Goal: Task Accomplishment & Management: Manage account settings

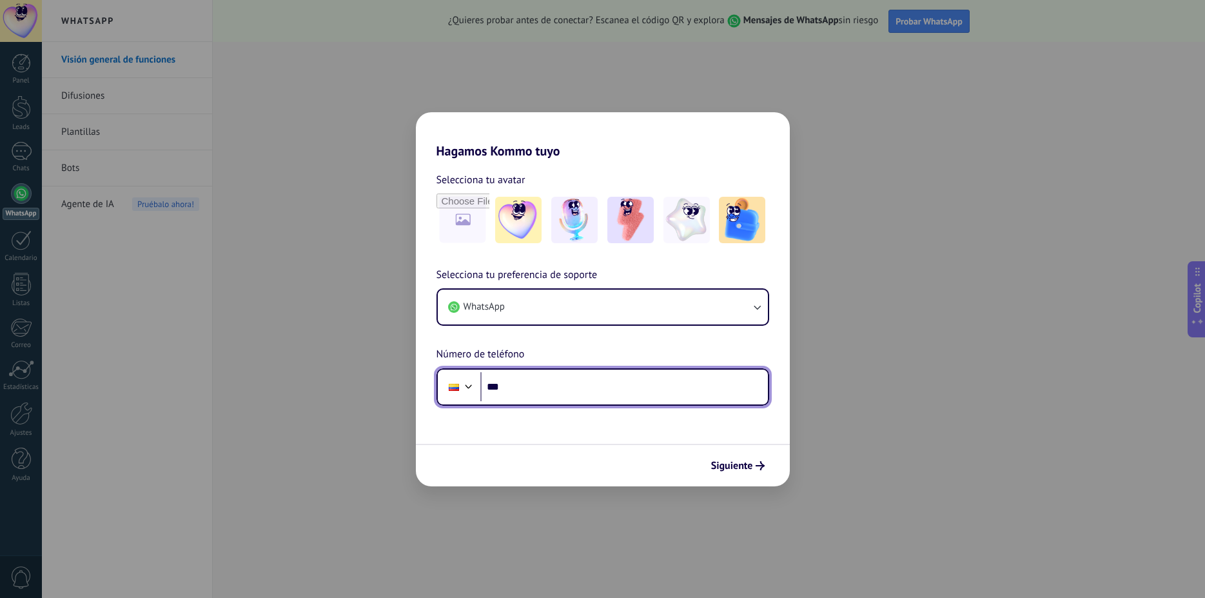
click at [561, 397] on input "***" at bounding box center [624, 387] width 288 height 30
type input "**"
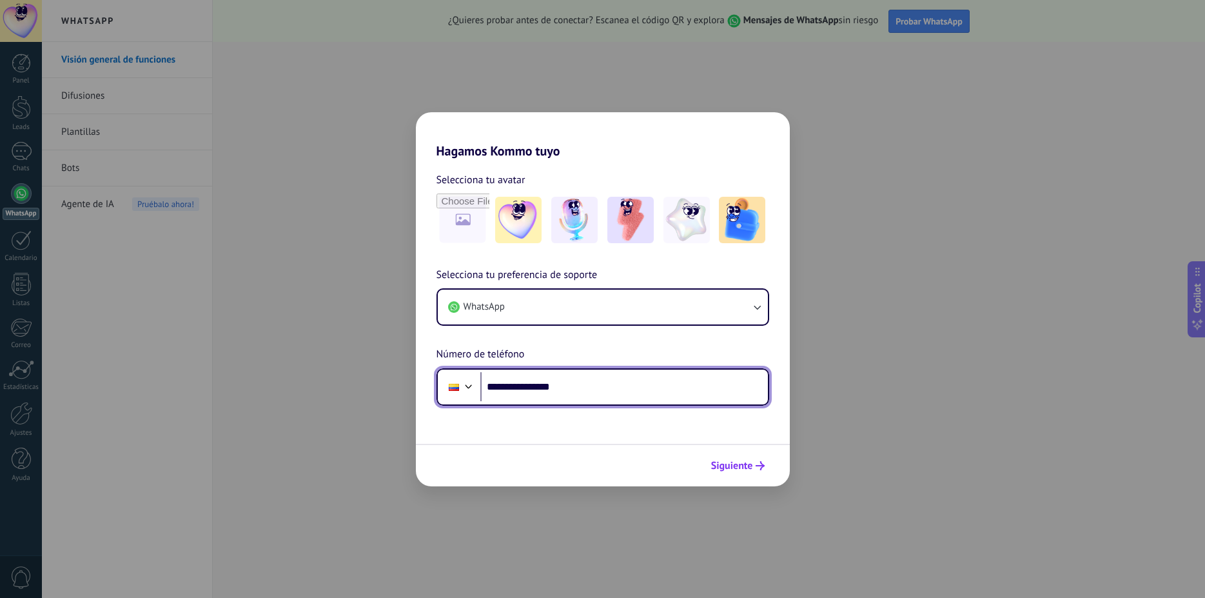
type input "**********"
click at [743, 462] on span "Siguiente" at bounding box center [732, 465] width 42 height 9
click at [760, 467] on icon "submit" at bounding box center [760, 465] width 9 height 9
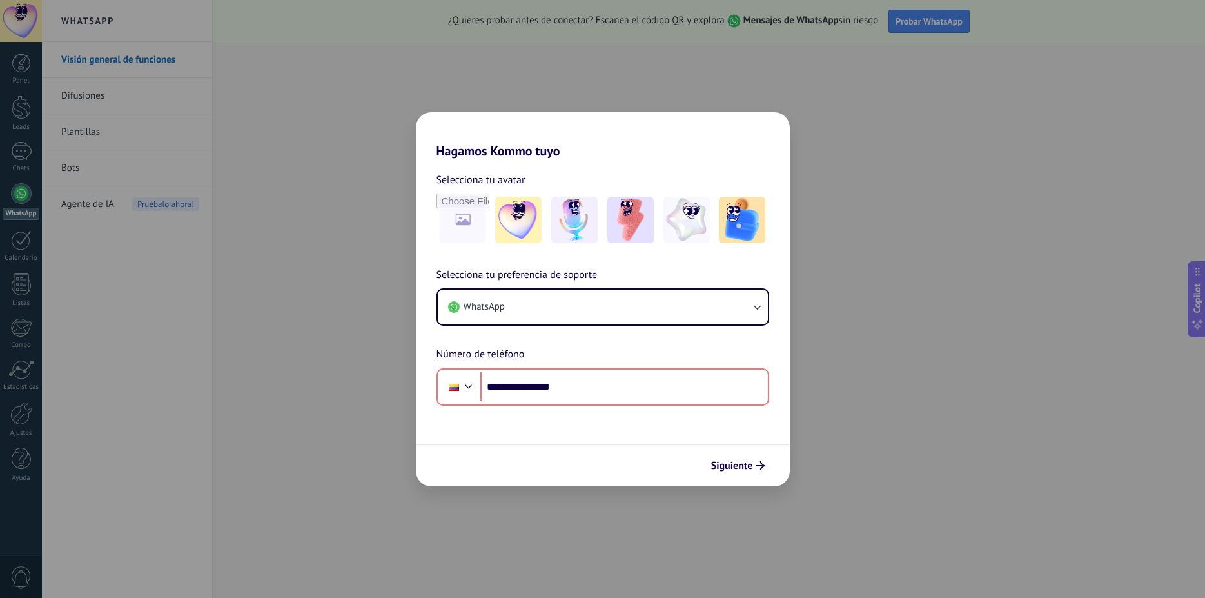
click at [586, 432] on form "**********" at bounding box center [603, 323] width 374 height 328
drag, startPoint x: 581, startPoint y: 383, endPoint x: 468, endPoint y: 377, distance: 113.7
click at [480, 377] on input "**********" at bounding box center [624, 387] width 288 height 30
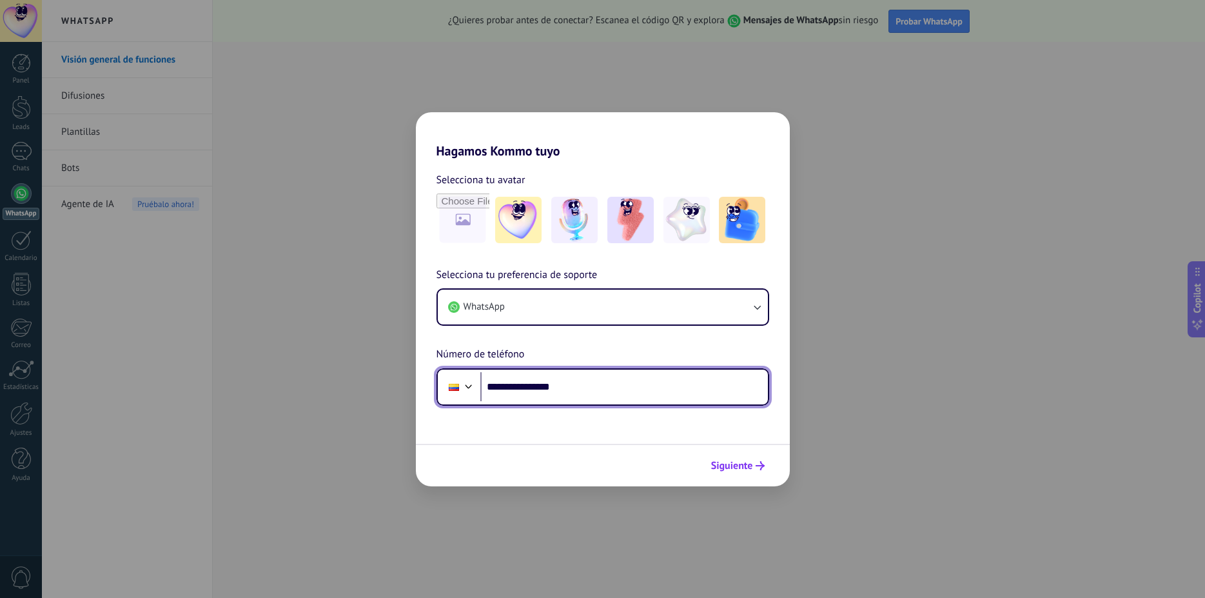
type input "**********"
click at [724, 468] on span "Siguiente" at bounding box center [732, 465] width 42 height 9
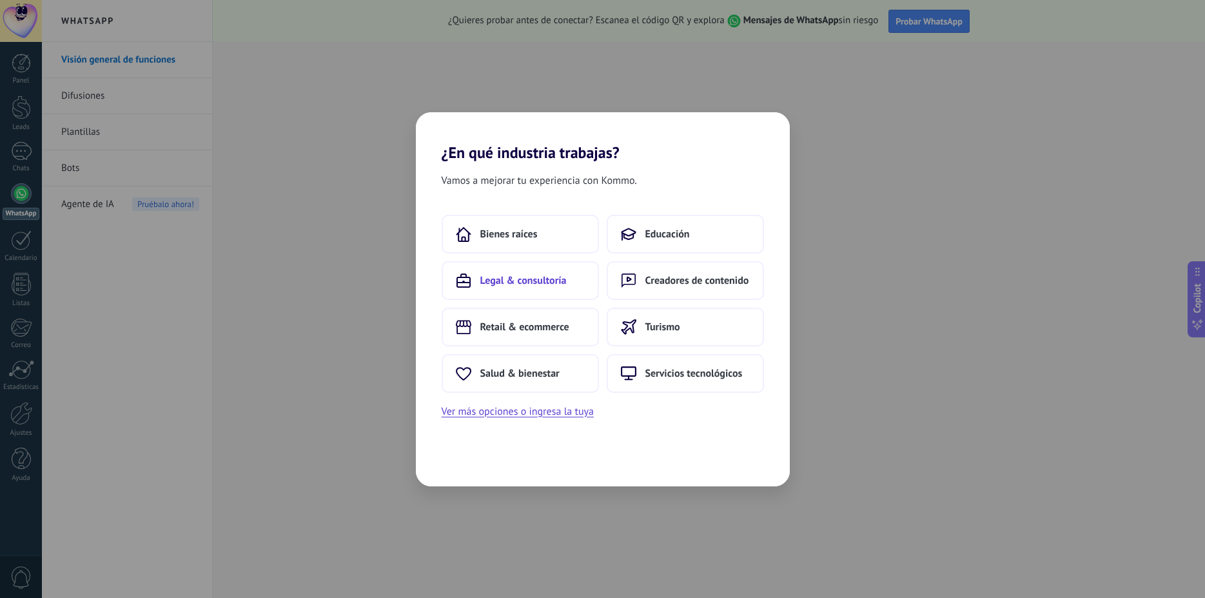
click at [509, 278] on span "Legal & consultoría" at bounding box center [523, 280] width 86 height 13
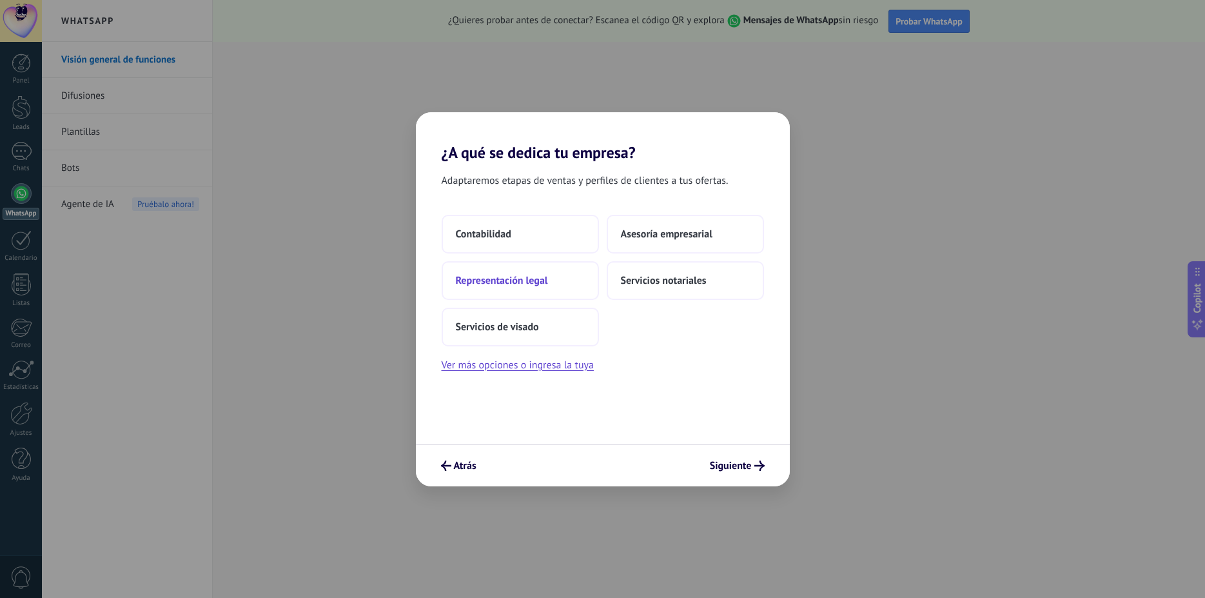
click at [524, 279] on span "Representación legal" at bounding box center [502, 280] width 92 height 13
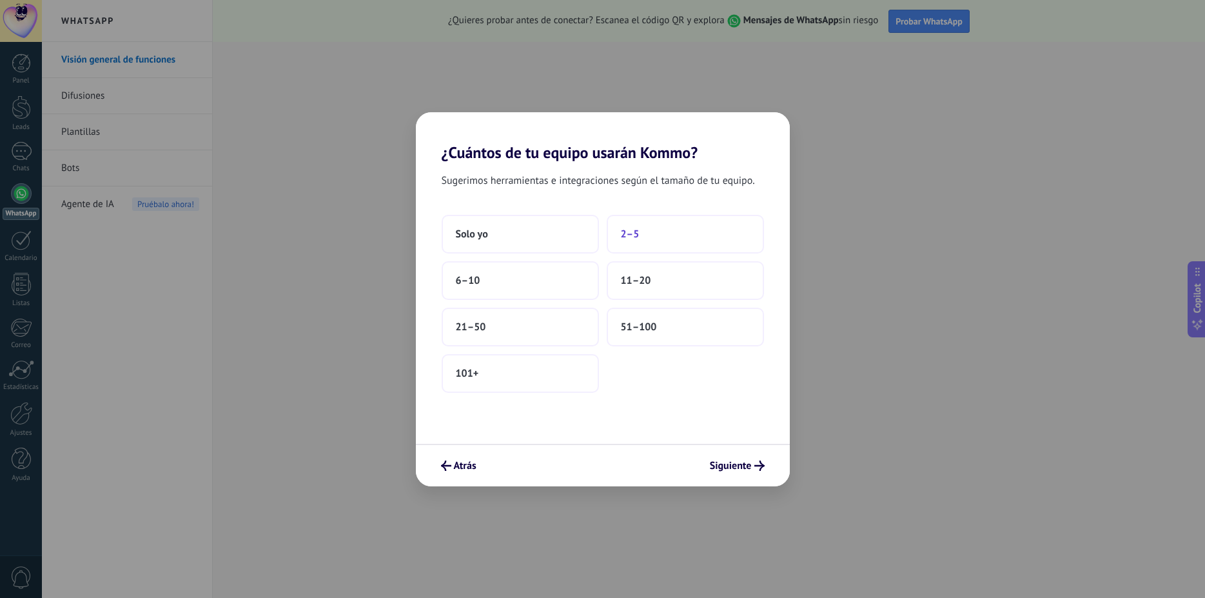
click at [634, 233] on span "2–5" at bounding box center [630, 234] width 19 height 13
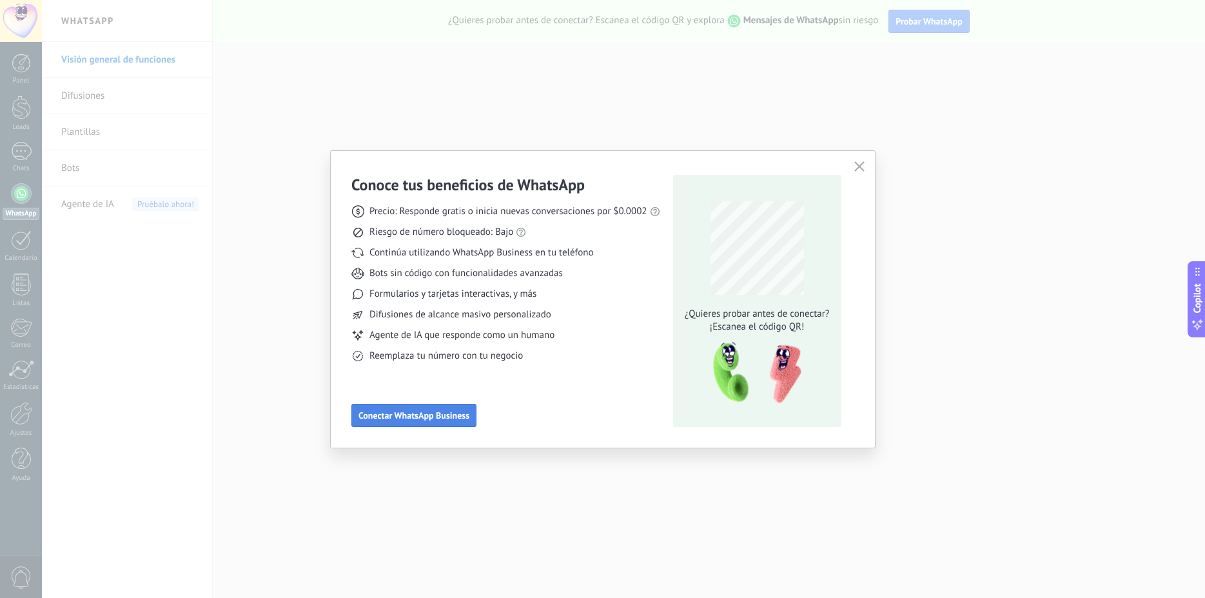
click at [435, 406] on button "Conectar WhatsApp Business" at bounding box center [413, 415] width 125 height 23
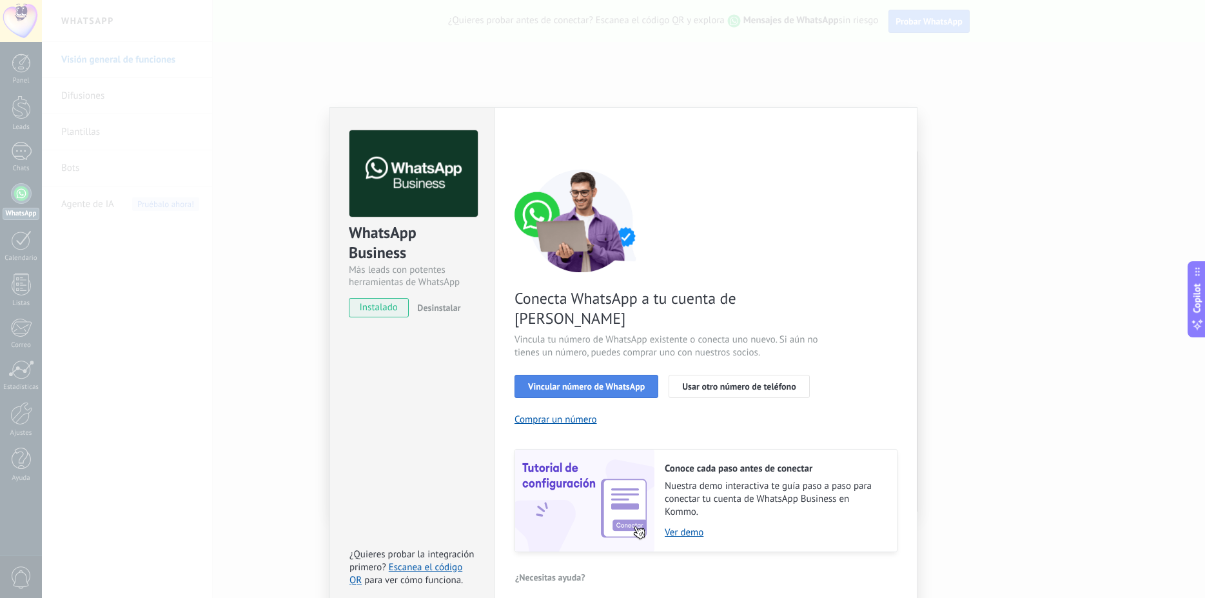
click at [629, 382] on span "Vincular número de WhatsApp" at bounding box center [586, 386] width 117 height 9
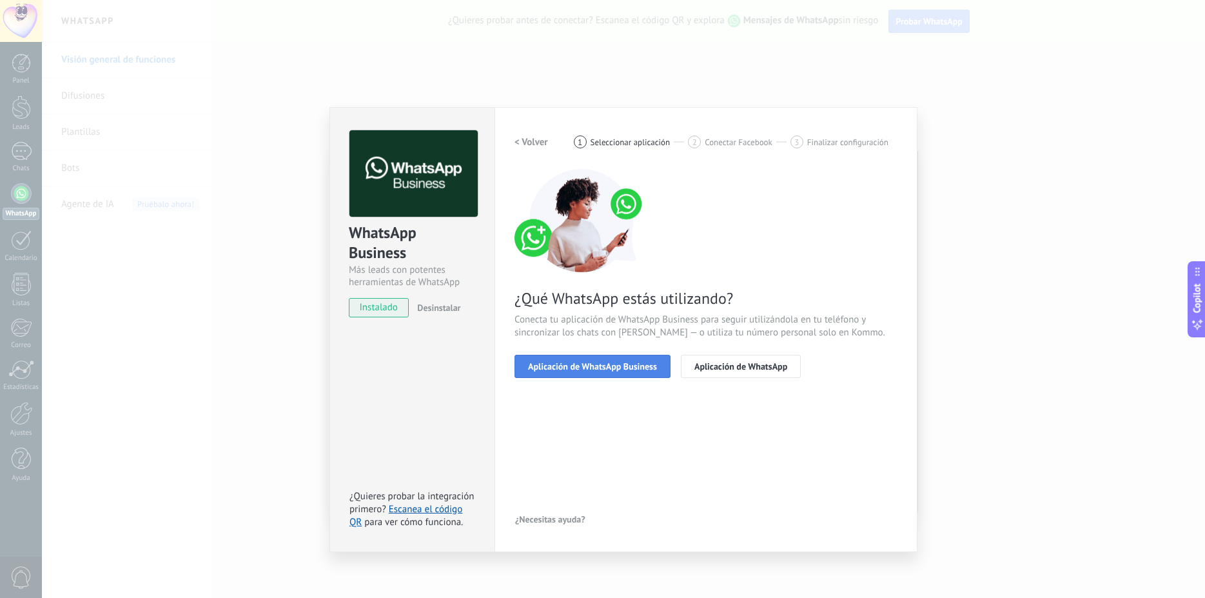
click at [593, 366] on span "Aplicación de WhatsApp Business" at bounding box center [592, 366] width 129 height 9
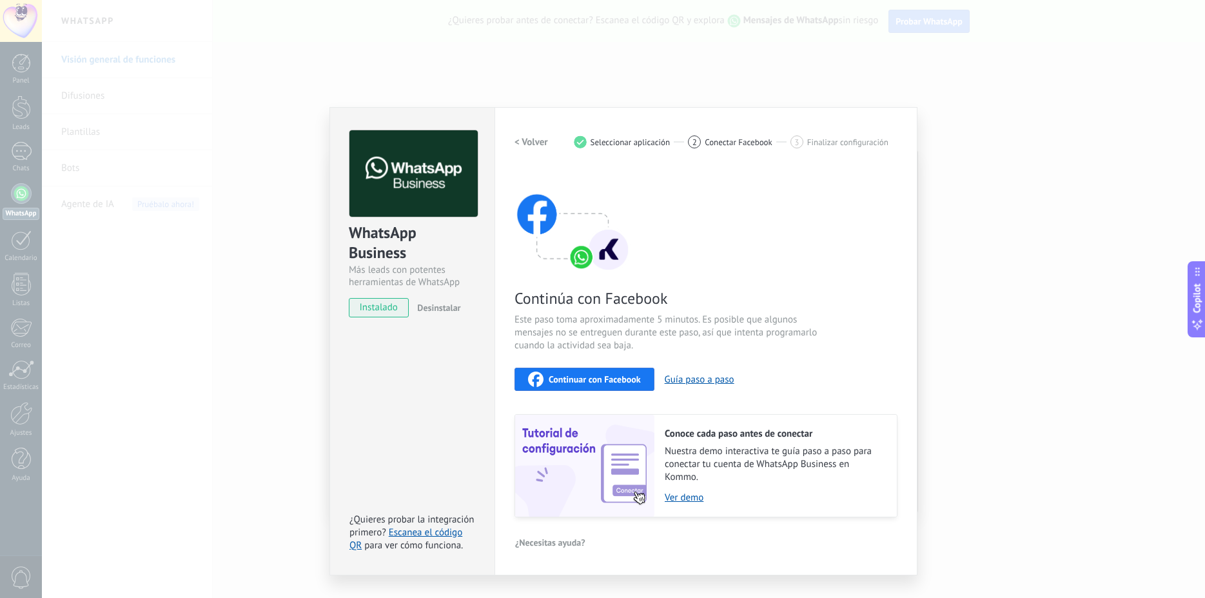
click at [613, 378] on span "Continuar con Facebook" at bounding box center [595, 379] width 92 height 9
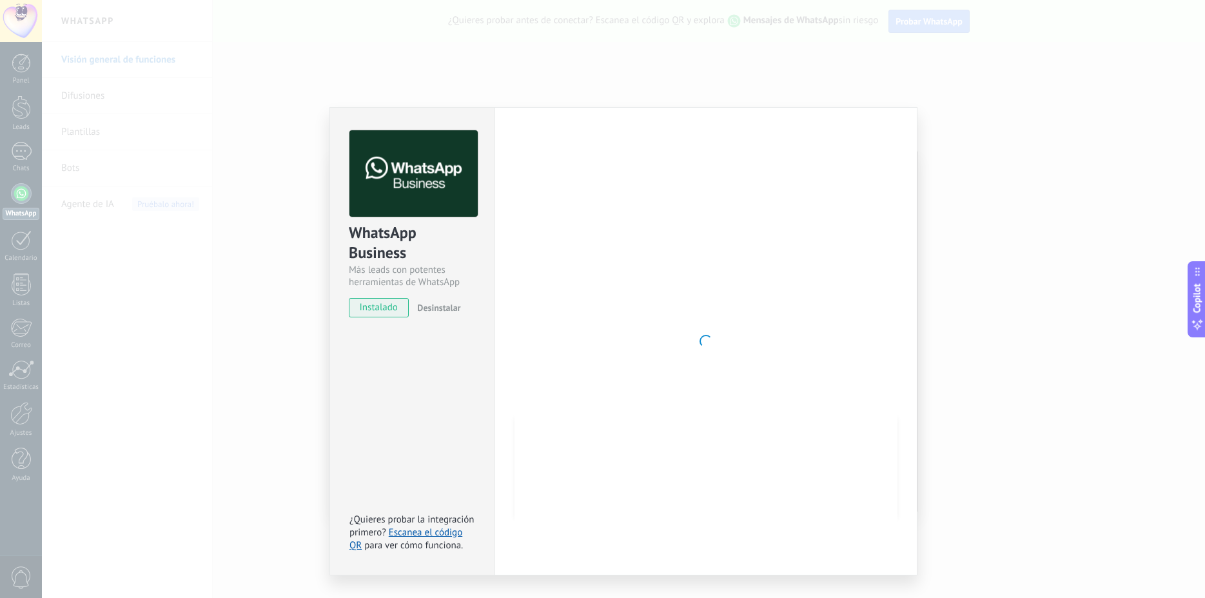
click at [621, 304] on div at bounding box center [706, 341] width 383 height 422
drag, startPoint x: 621, startPoint y: 304, endPoint x: 534, endPoint y: 377, distance: 113.5
click at [613, 314] on div at bounding box center [706, 341] width 383 height 422
click at [448, 532] on link "Escanea el código QR" at bounding box center [406, 538] width 113 height 25
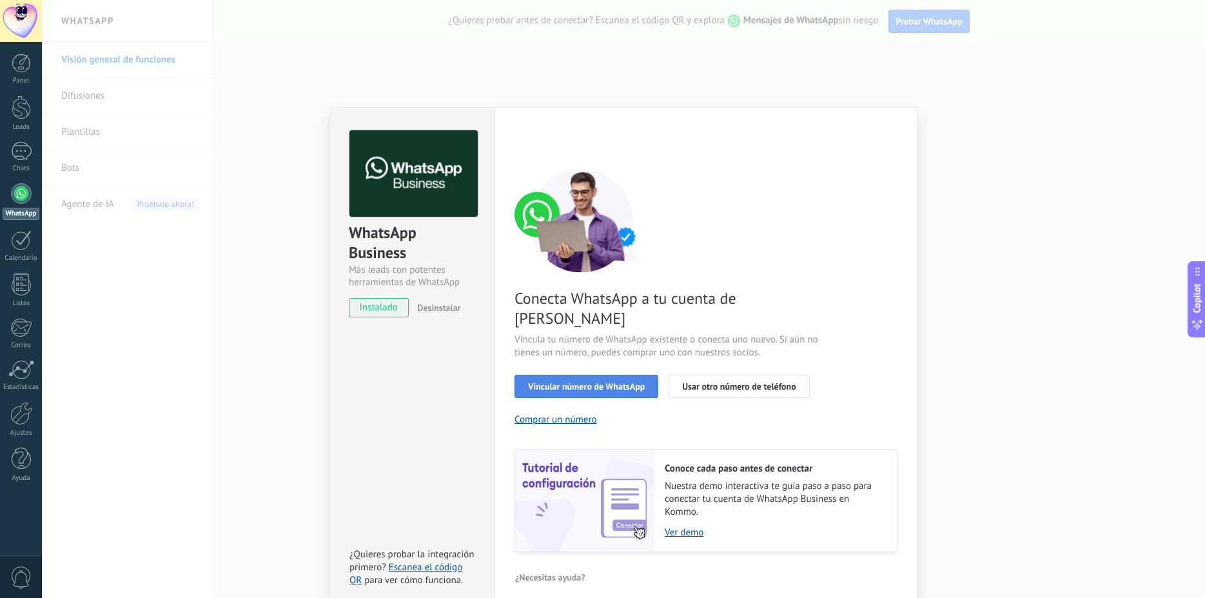
click at [615, 382] on span "Vincular número de WhatsApp" at bounding box center [586, 386] width 117 height 9
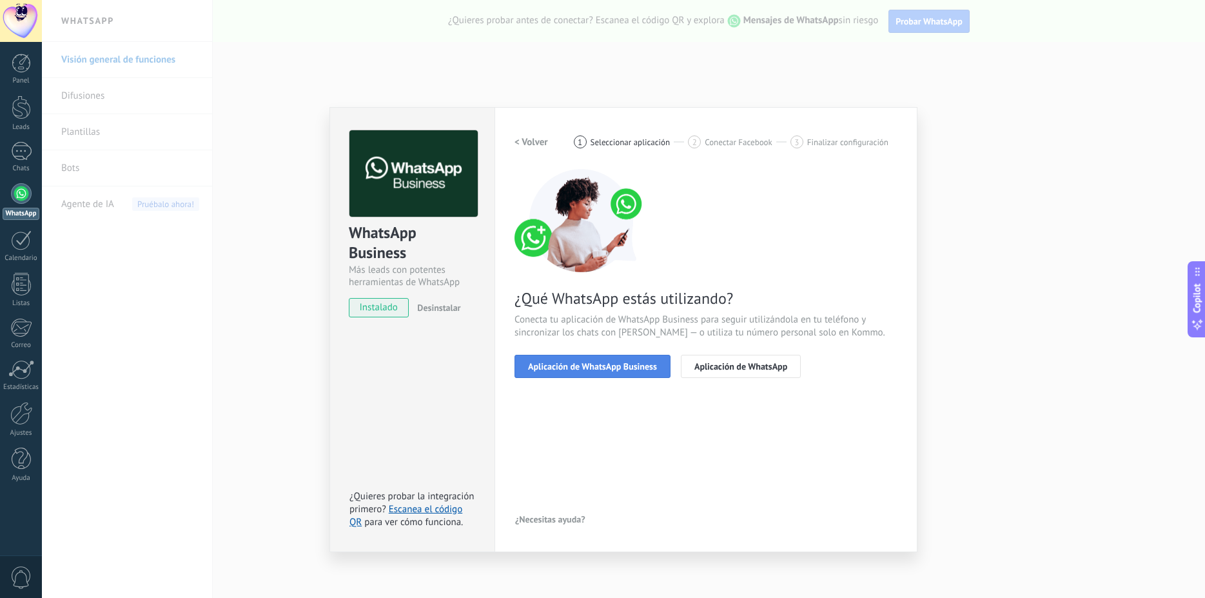
click at [609, 368] on span "Aplicación de WhatsApp Business" at bounding box center [592, 366] width 129 height 9
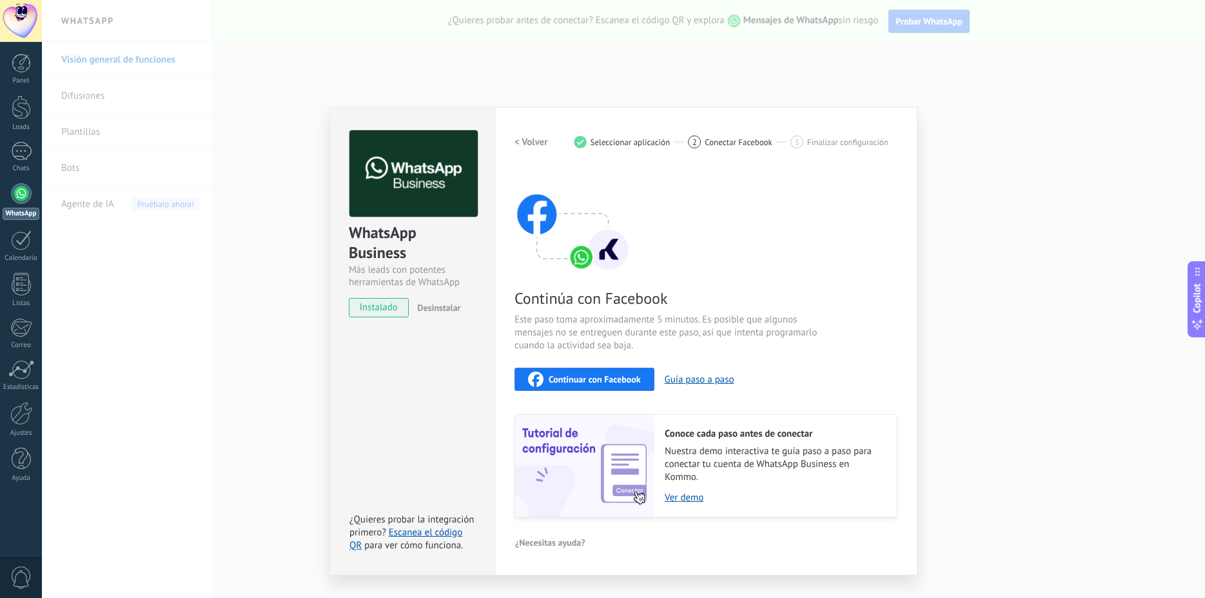
click at [609, 384] on div "Continuar con Facebook" at bounding box center [584, 378] width 113 height 15
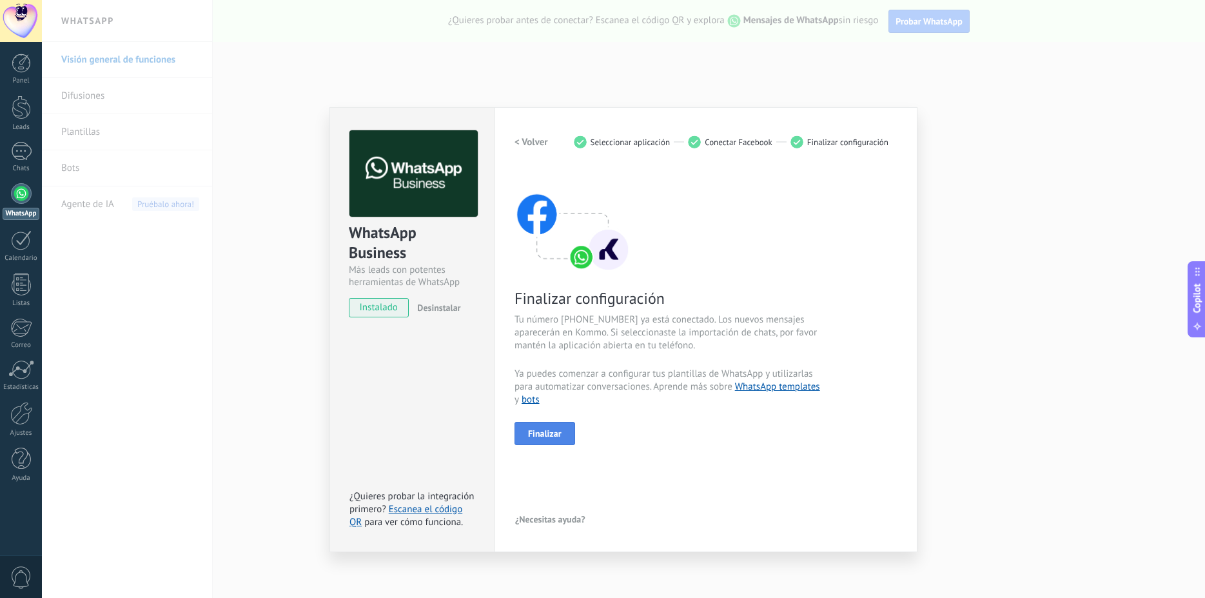
click at [569, 434] on button "Finalizar" at bounding box center [545, 433] width 61 height 23
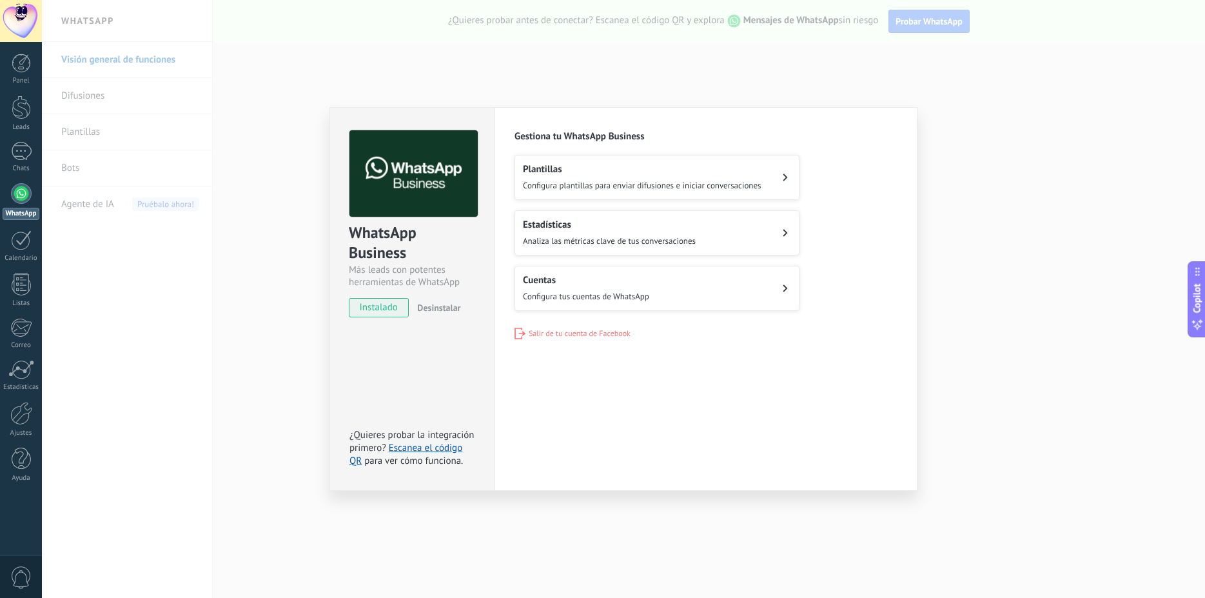
click at [949, 154] on div "WhatsApp Business Más leads con potentes herramientas de WhatsApp instalado Des…" at bounding box center [623, 299] width 1163 height 598
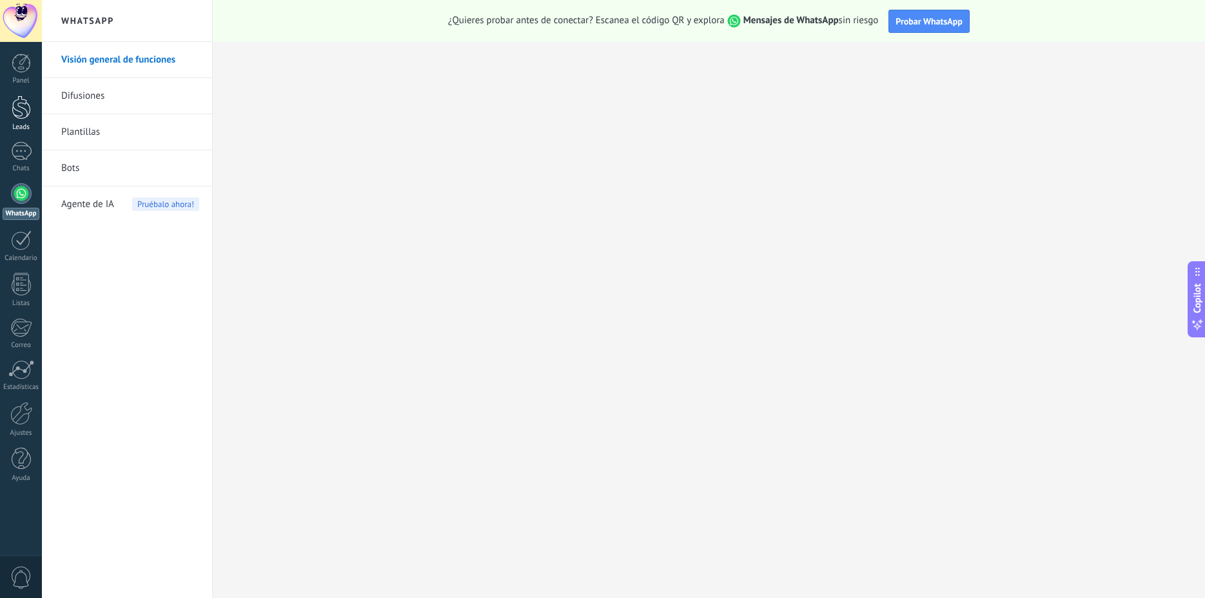
click at [27, 115] on div at bounding box center [21, 107] width 19 height 24
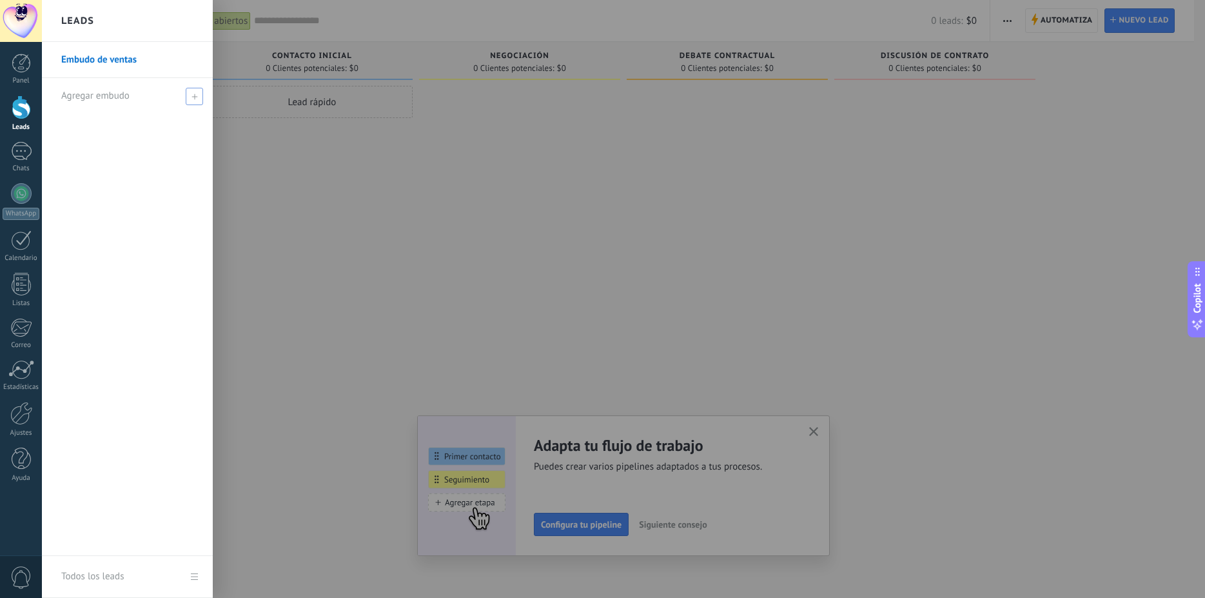
click at [193, 97] on use at bounding box center [195, 97] width 6 height 6
click at [152, 96] on input "text" at bounding box center [121, 96] width 121 height 21
type input "*"
type input "**********"
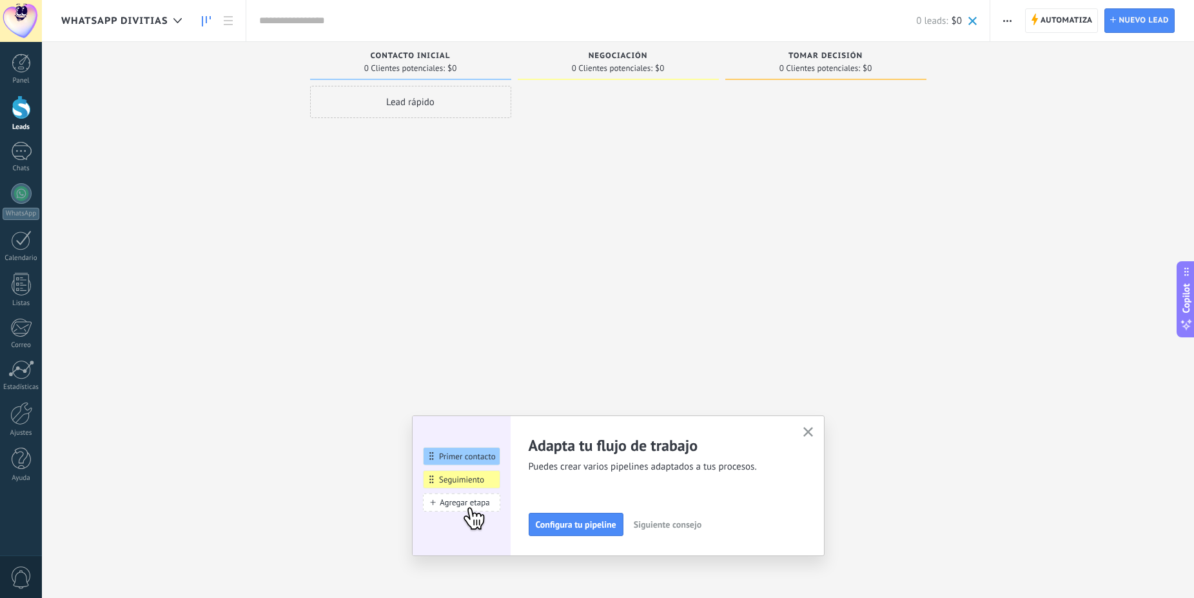
click at [658, 526] on span "Siguiente consejo" at bounding box center [668, 524] width 68 height 9
click at [660, 524] on span "Siguiente consejo" at bounding box center [667, 524] width 68 height 9
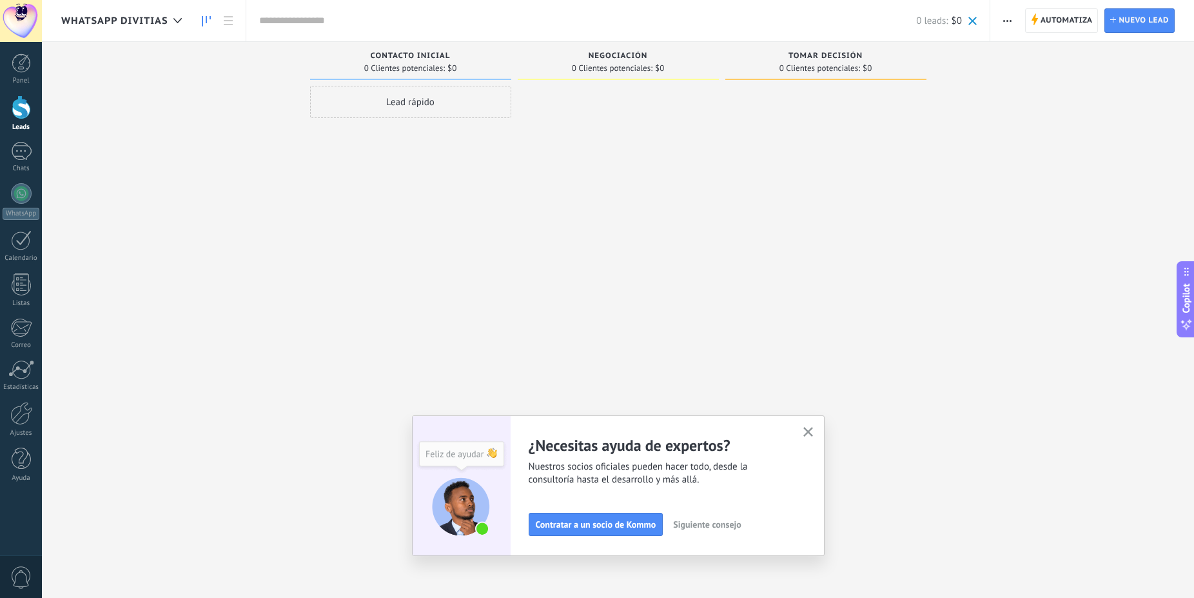
click at [694, 525] on span "Siguiente consejo" at bounding box center [707, 524] width 68 height 9
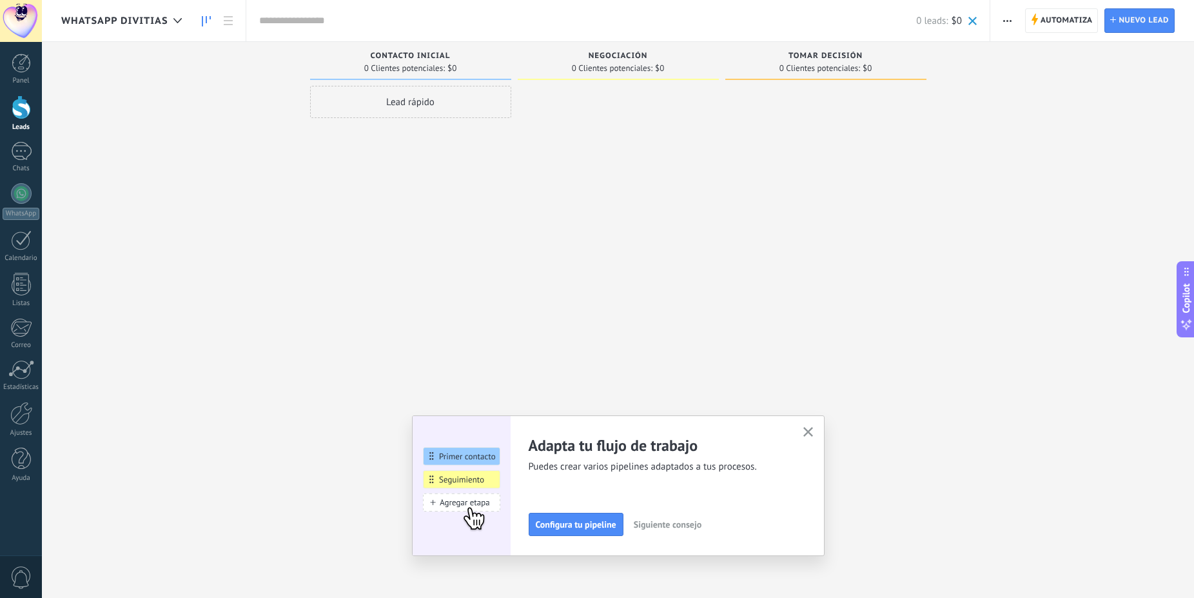
click at [702, 528] on span "Siguiente consejo" at bounding box center [668, 524] width 68 height 9
click at [700, 528] on span "Siguiente consejo" at bounding box center [667, 524] width 68 height 9
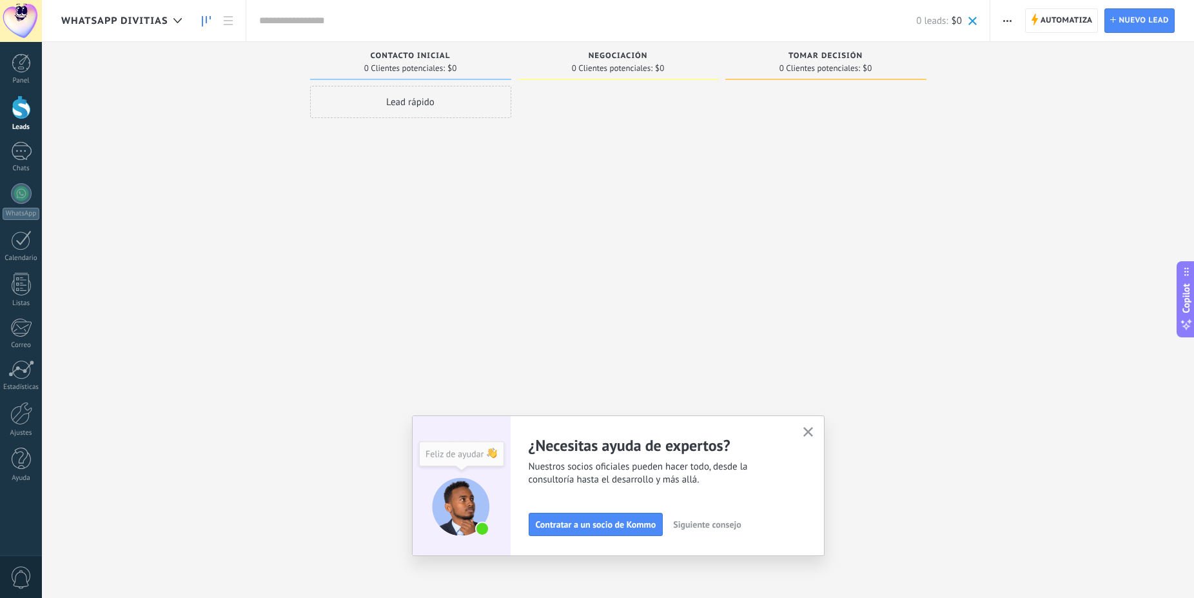
click at [706, 528] on span "Siguiente consejo" at bounding box center [707, 524] width 68 height 9
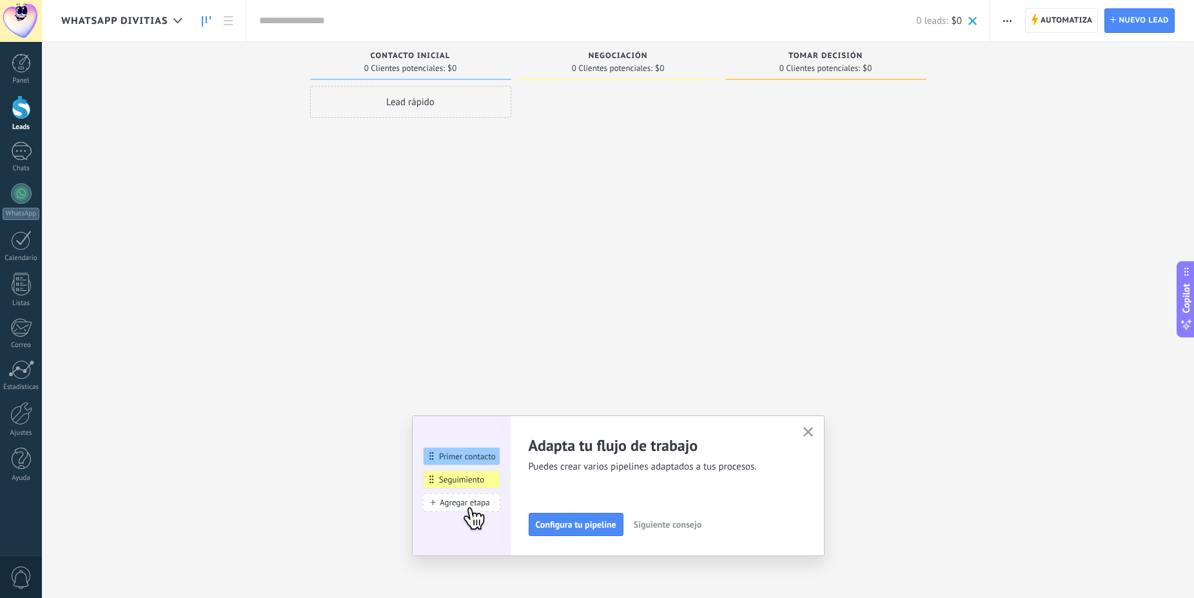
click at [815, 426] on button "button" at bounding box center [808, 432] width 16 height 17
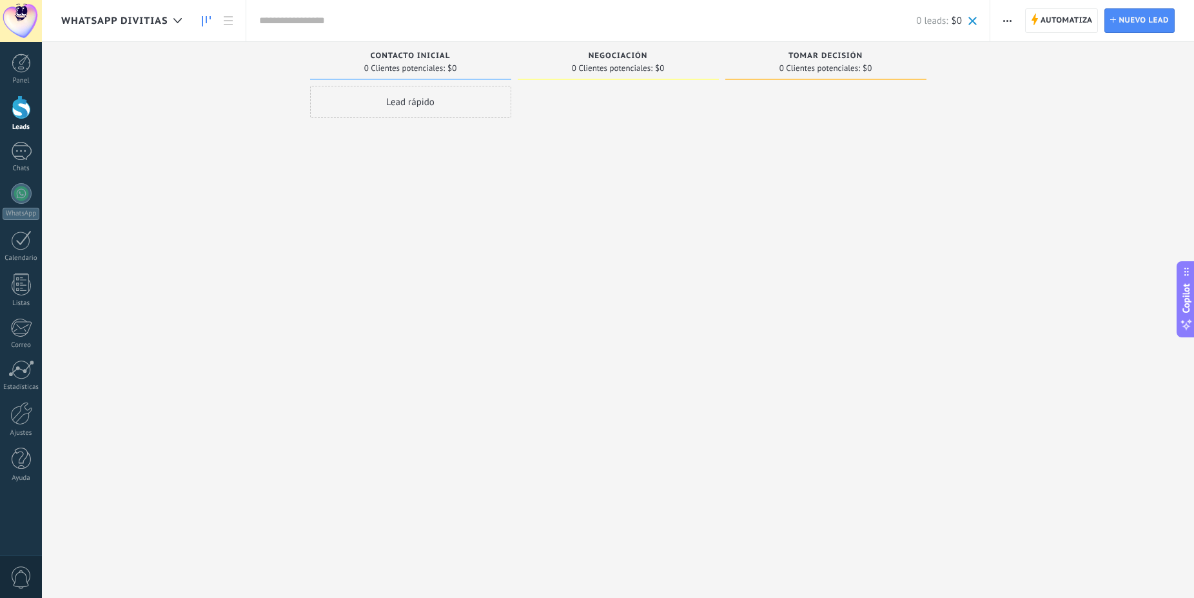
click at [1002, 18] on button "button" at bounding box center [1007, 20] width 19 height 25
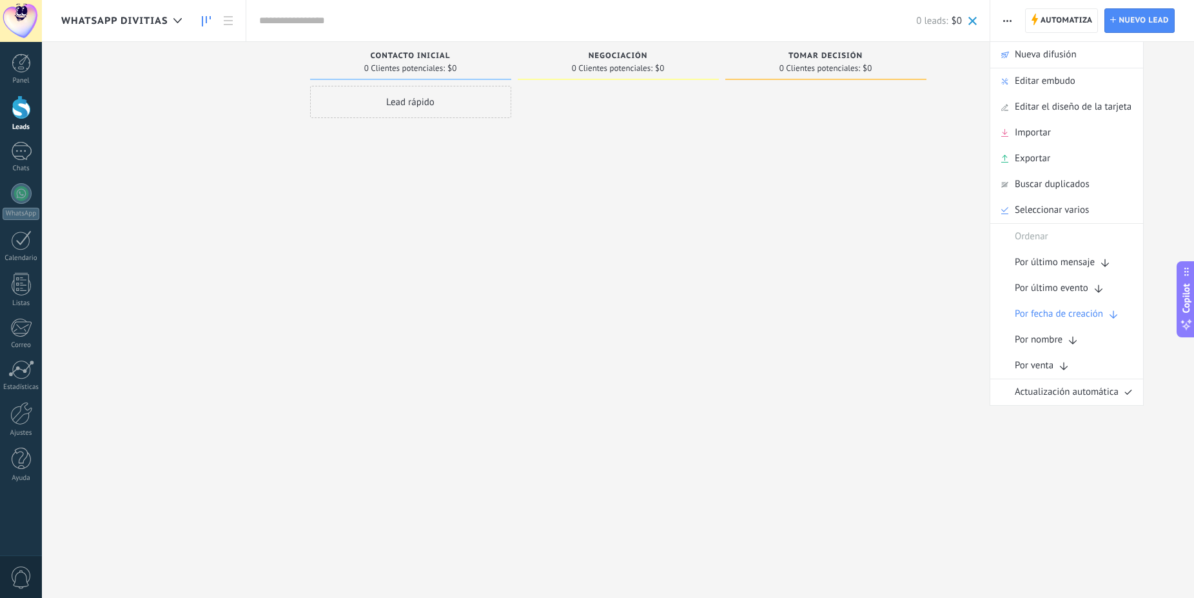
click at [903, 185] on div at bounding box center [826, 301] width 201 height 430
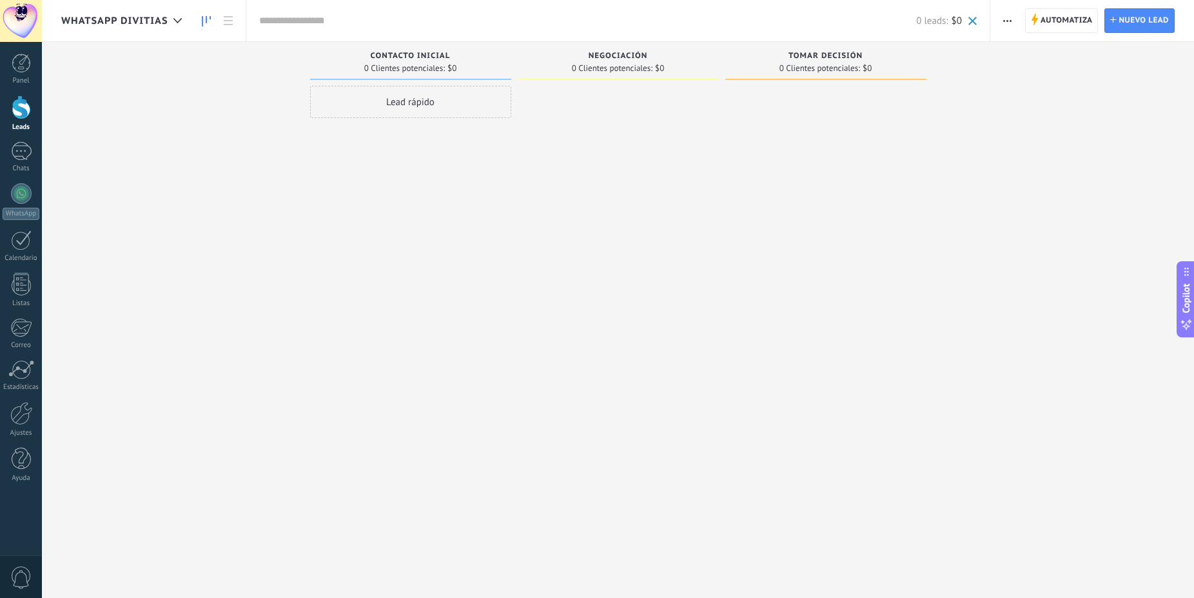
click at [217, 14] on link at bounding box center [206, 20] width 22 height 25
click at [225, 19] on icon at bounding box center [228, 20] width 9 height 9
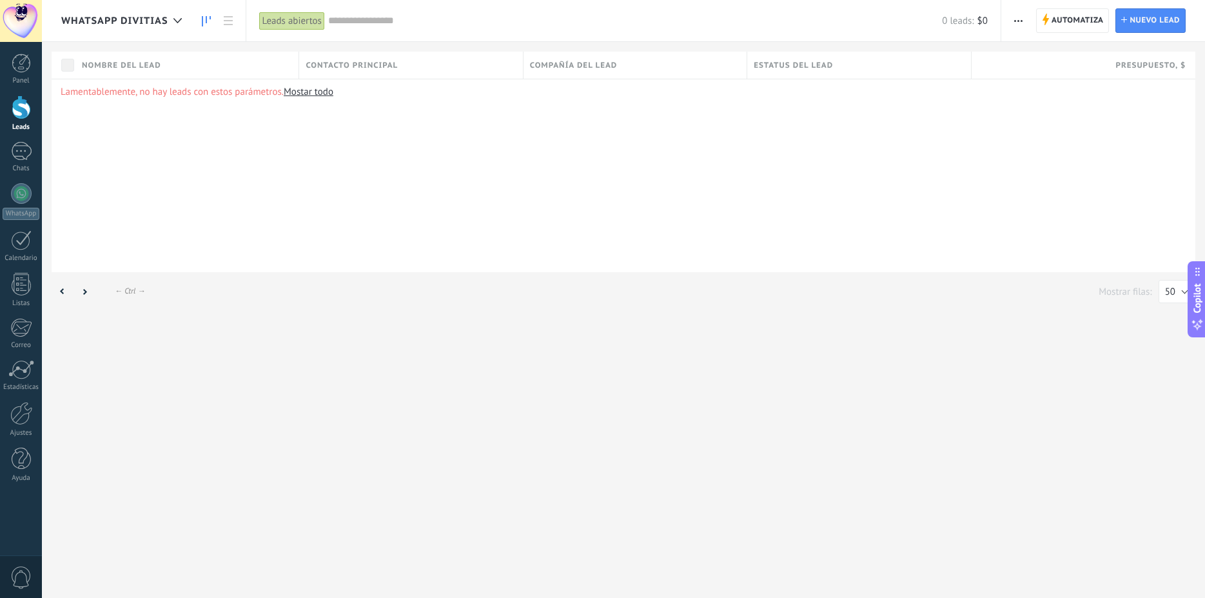
click at [208, 17] on icon at bounding box center [206, 21] width 9 height 10
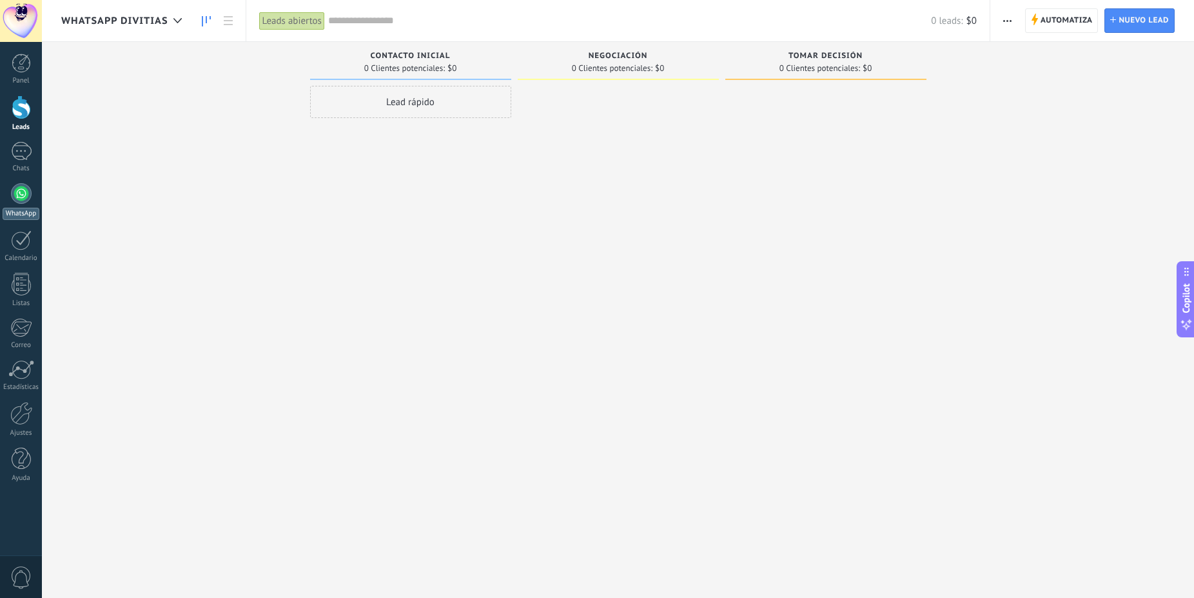
click at [12, 196] on div at bounding box center [21, 193] width 21 height 21
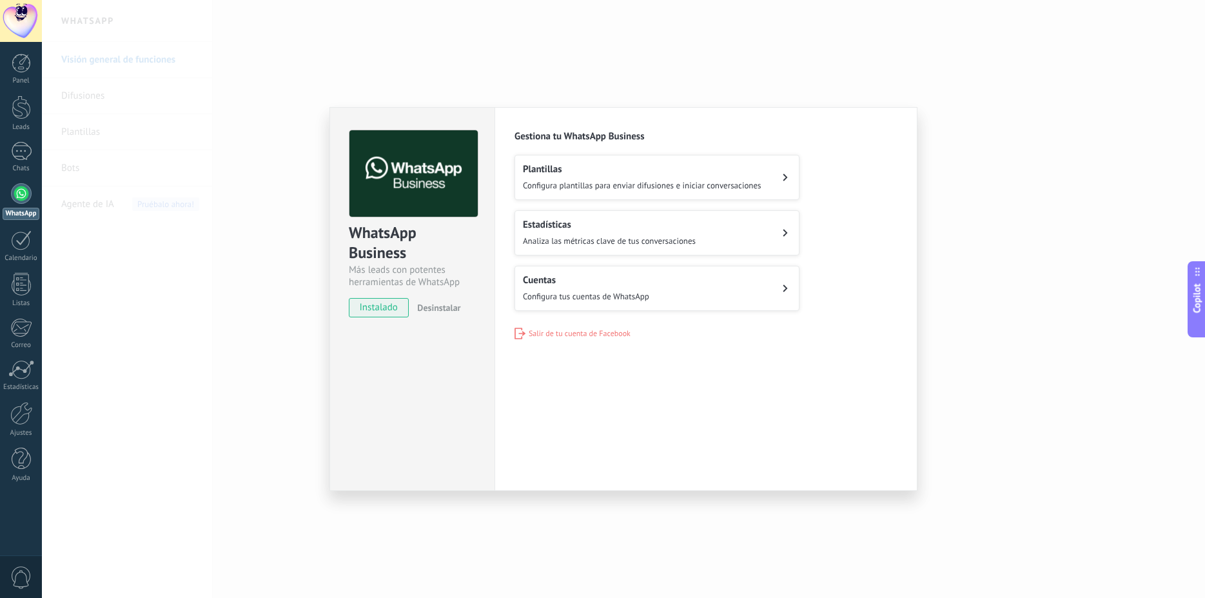
click at [604, 283] on h2 "Cuentas" at bounding box center [586, 280] width 126 height 12
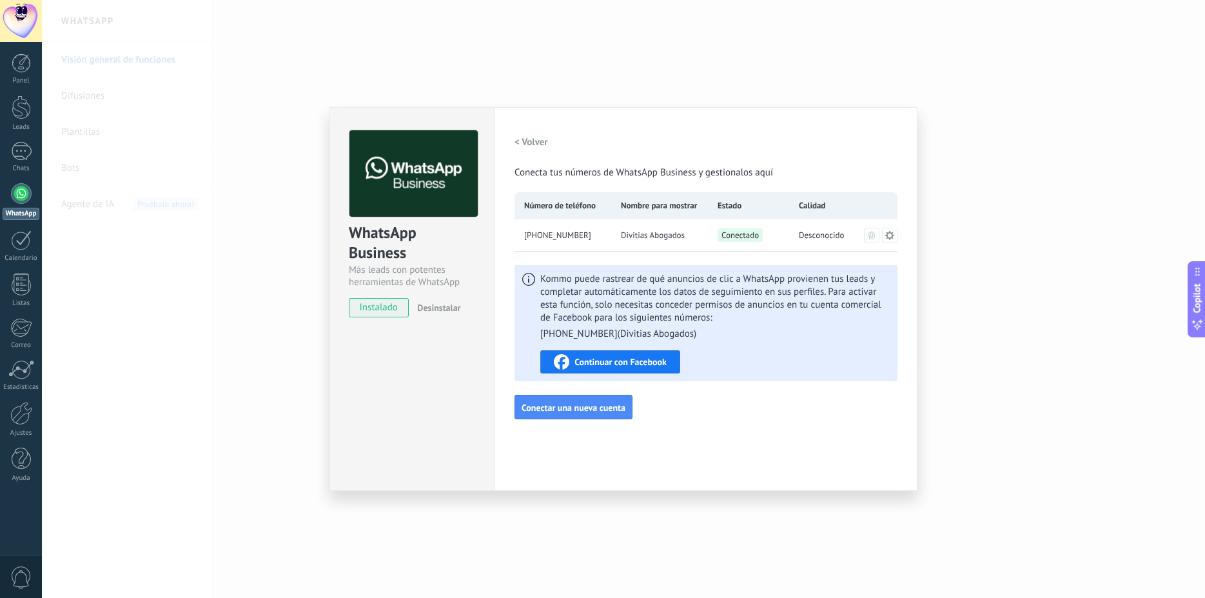
click at [963, 157] on div "WhatsApp Business Más leads con potentes herramientas de WhatsApp instalado Des…" at bounding box center [623, 299] width 1163 height 598
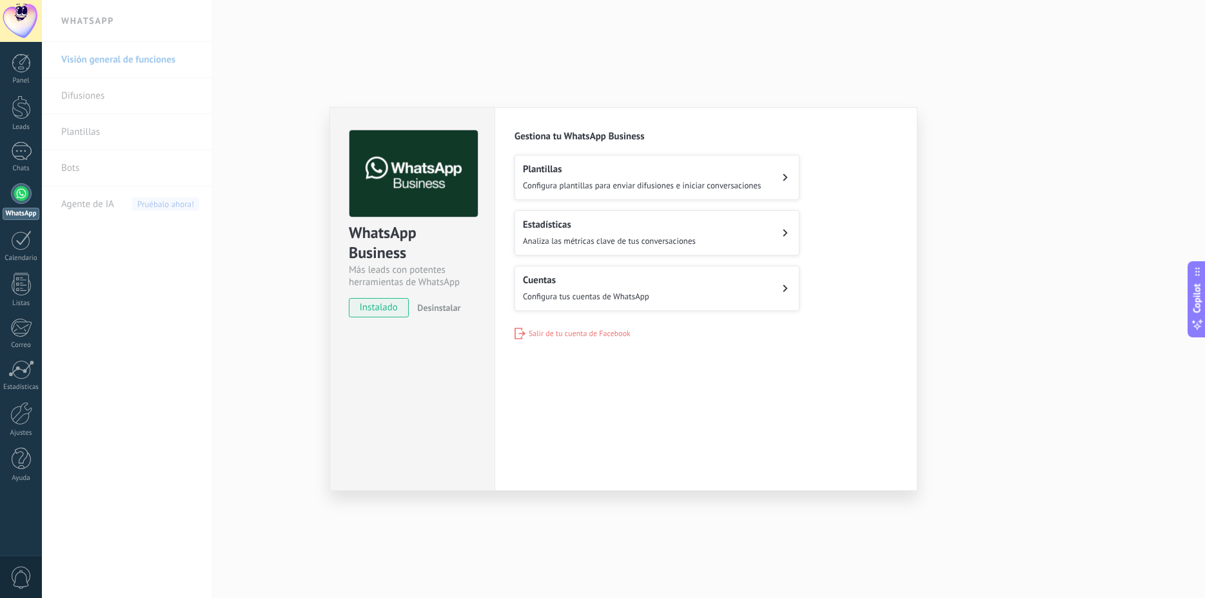
click at [631, 170] on h2 "Plantillas" at bounding box center [642, 169] width 239 height 12
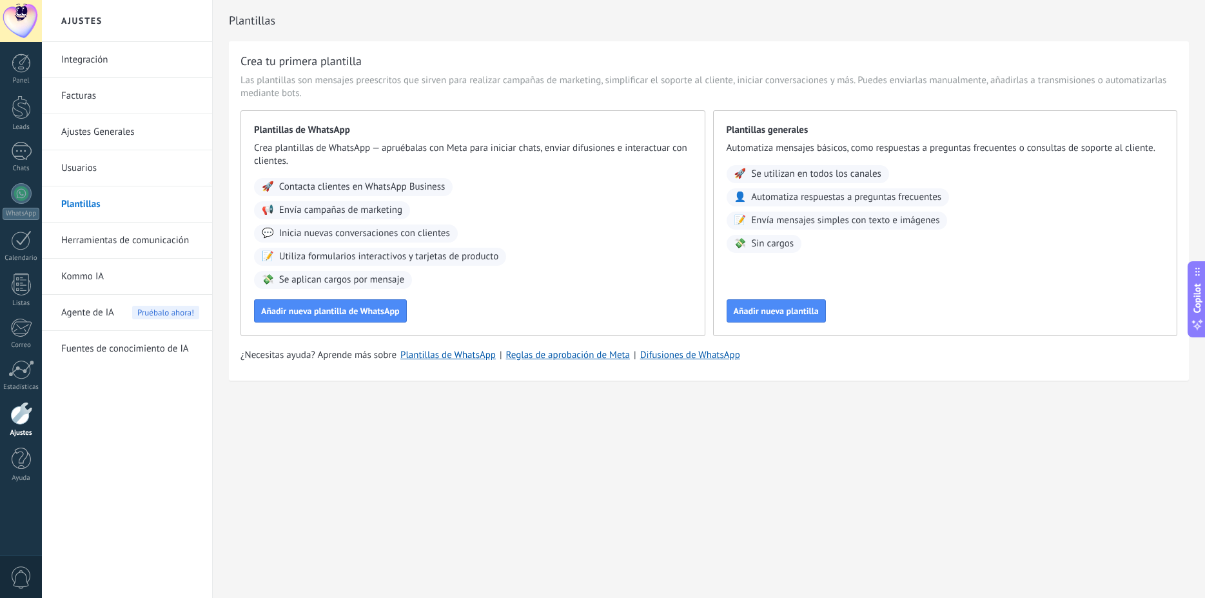
click at [111, 61] on link "Integración" at bounding box center [130, 60] width 138 height 36
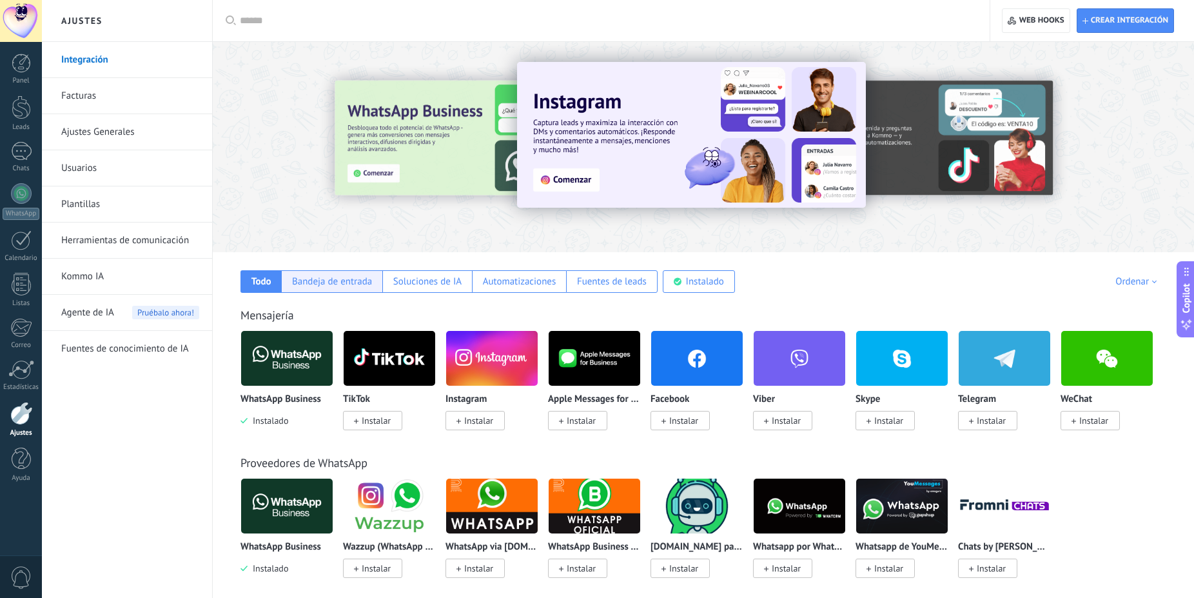
click at [329, 286] on div "Bandeja de entrada" at bounding box center [332, 281] width 80 height 12
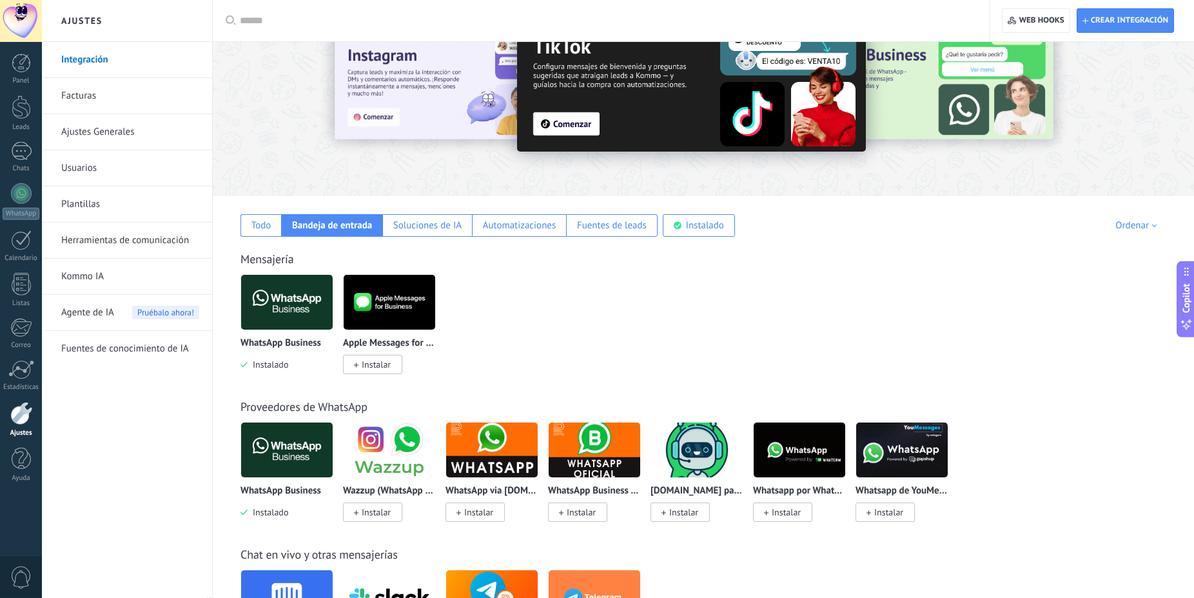
scroll to position [132, 0]
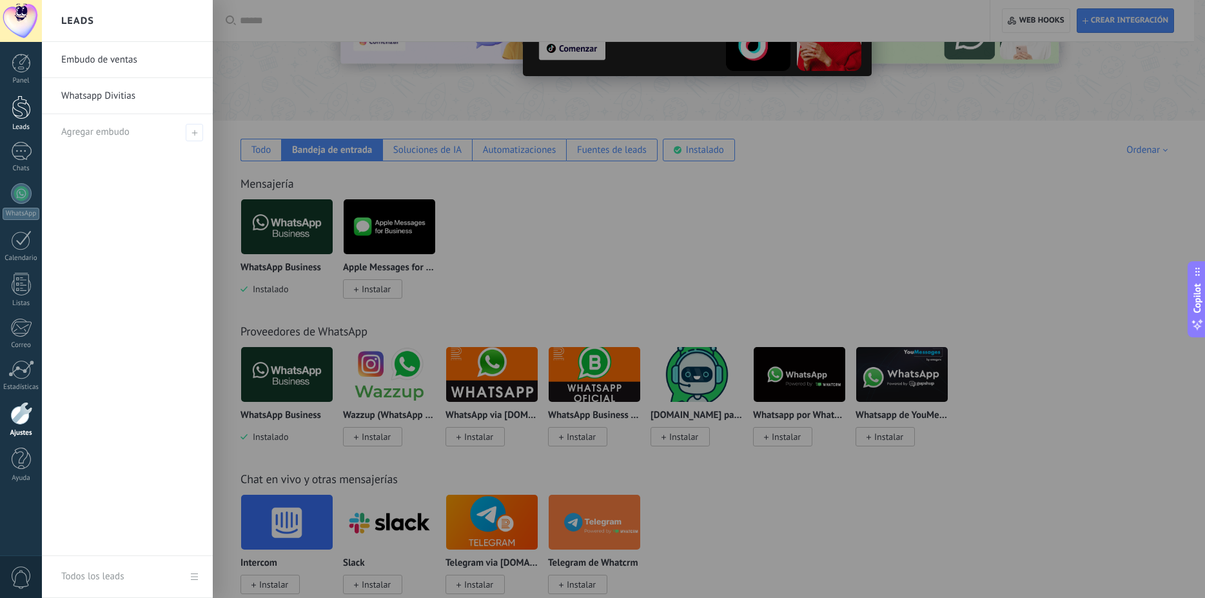
click at [23, 104] on div at bounding box center [21, 107] width 19 height 24
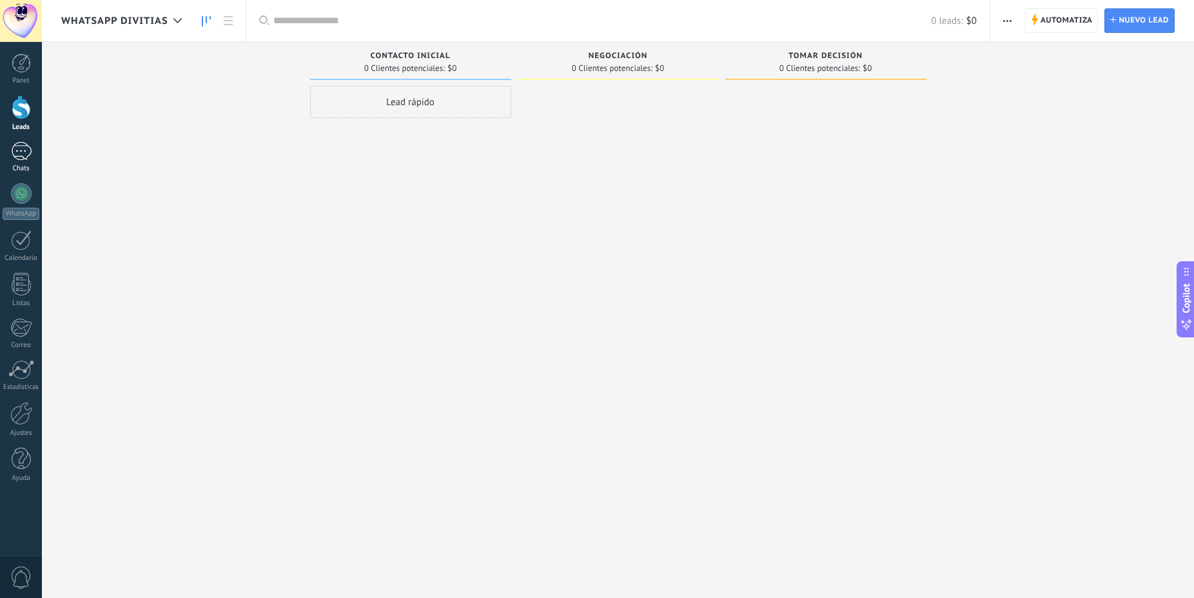
click at [17, 152] on div at bounding box center [21, 151] width 21 height 19
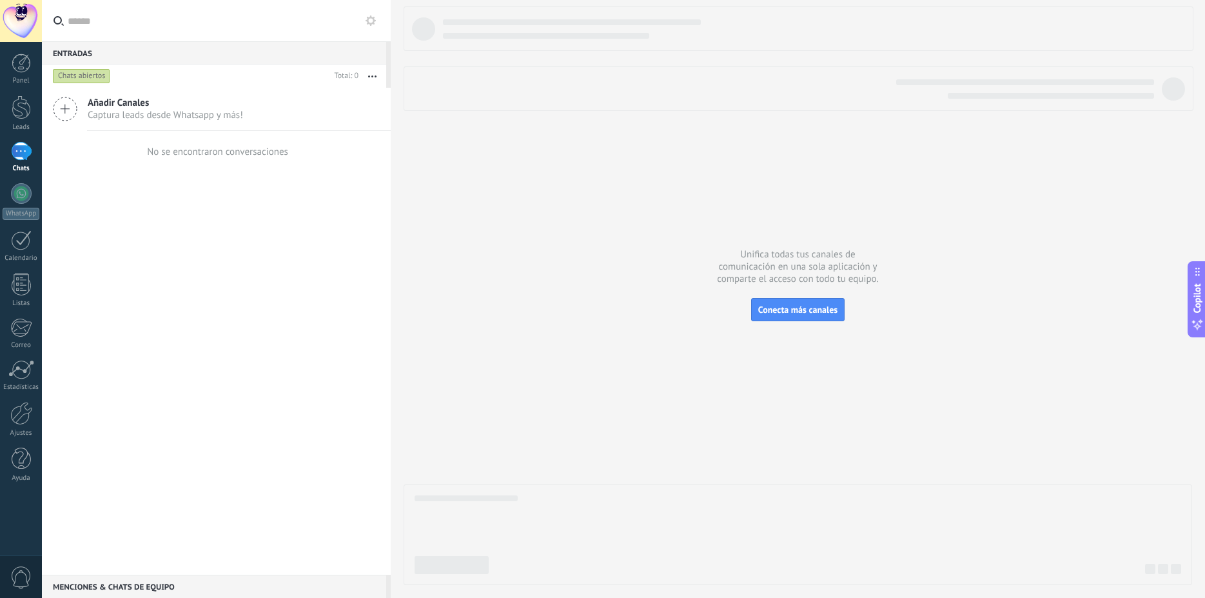
click at [157, 110] on span "Captura leads desde Whatsapp y más!" at bounding box center [165, 115] width 155 height 12
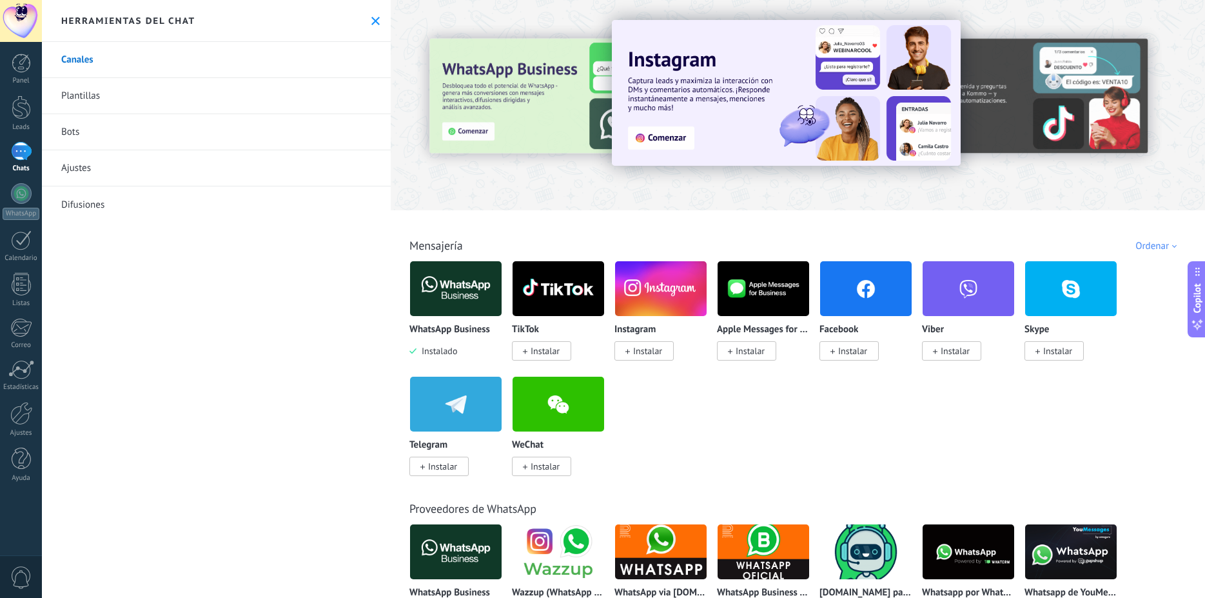
click at [463, 292] on img at bounding box center [456, 288] width 92 height 63
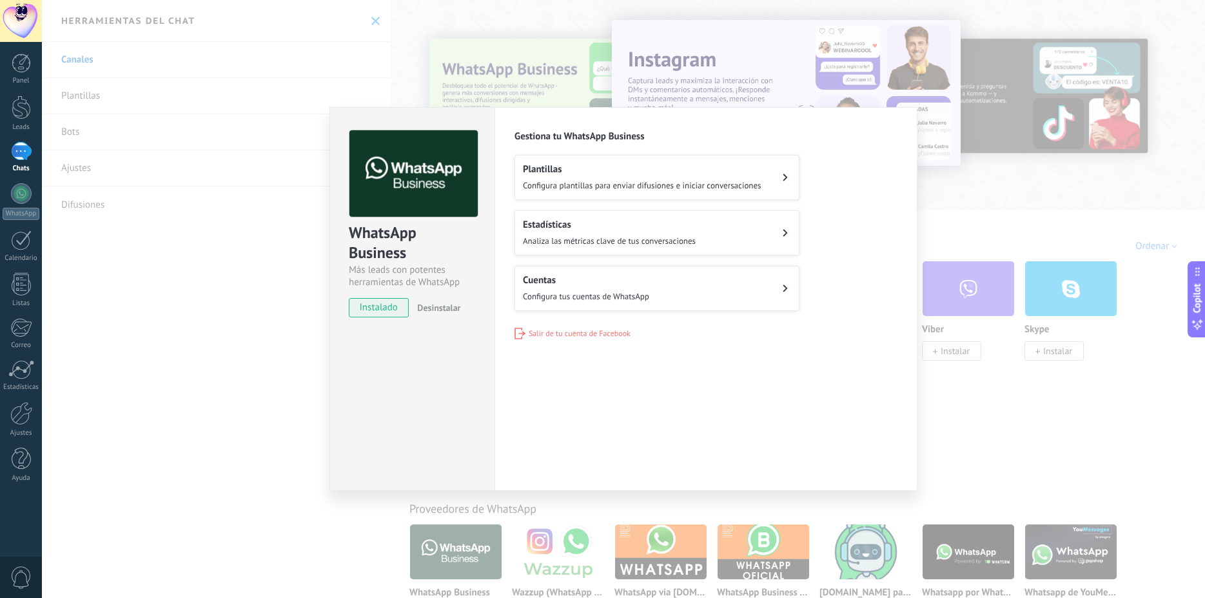
click at [582, 173] on h2 "Plantillas" at bounding box center [642, 169] width 239 height 12
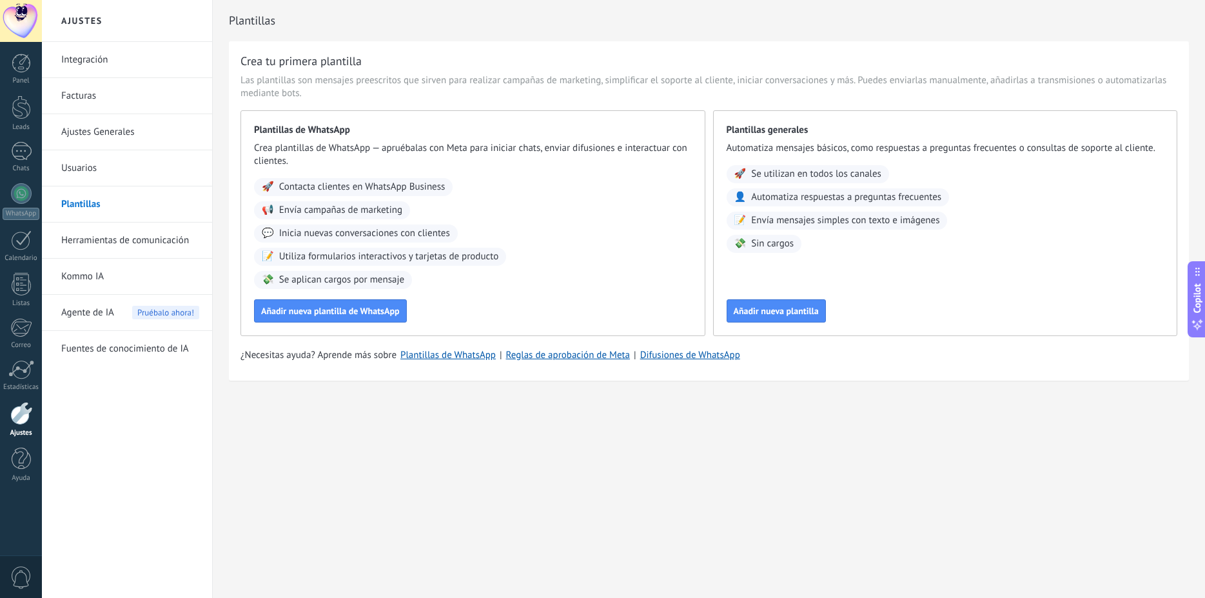
click at [94, 65] on link "Integración" at bounding box center [130, 60] width 138 height 36
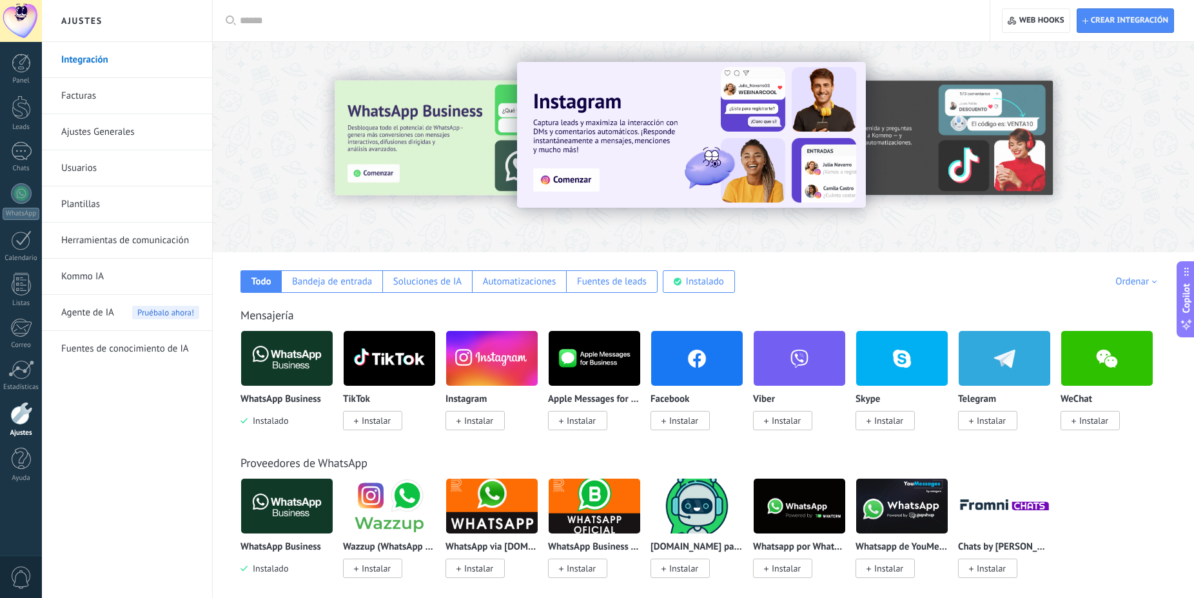
click at [98, 98] on link "Facturas" at bounding box center [130, 96] width 138 height 36
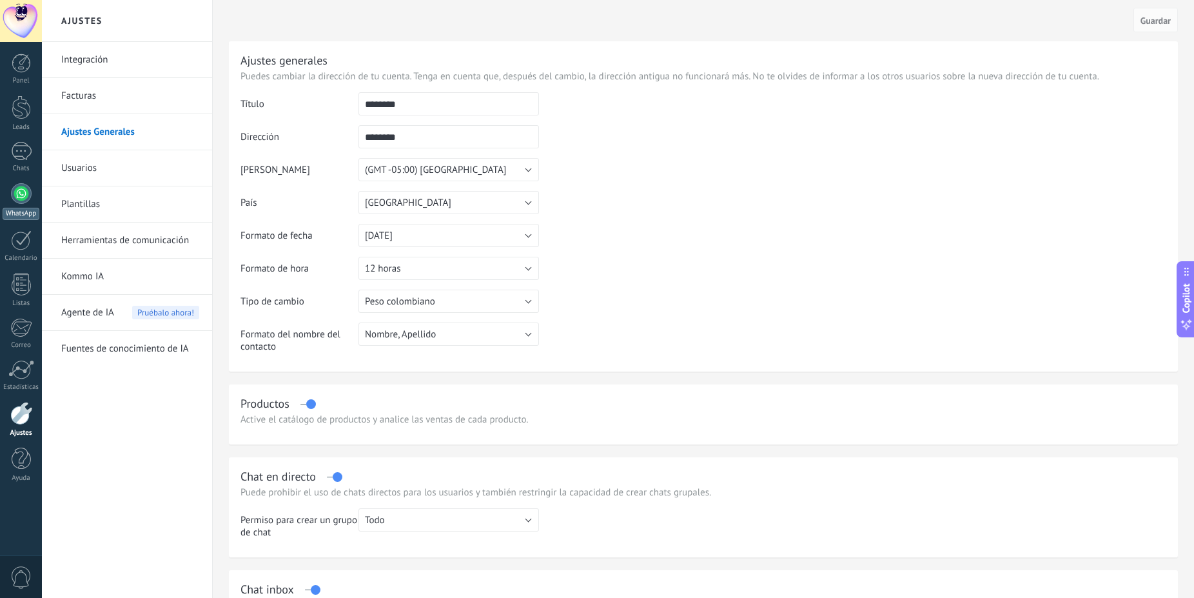
click at [20, 185] on div at bounding box center [21, 193] width 21 height 21
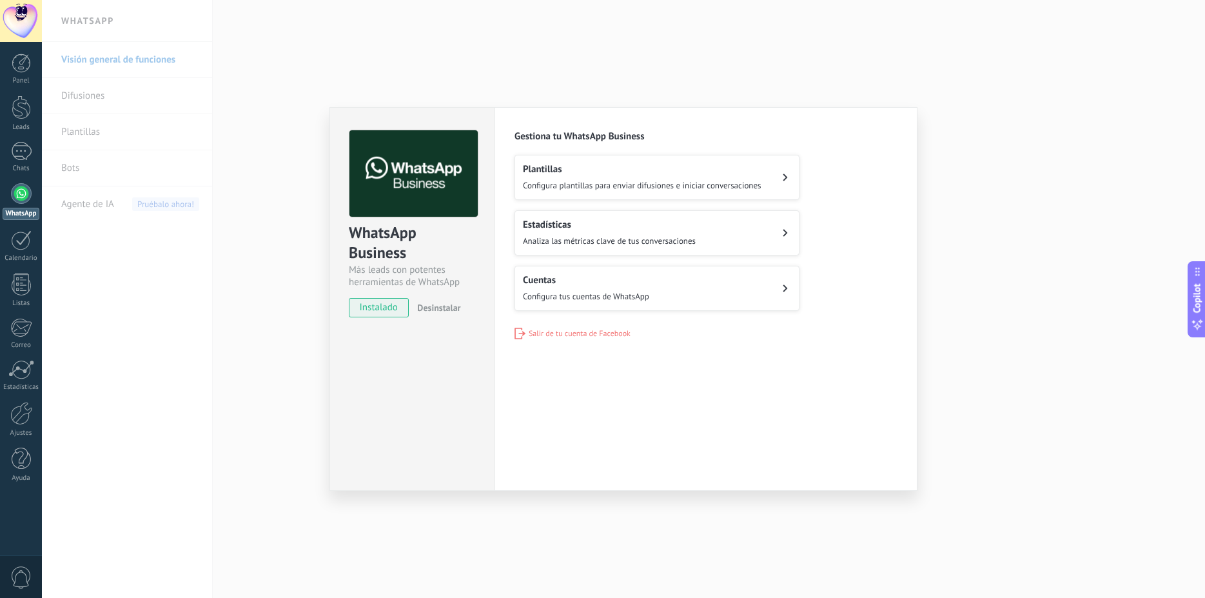
click at [620, 137] on h2 "Gestiona tu WhatsApp Business" at bounding box center [706, 136] width 383 height 12
click at [1126, 269] on div "WhatsApp Business Más leads con potentes herramientas de WhatsApp instalado Des…" at bounding box center [623, 299] width 1163 height 598
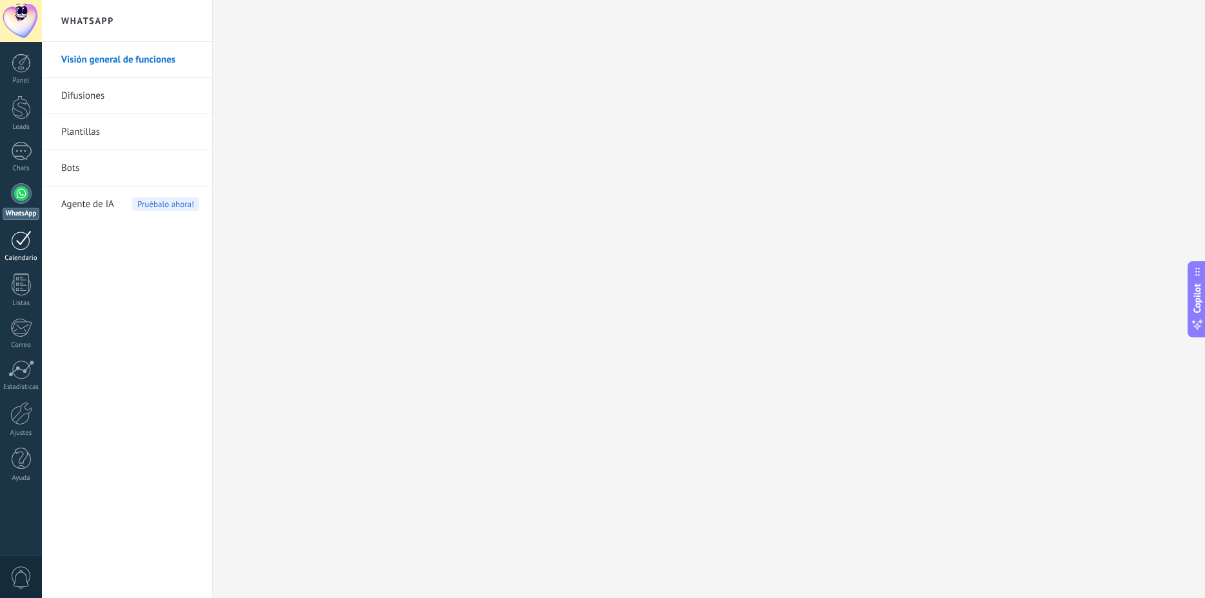
click at [25, 244] on div at bounding box center [21, 240] width 21 height 20
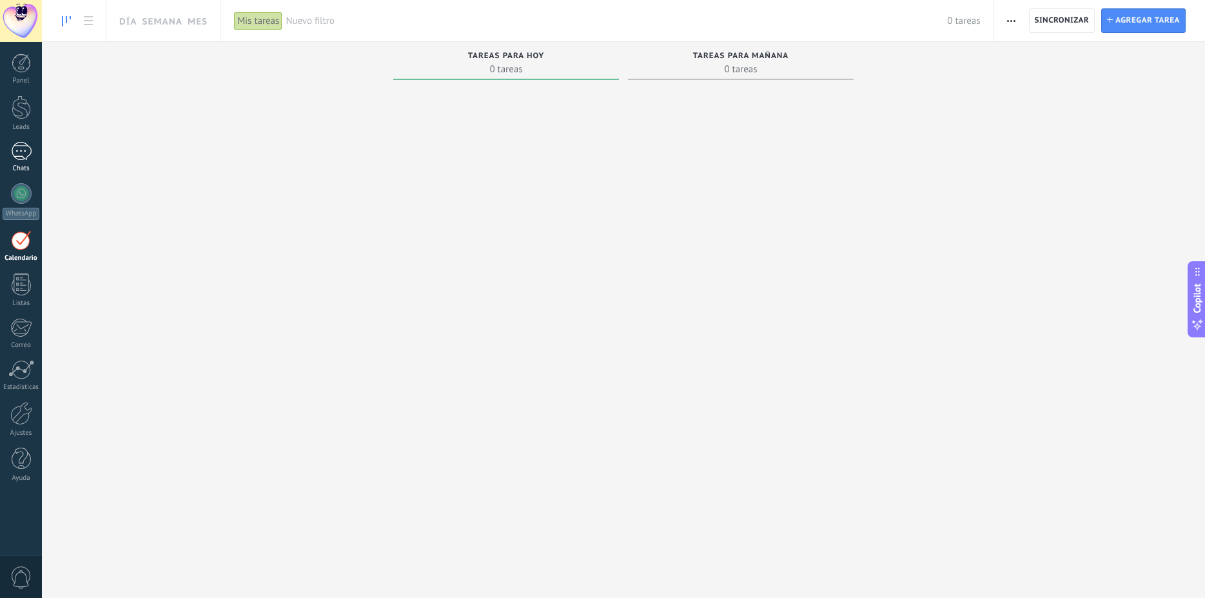
click at [23, 161] on div "Chats" at bounding box center [21, 157] width 42 height 31
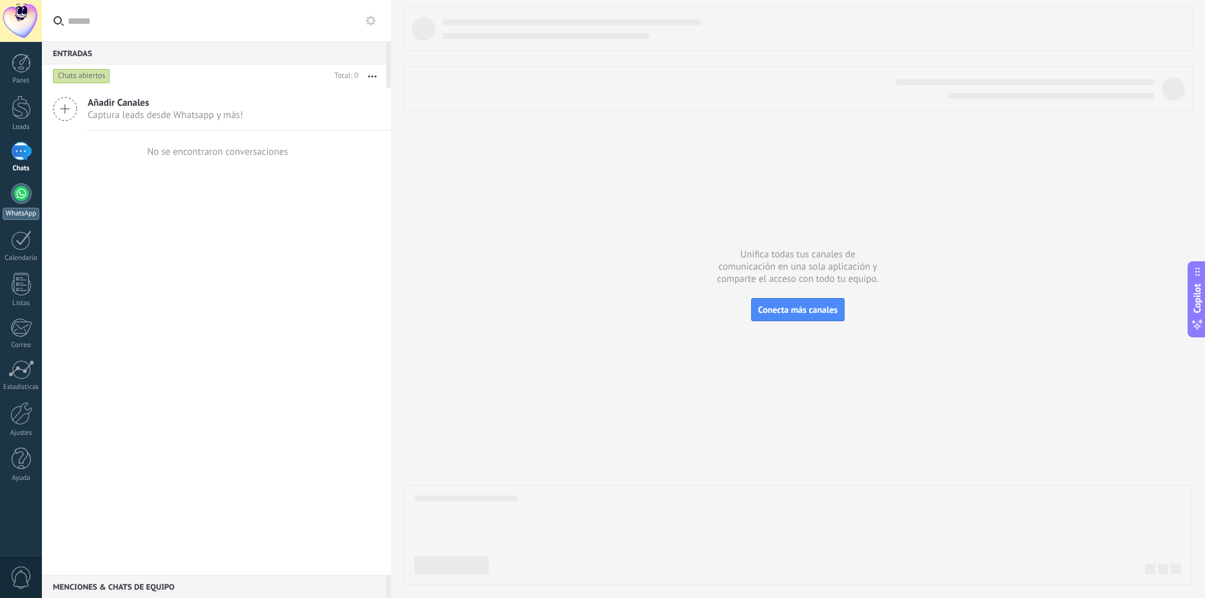
click at [34, 197] on link "WhatsApp" at bounding box center [21, 201] width 42 height 37
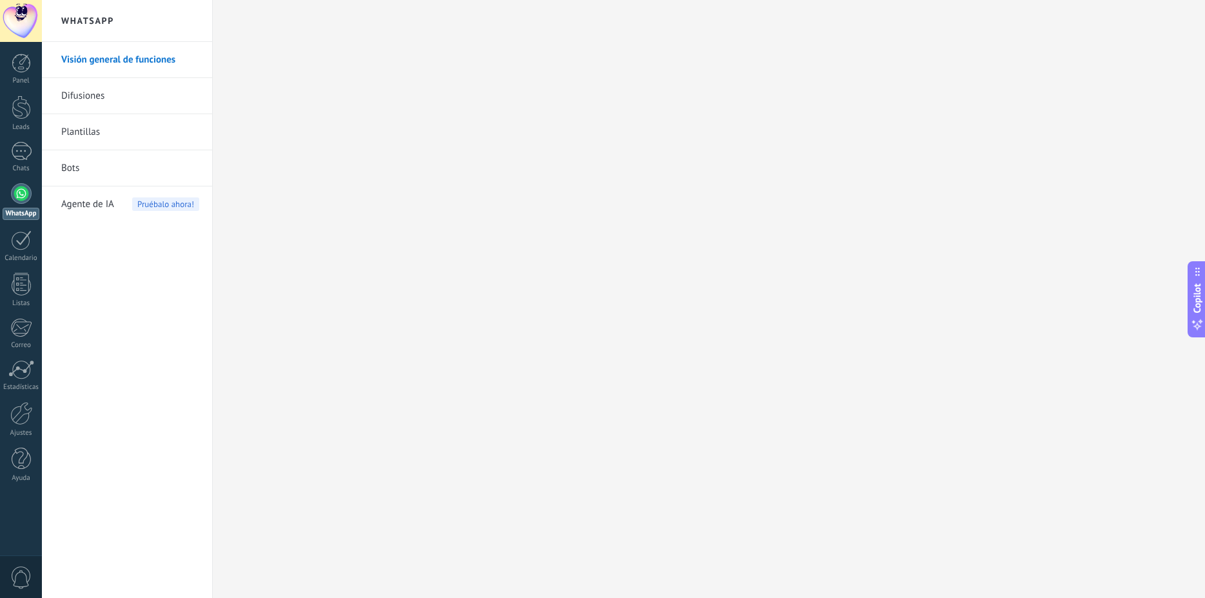
click at [114, 52] on link "Visión general de funciones" at bounding box center [130, 60] width 138 height 36
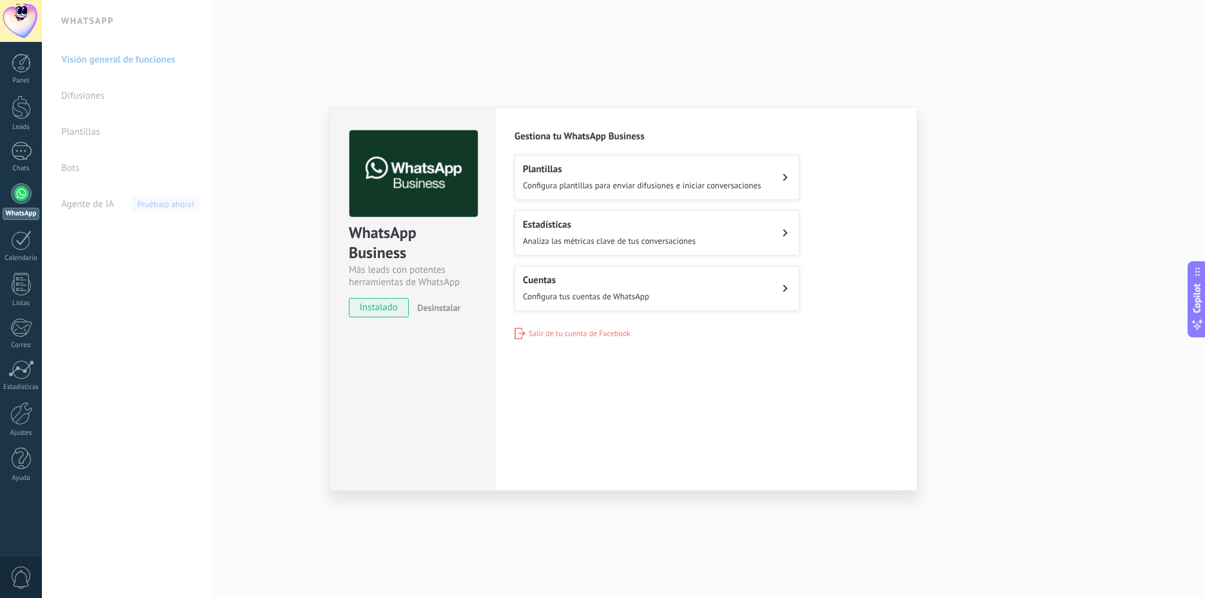
click at [563, 299] on span "Configura tus cuentas de WhatsApp" at bounding box center [586, 296] width 126 height 11
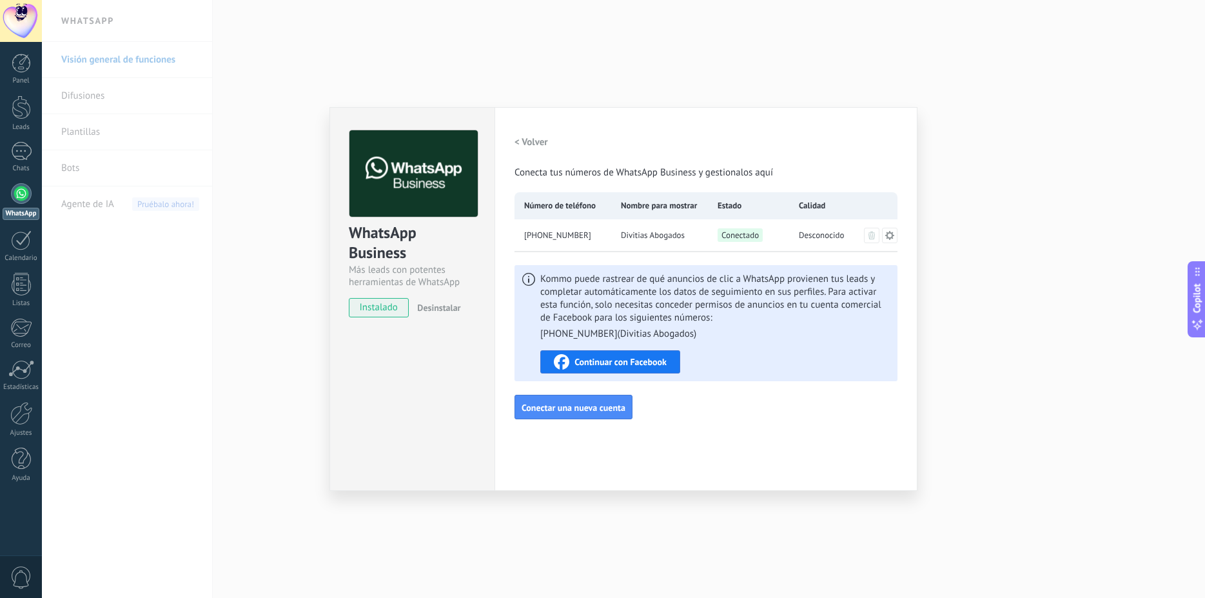
click at [891, 236] on icon at bounding box center [890, 235] width 10 height 10
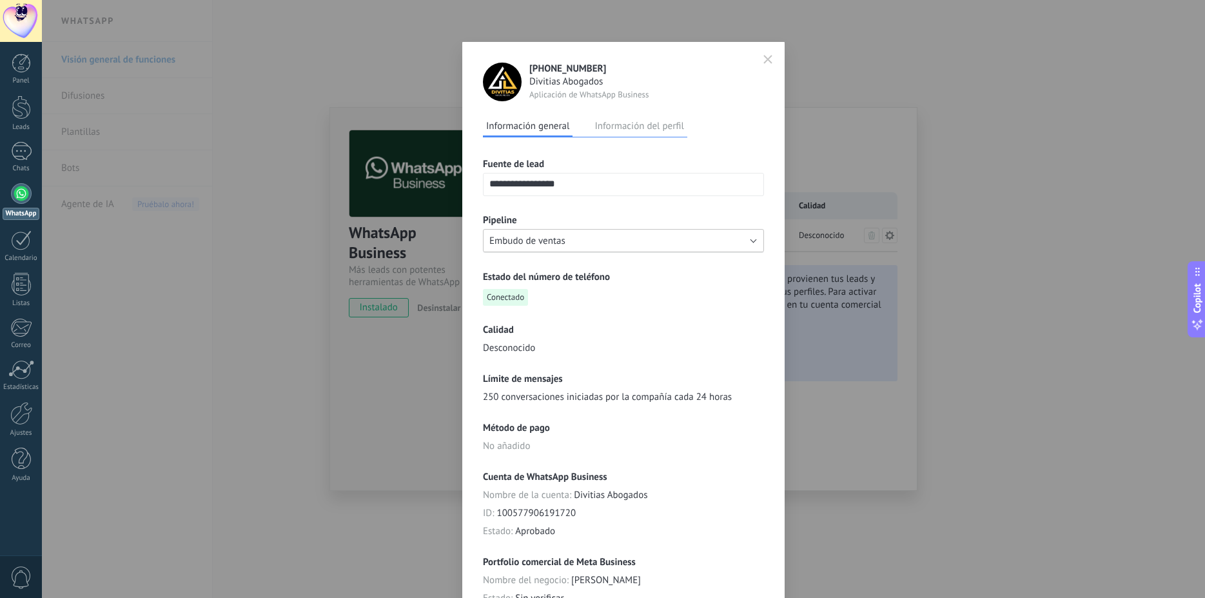
click at [680, 236] on button "Embudo de ventas" at bounding box center [623, 240] width 281 height 23
click at [582, 258] on span "Whatsapp Divitias" at bounding box center [617, 263] width 284 height 12
click at [637, 126] on button "Información del perfil" at bounding box center [638, 125] width 95 height 19
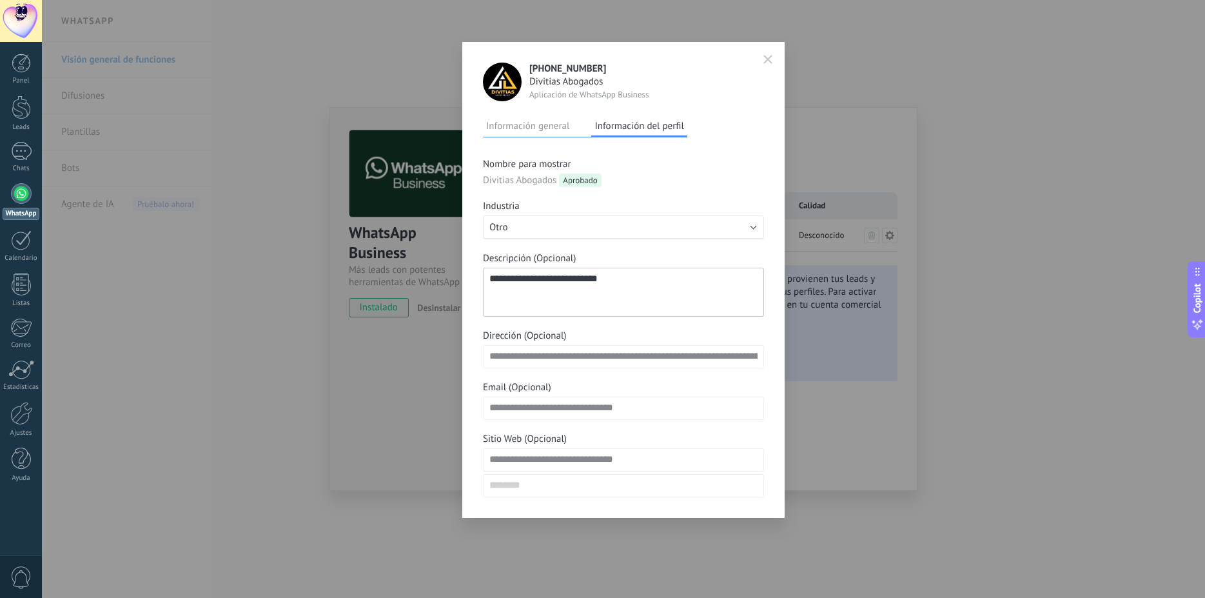
click at [763, 57] on button "button" at bounding box center [767, 59] width 19 height 21
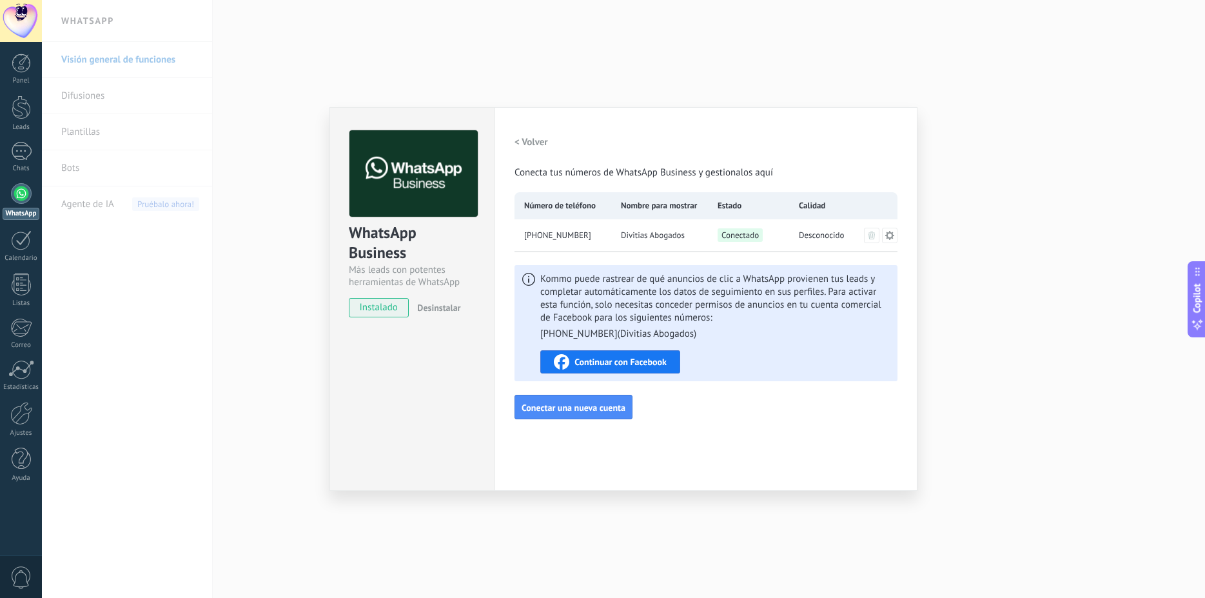
click at [589, 357] on span "Continuar con Facebook" at bounding box center [621, 361] width 92 height 9
click at [526, 139] on h2 "< Volver" at bounding box center [532, 142] width 34 height 12
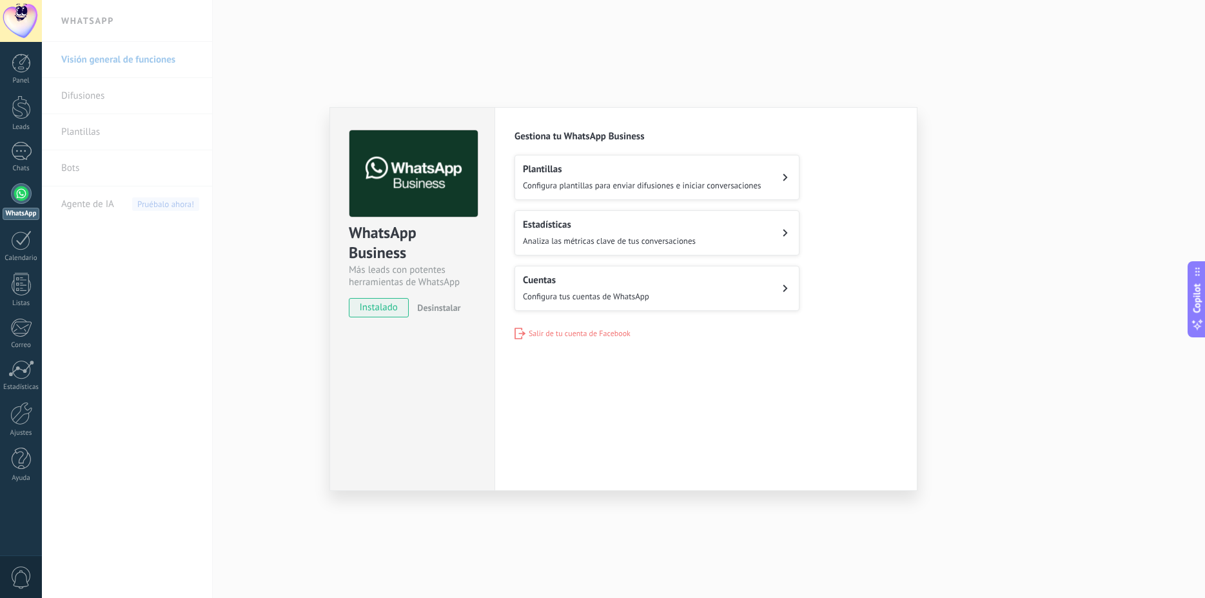
click at [587, 231] on div "Estadísticas Analiza las métricas clave de tus conversaciones" at bounding box center [609, 233] width 173 height 28
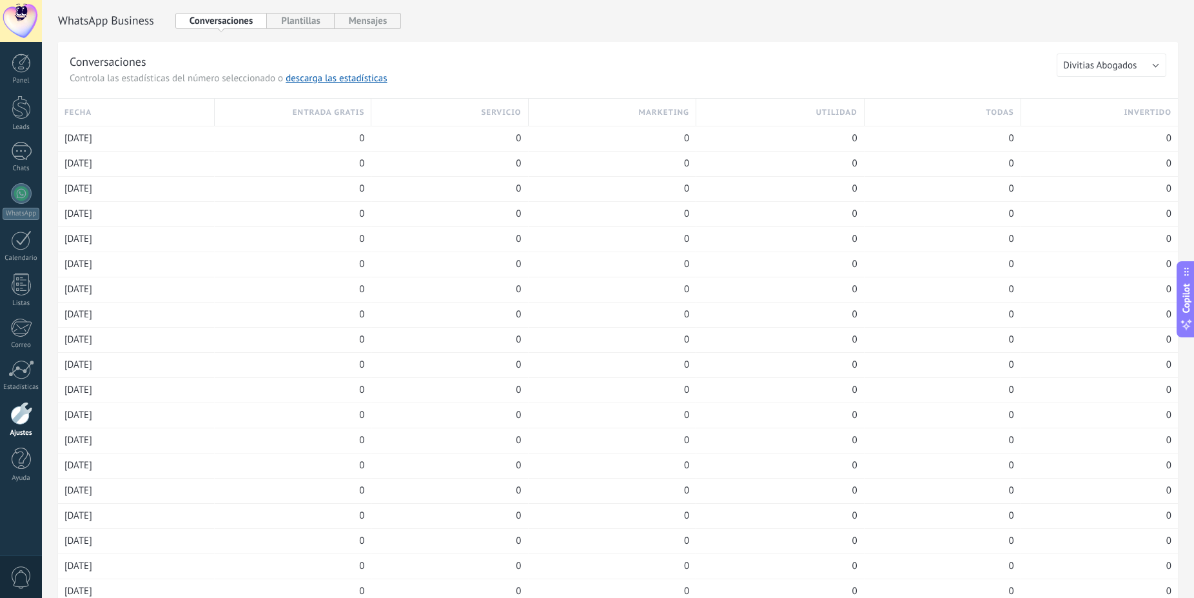
click at [377, 28] on button "Mensajes" at bounding box center [368, 21] width 67 height 16
click at [197, 12] on div "WhatsApp Business" at bounding box center [618, 20] width 1120 height 41
click at [197, 19] on button "Conversaciones" at bounding box center [221, 21] width 92 height 16
click at [27, 192] on div at bounding box center [21, 193] width 21 height 21
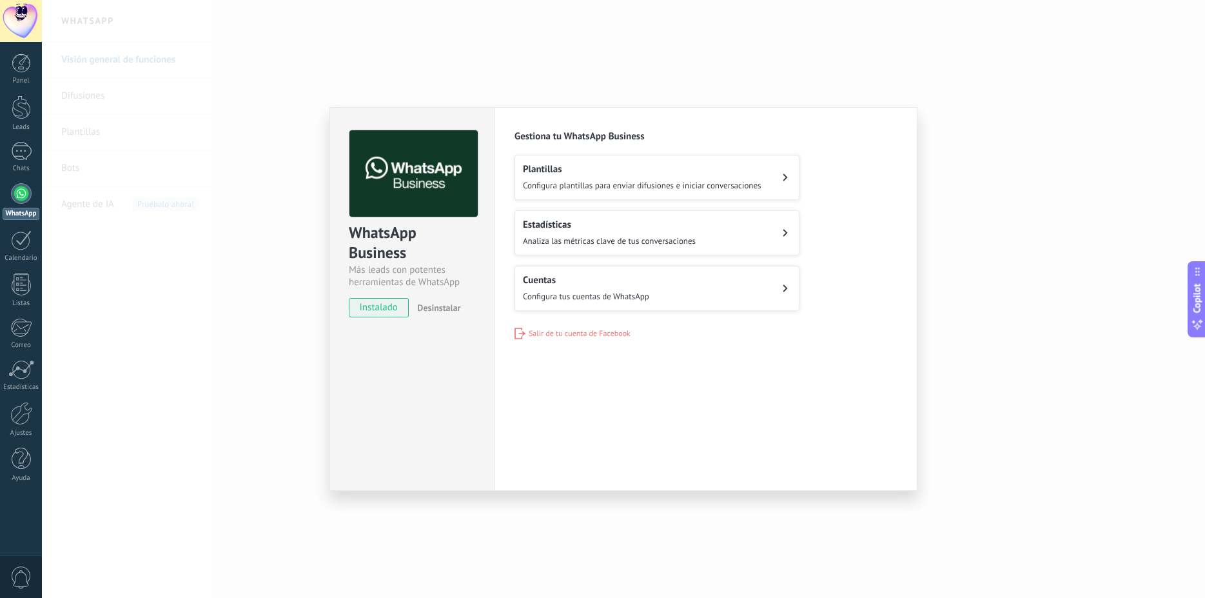
click at [614, 186] on span "Configura plantillas para enviar difusiones e iniciar conversaciones" at bounding box center [642, 185] width 239 height 11
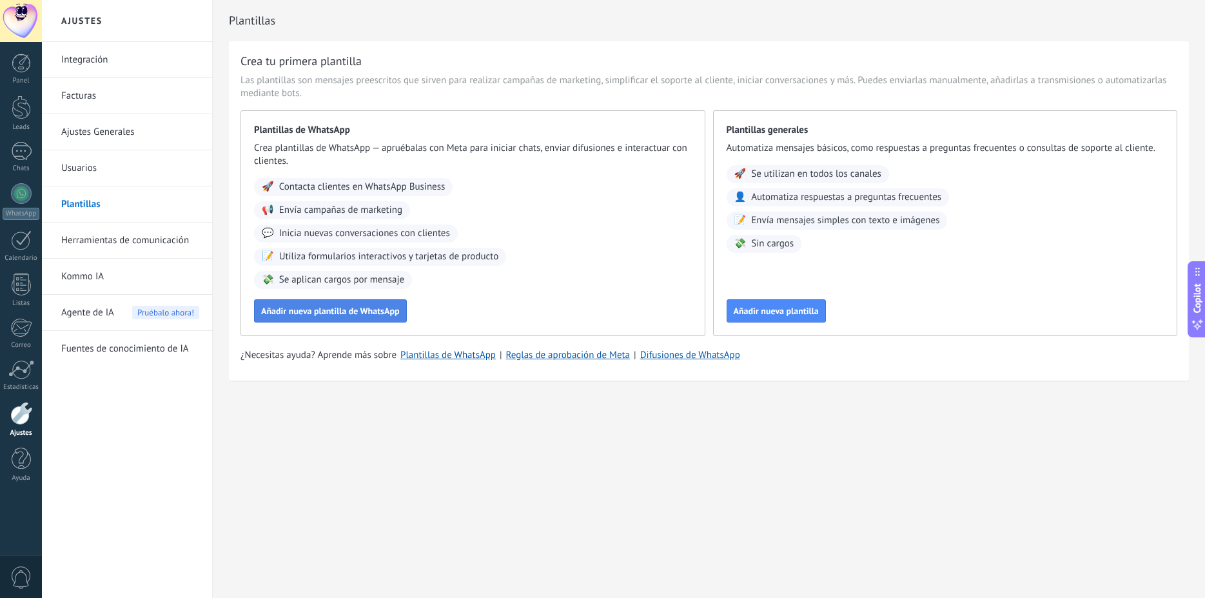
click at [382, 315] on span "Añadir nueva plantilla de WhatsApp" at bounding box center [330, 310] width 139 height 9
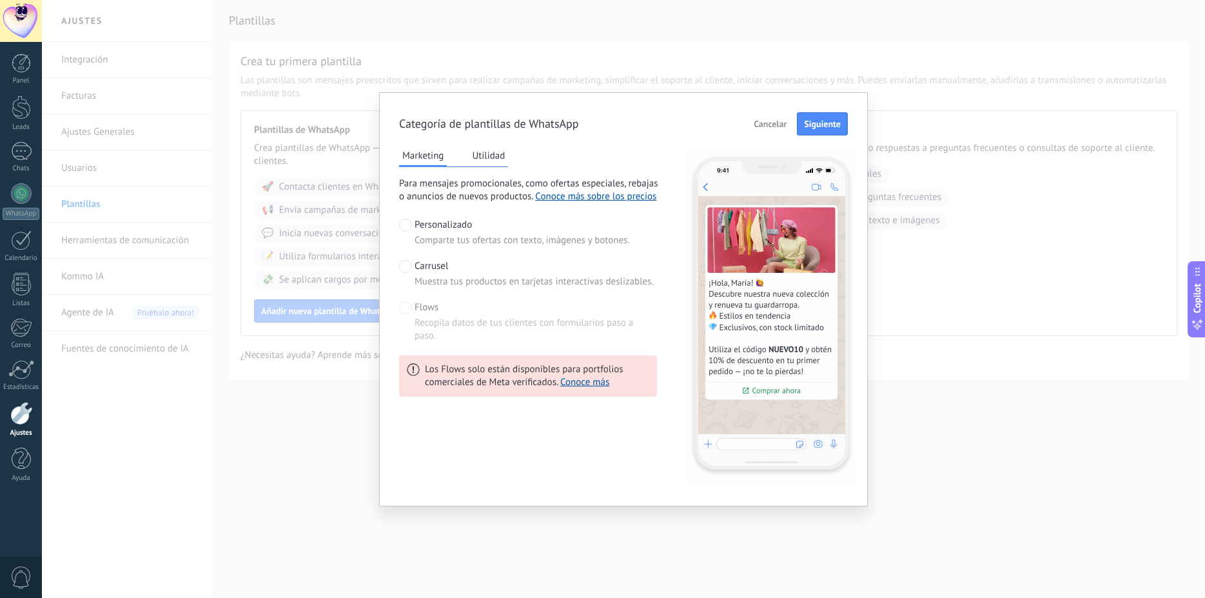
click at [773, 119] on span "Cancelar" at bounding box center [770, 123] width 33 height 9
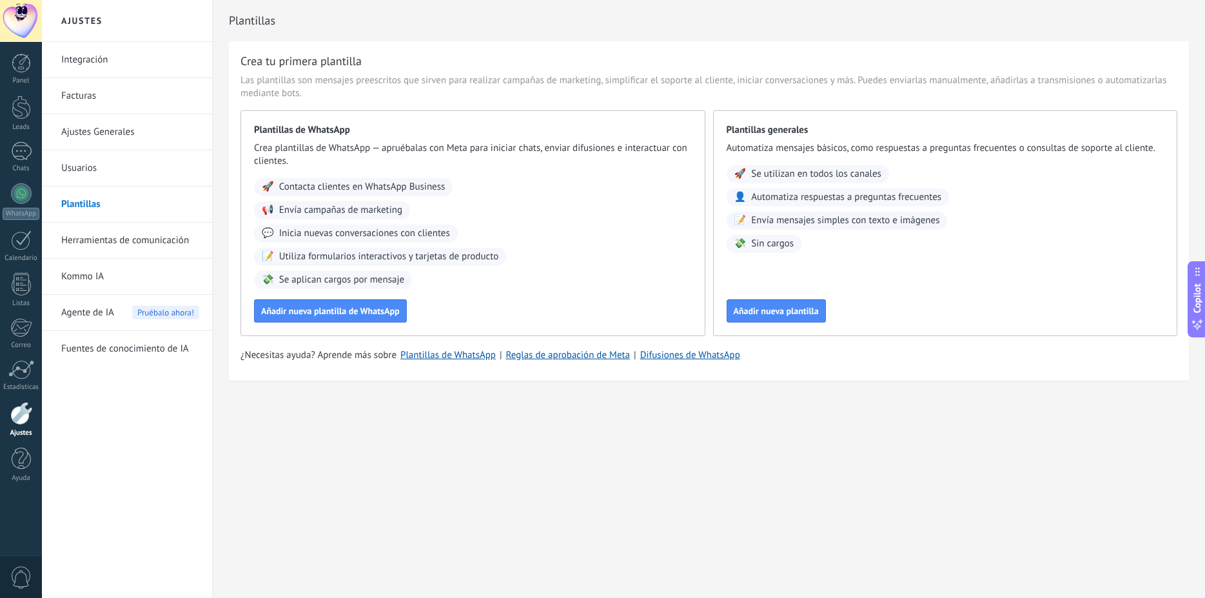
click at [116, 310] on div "Agente de IA Pruébalo ahora!" at bounding box center [130, 313] width 138 height 36
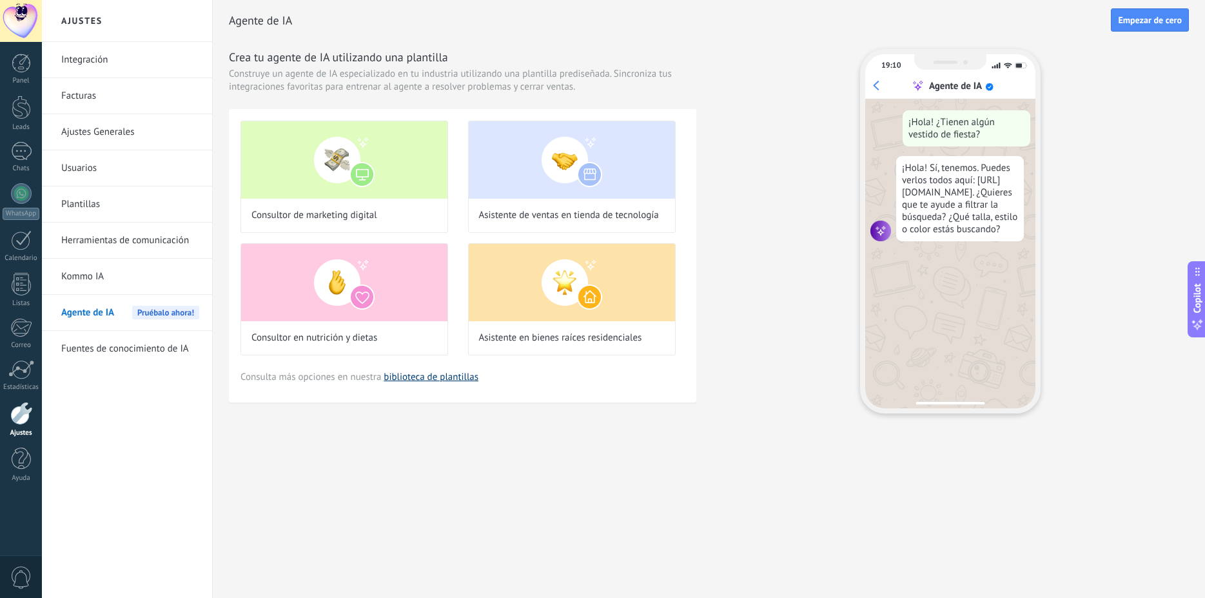
click at [460, 380] on link "biblioteca de plantillas" at bounding box center [431, 377] width 95 height 12
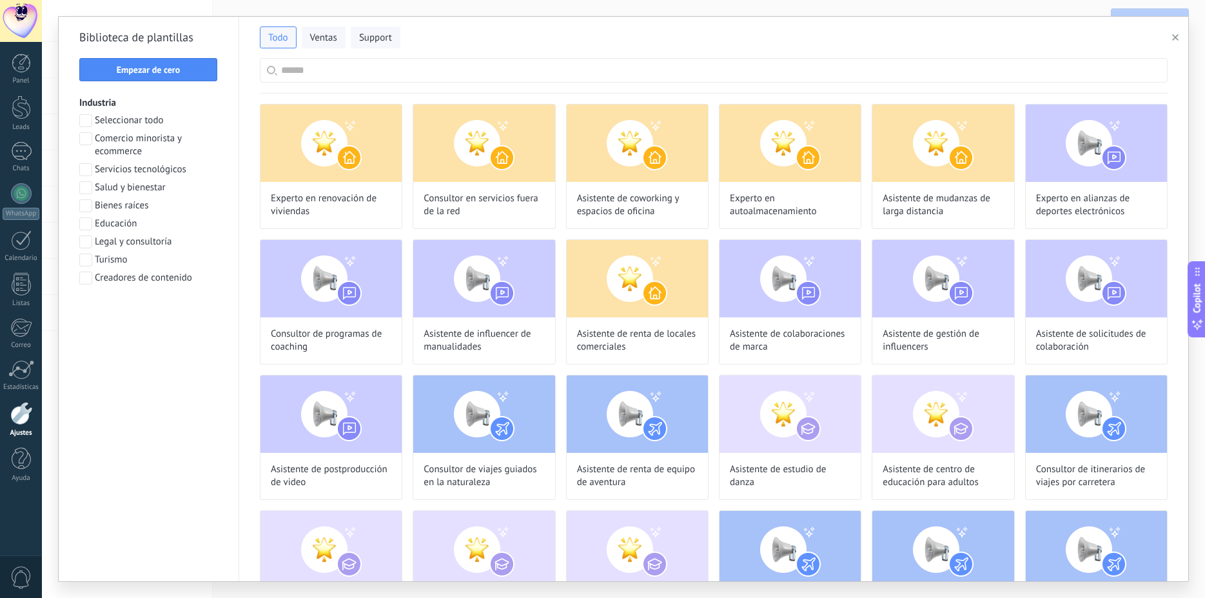
click at [364, 75] on input "text" at bounding box center [721, 70] width 880 height 23
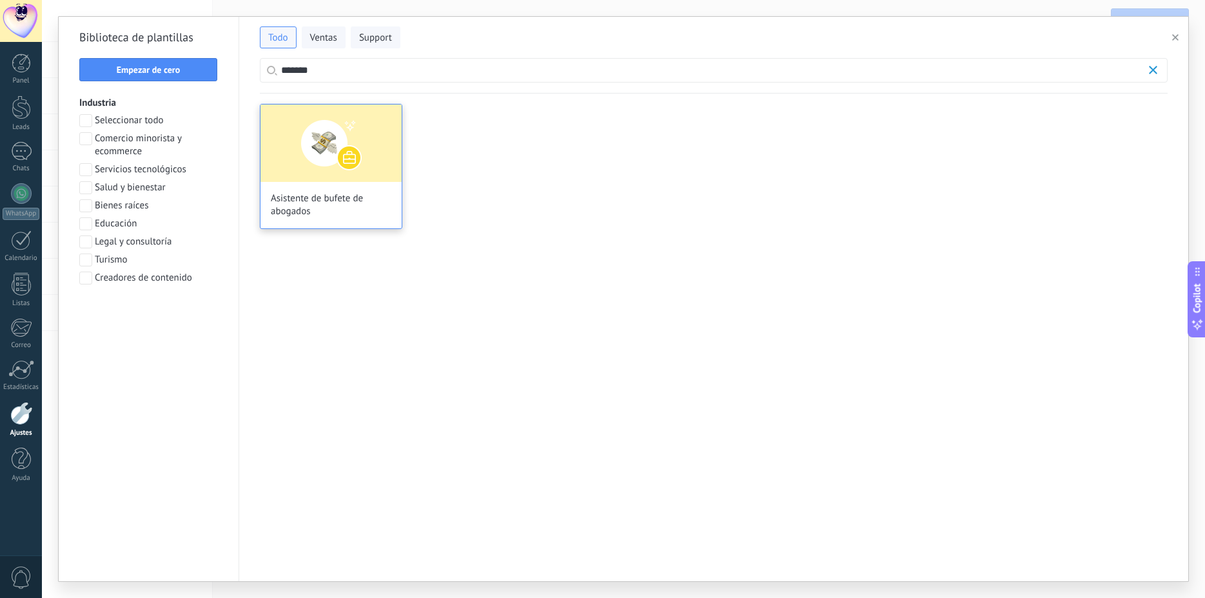
scroll to position [39, 0]
type input "*******"
click at [371, 144] on img at bounding box center [331, 142] width 141 height 77
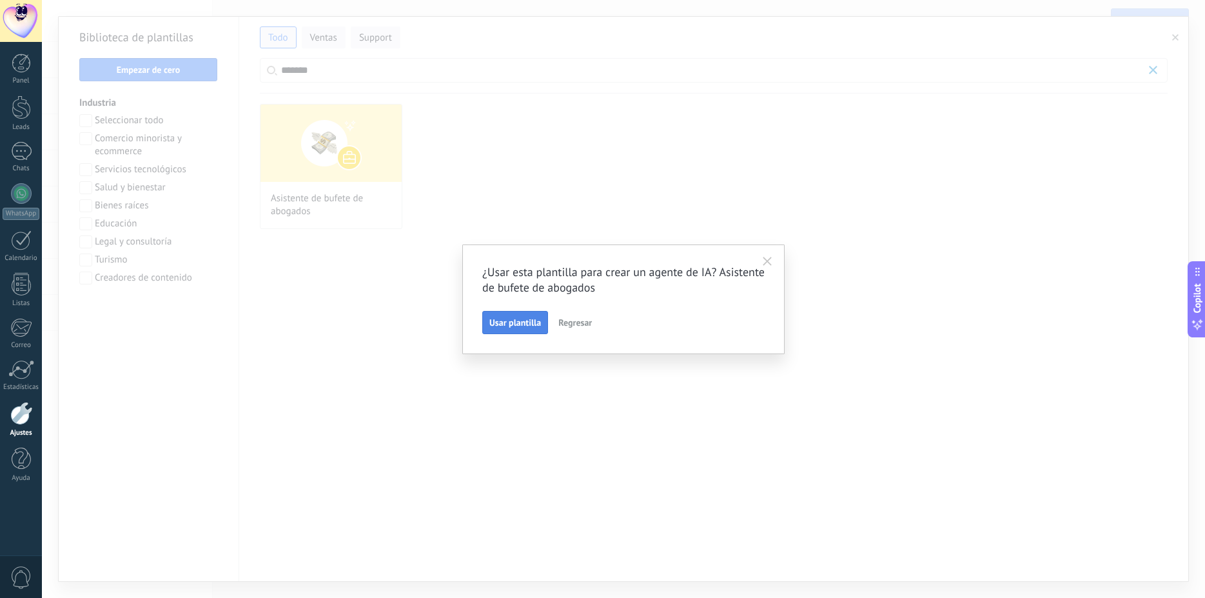
click at [529, 324] on span "Usar plantilla" at bounding box center [515, 322] width 52 height 9
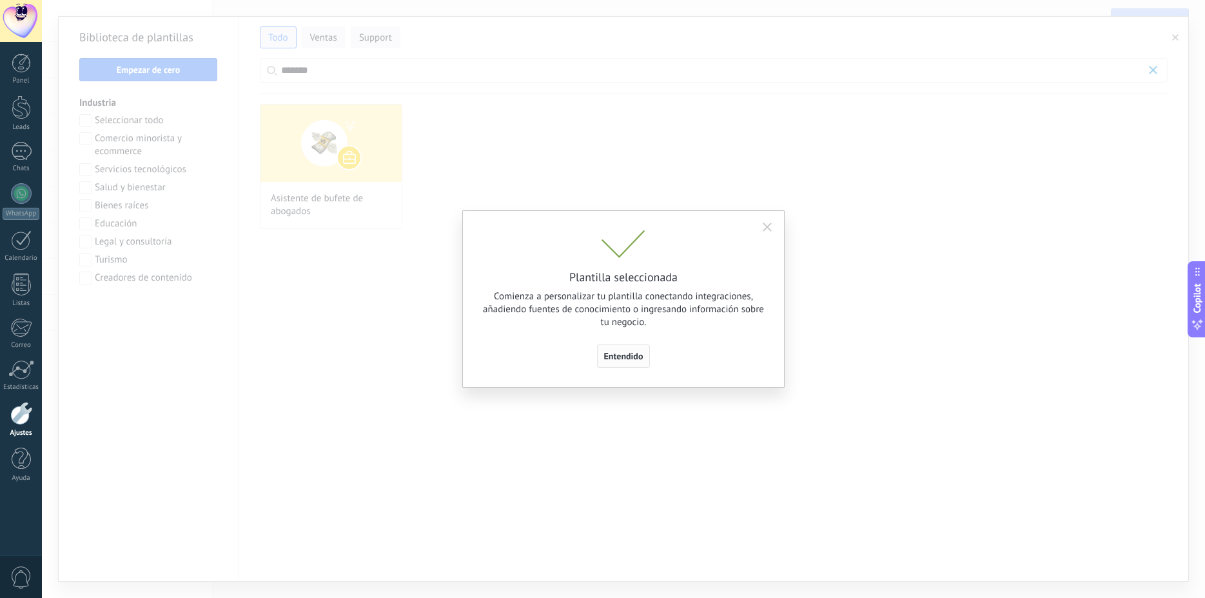
click at [608, 354] on span "Entendido" at bounding box center [623, 355] width 39 height 9
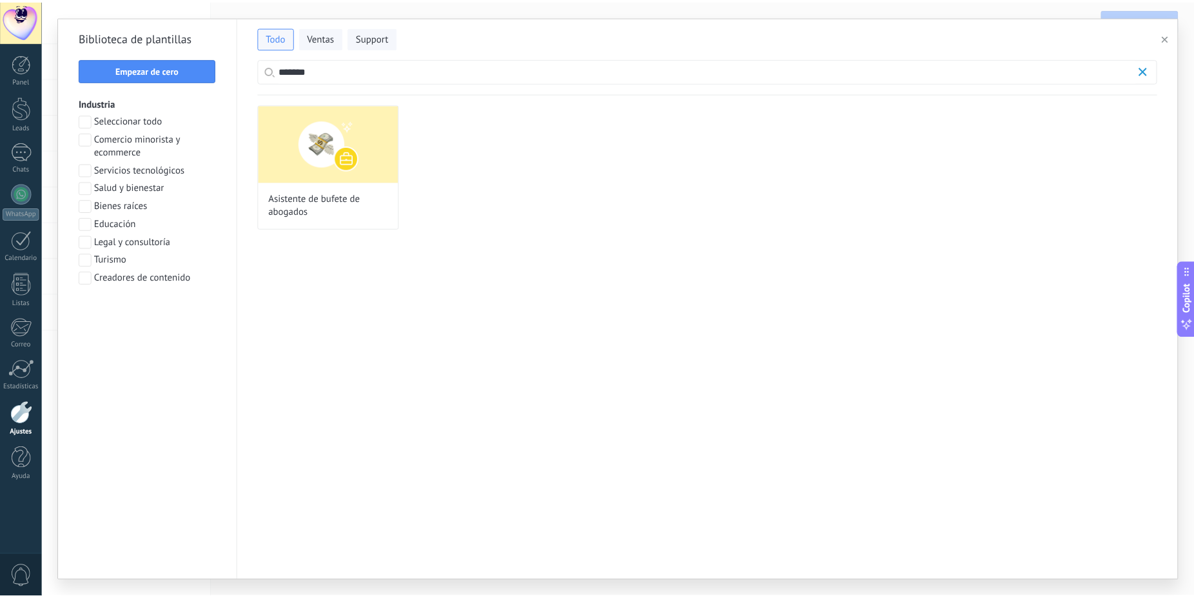
scroll to position [130, 0]
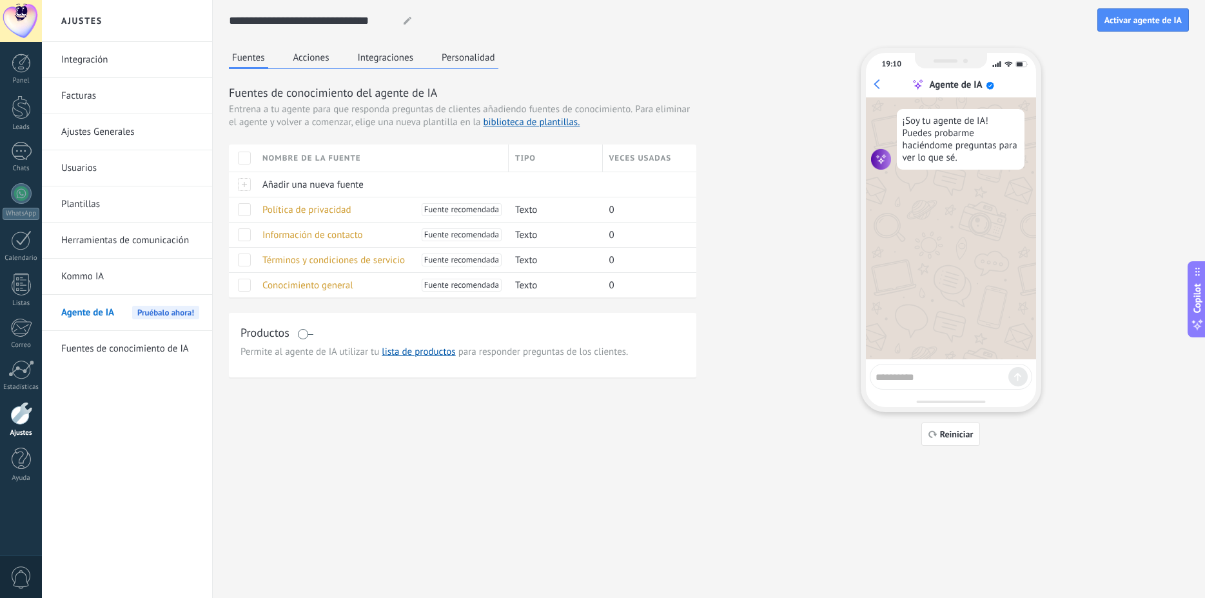
click at [318, 52] on button "Acciones" at bounding box center [311, 57] width 43 height 19
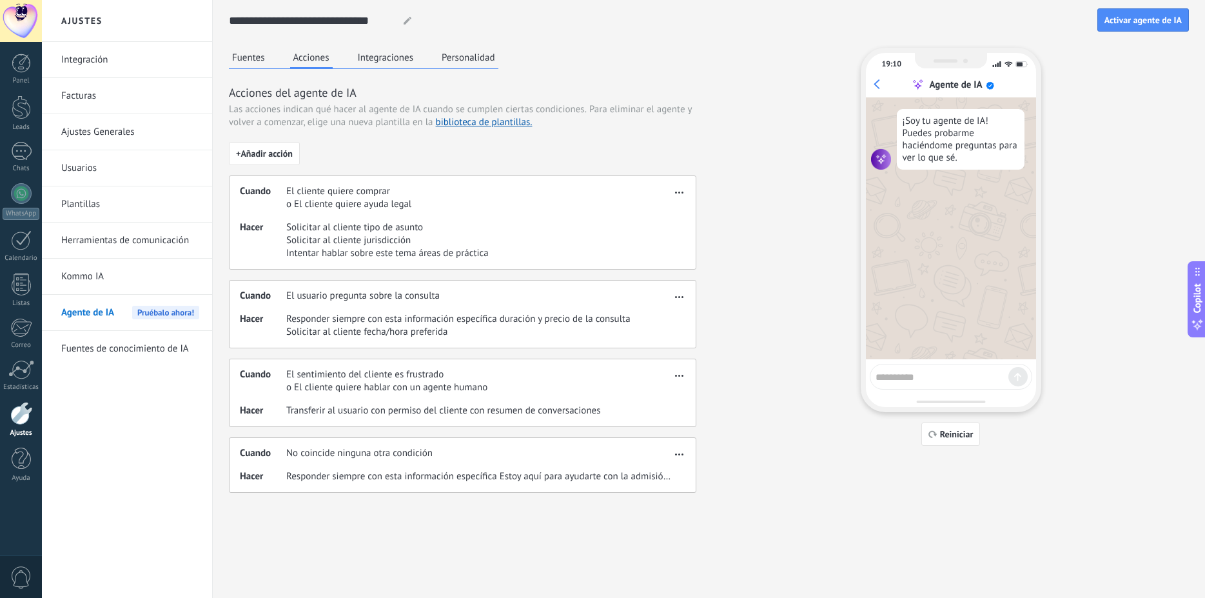
click at [368, 54] on button "Integraciones" at bounding box center [386, 57] width 63 height 19
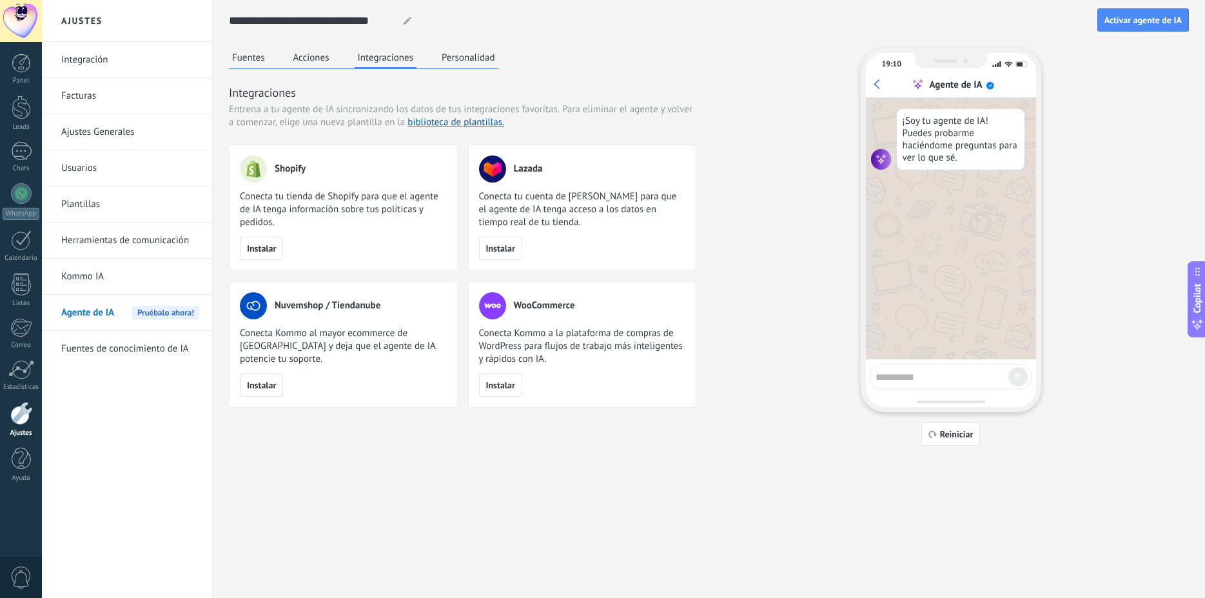
click at [474, 67] on div "Fuentes Acciones Integraciones Personalidad" at bounding box center [364, 58] width 270 height 21
click at [474, 58] on button "Personalidad" at bounding box center [469, 57] width 60 height 19
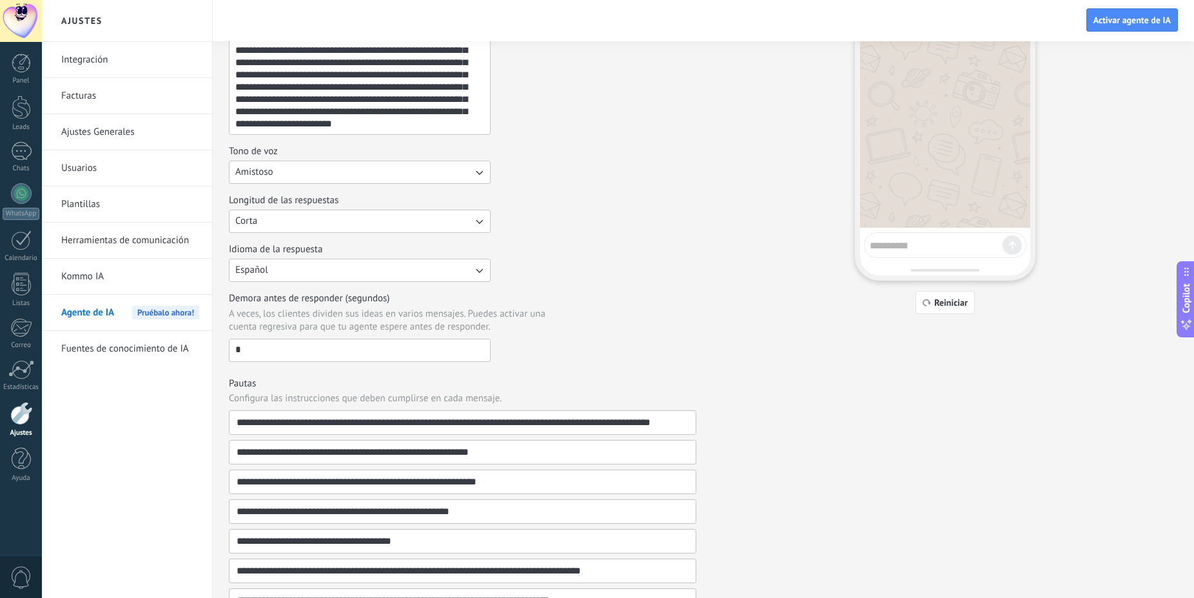
scroll to position [0, 0]
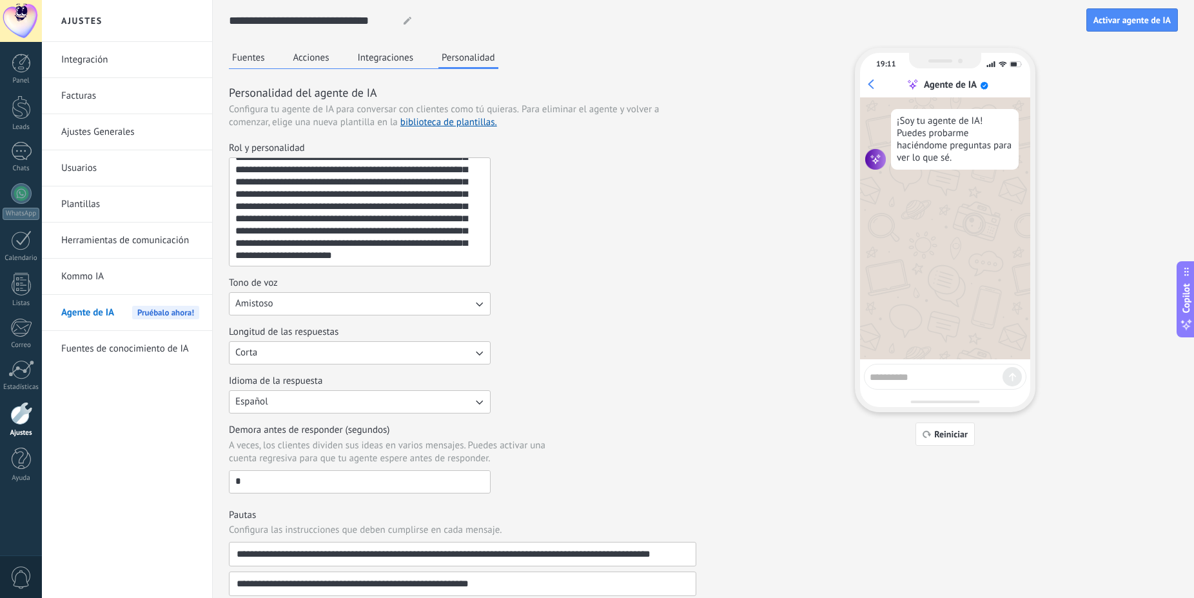
click at [922, 375] on textarea at bounding box center [936, 375] width 133 height 16
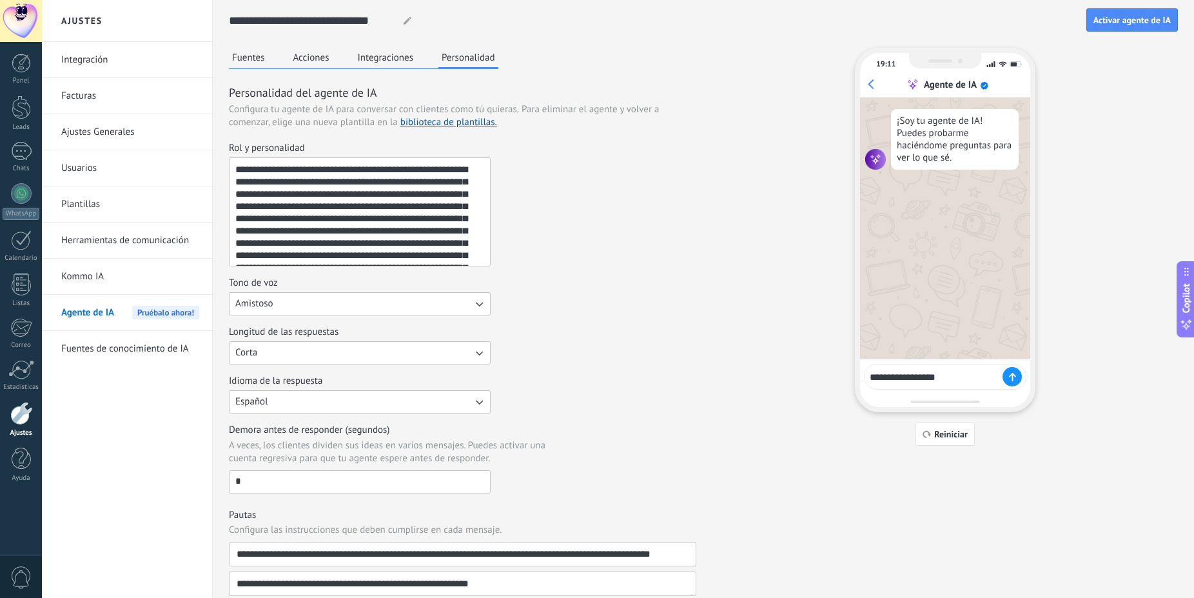
type textarea "**********"
click at [1011, 384] on div at bounding box center [1012, 376] width 19 height 19
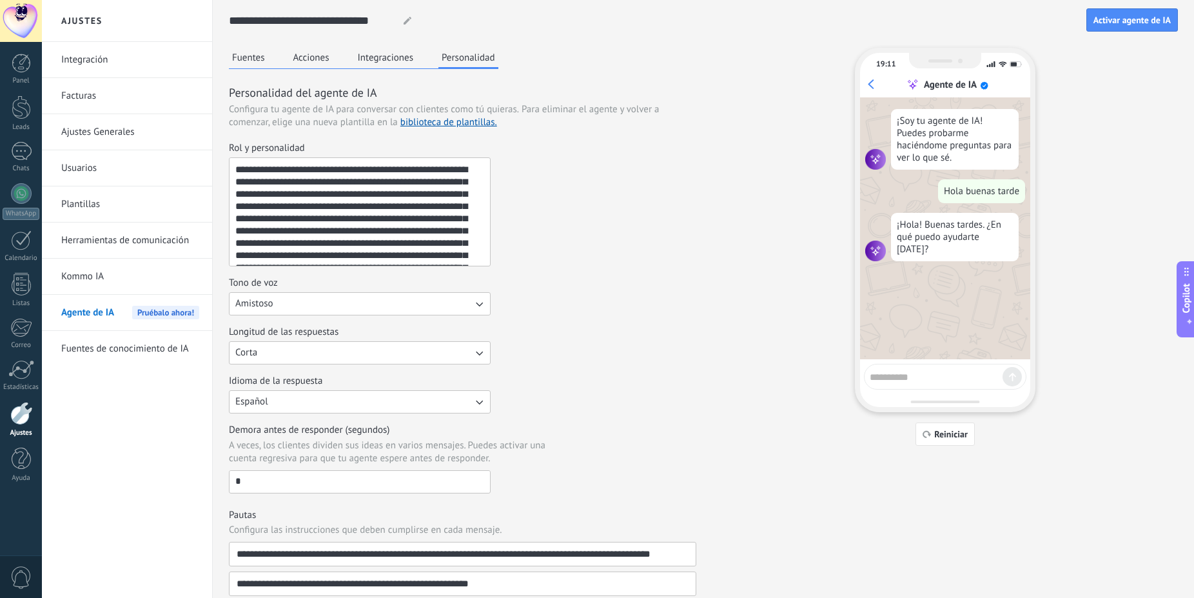
click at [261, 56] on button "Fuentes" at bounding box center [248, 57] width 39 height 19
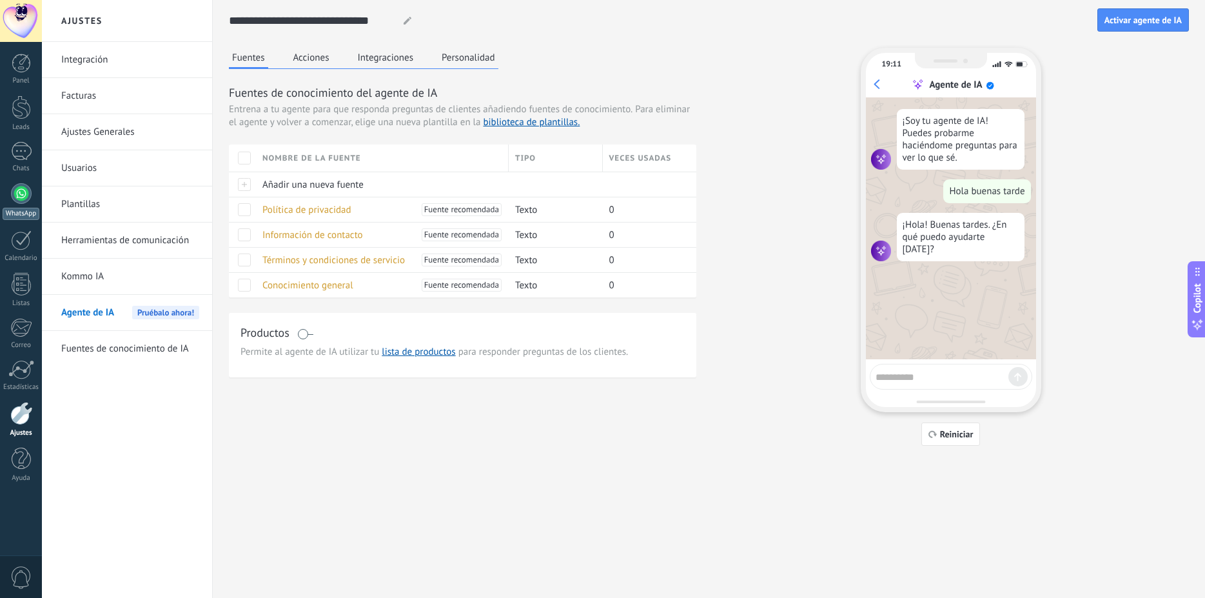
click at [19, 190] on div at bounding box center [21, 193] width 21 height 21
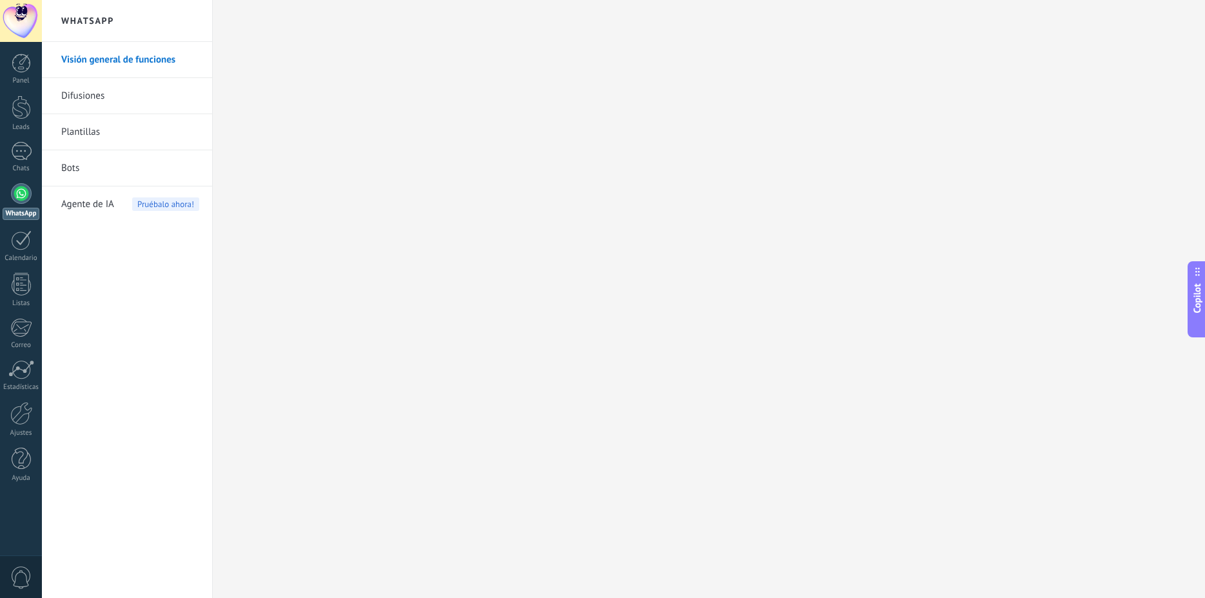
click at [1205, 290] on button "Copilot" at bounding box center [1197, 299] width 18 height 76
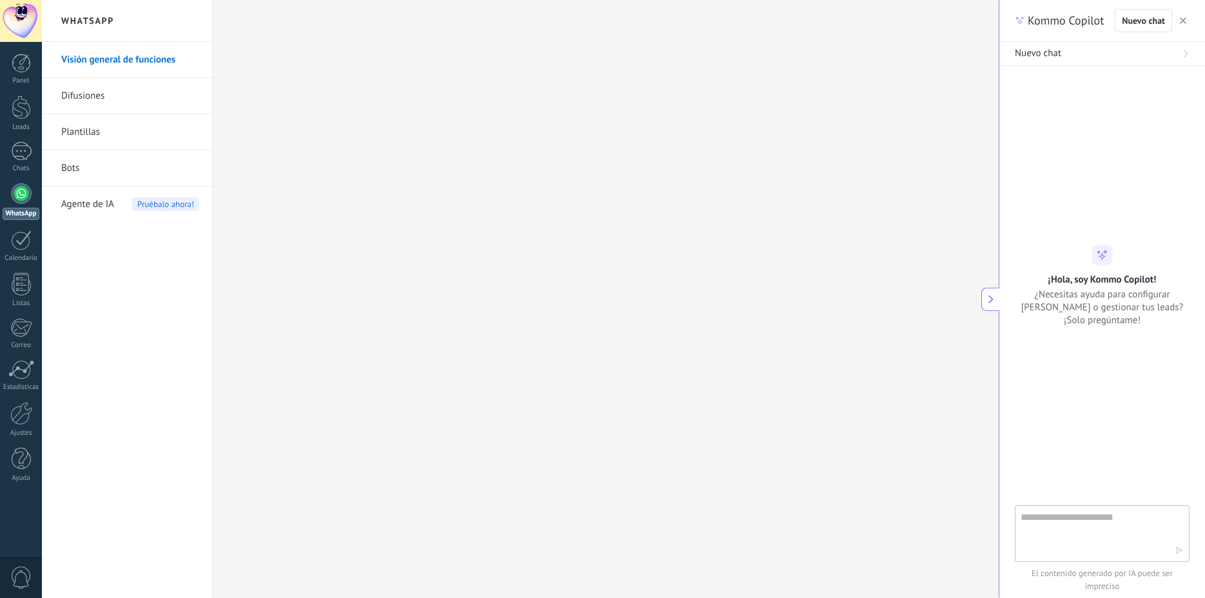
click at [1078, 524] on textarea at bounding box center [1093, 532] width 145 height 46
type textarea "**********"
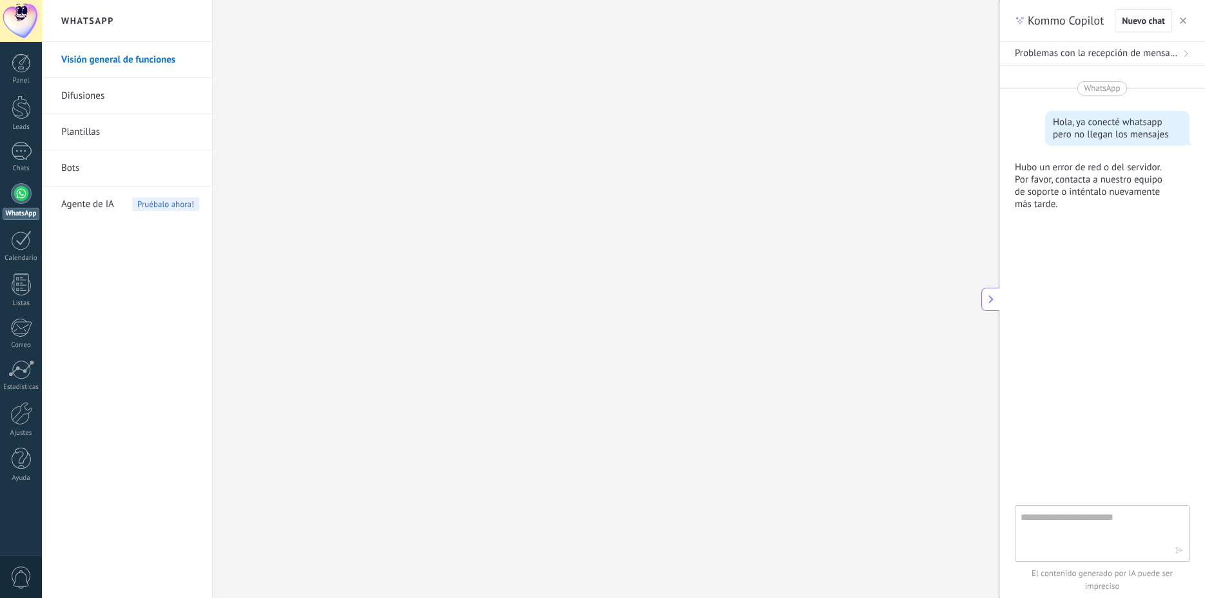
click at [991, 299] on icon at bounding box center [991, 299] width 10 height 10
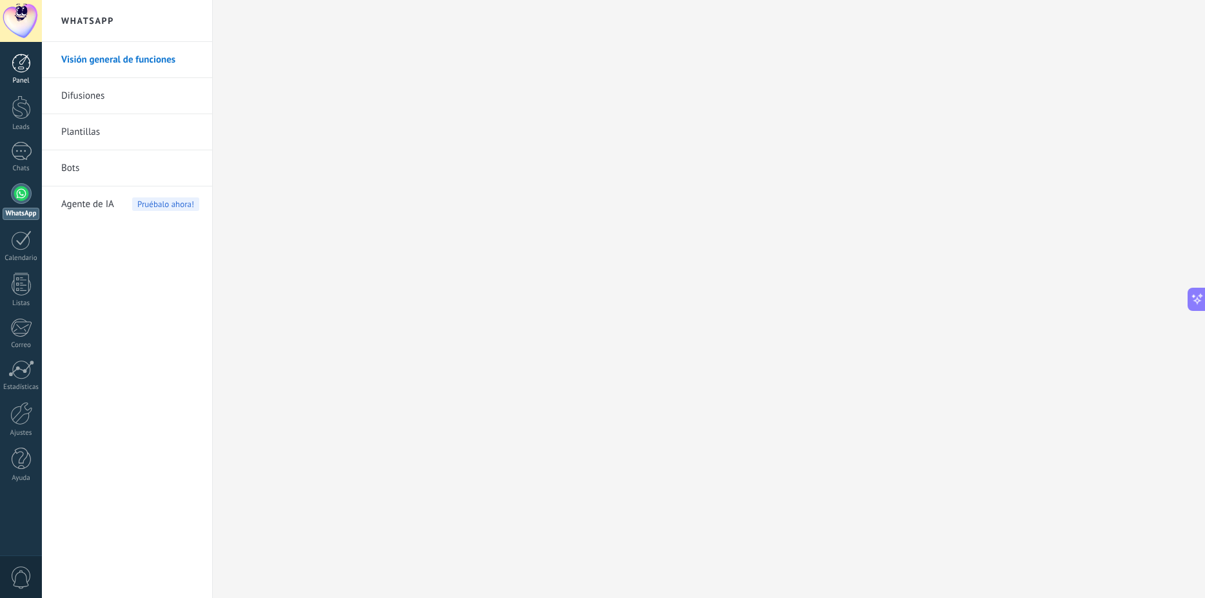
click at [21, 57] on div at bounding box center [21, 63] width 19 height 19
click at [19, 14] on div at bounding box center [21, 21] width 42 height 42
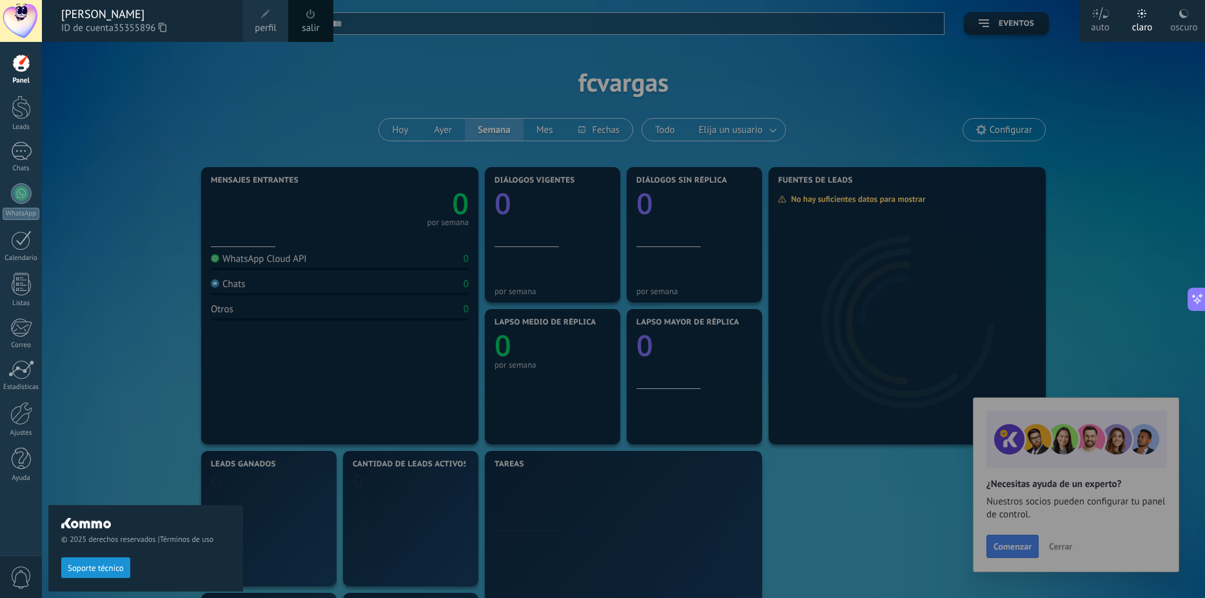
click at [313, 23] on link "salir" at bounding box center [310, 28] width 17 height 14
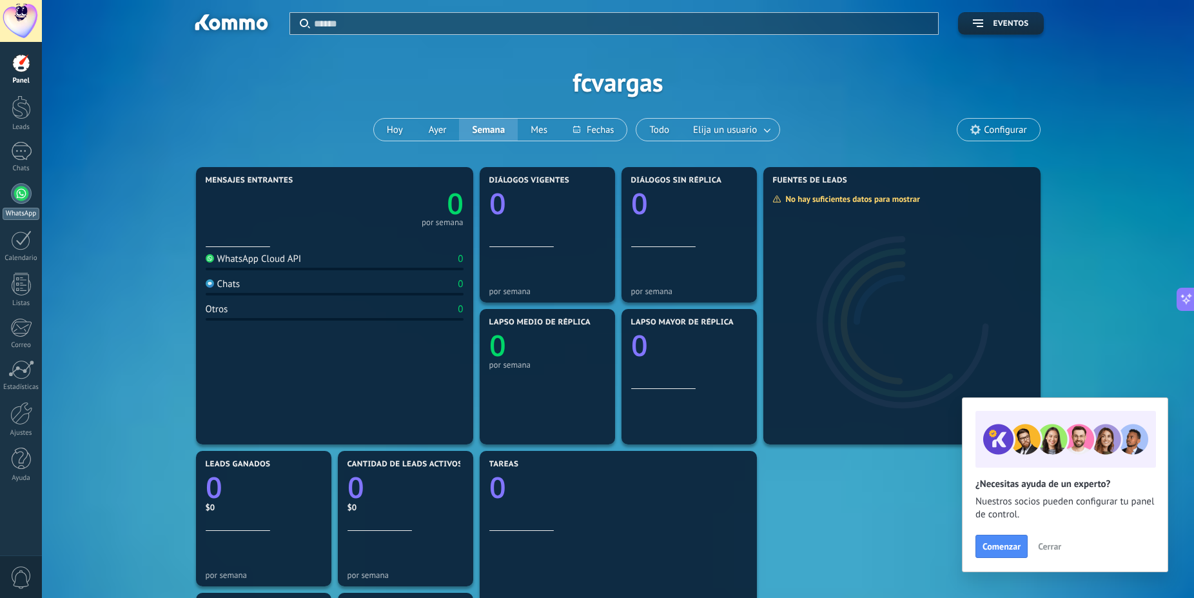
click at [31, 201] on link "WhatsApp" at bounding box center [21, 201] width 42 height 37
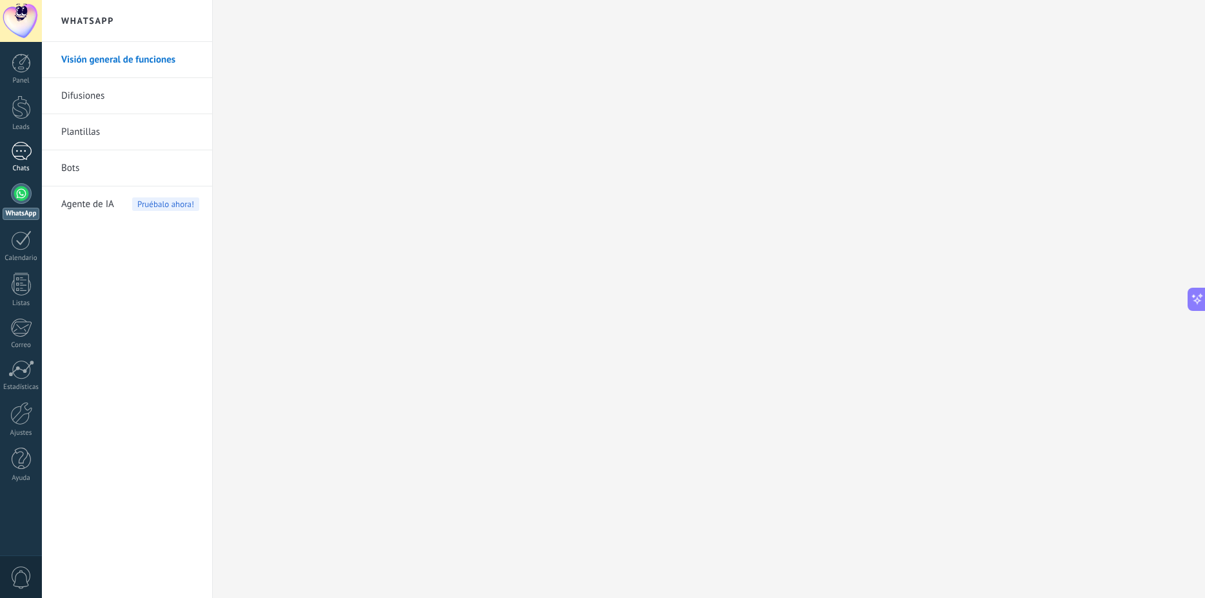
click at [26, 154] on div at bounding box center [21, 151] width 21 height 19
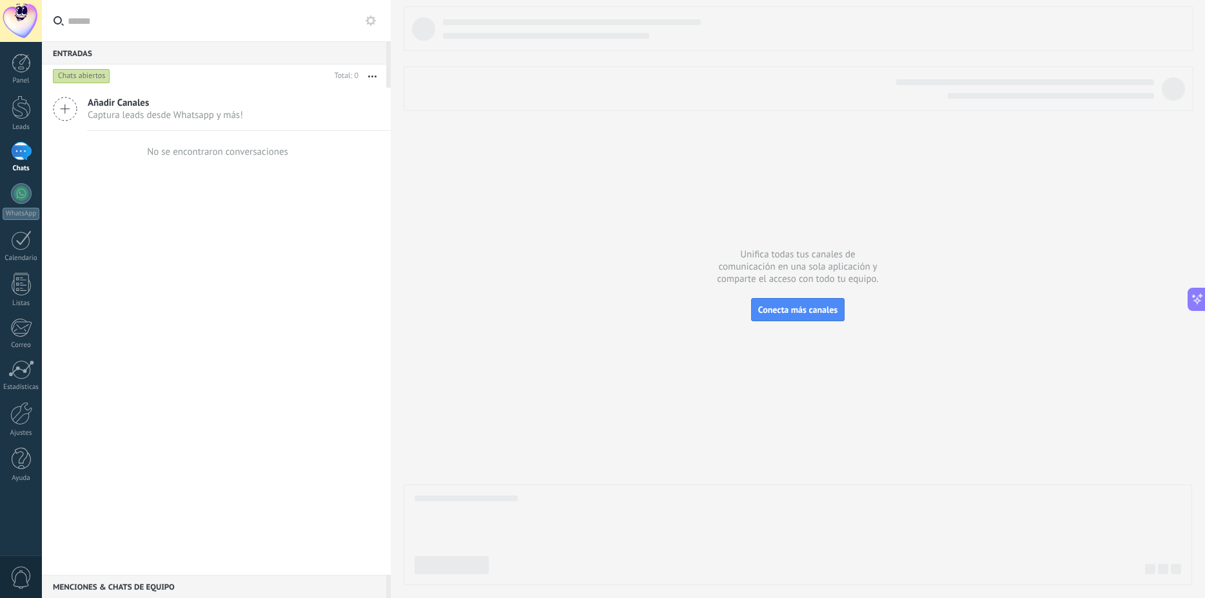
click at [168, 127] on div "Añadir Canales Captura leads desde Whatsapp y más!" at bounding box center [216, 109] width 349 height 43
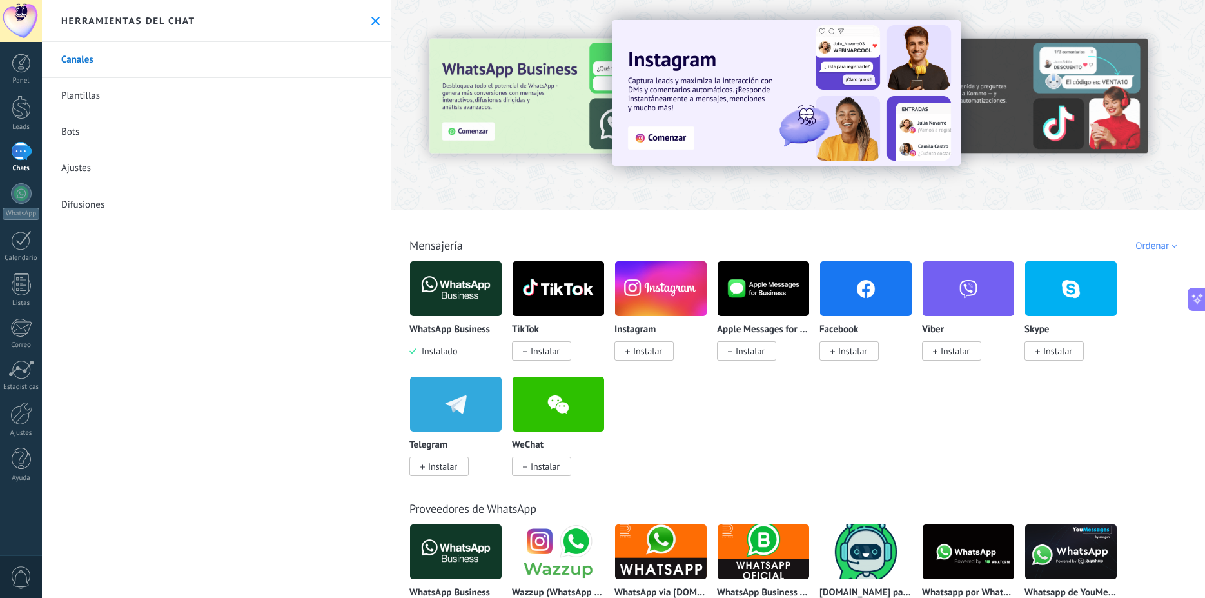
click at [524, 107] on div at bounding box center [482, 104] width 282 height 116
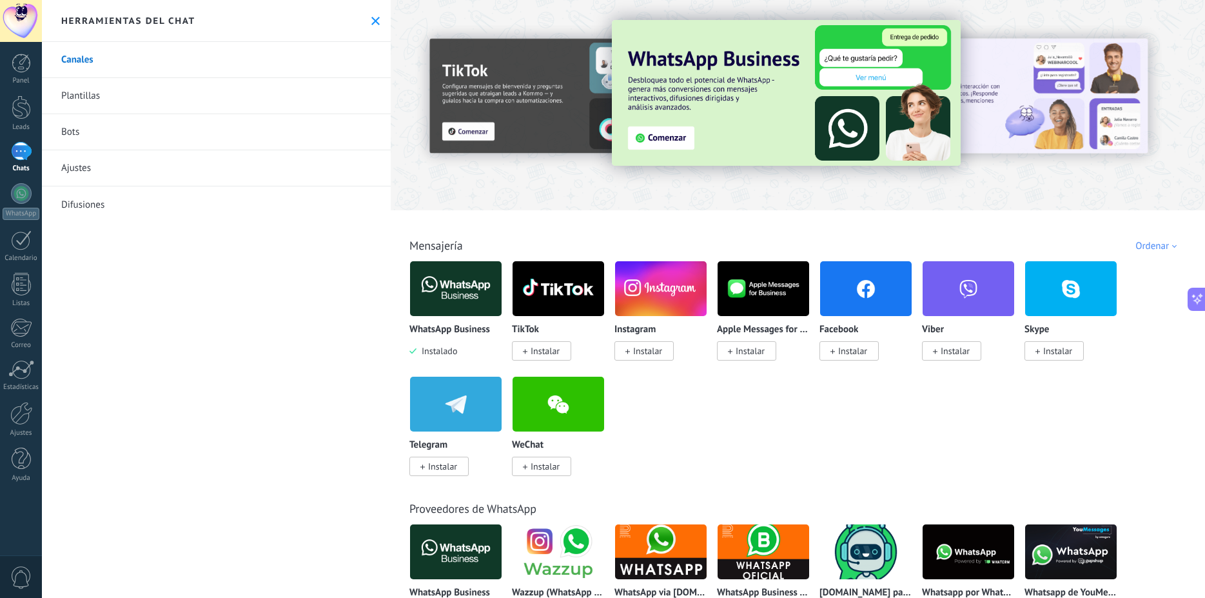
click at [658, 140] on img at bounding box center [786, 93] width 349 height 146
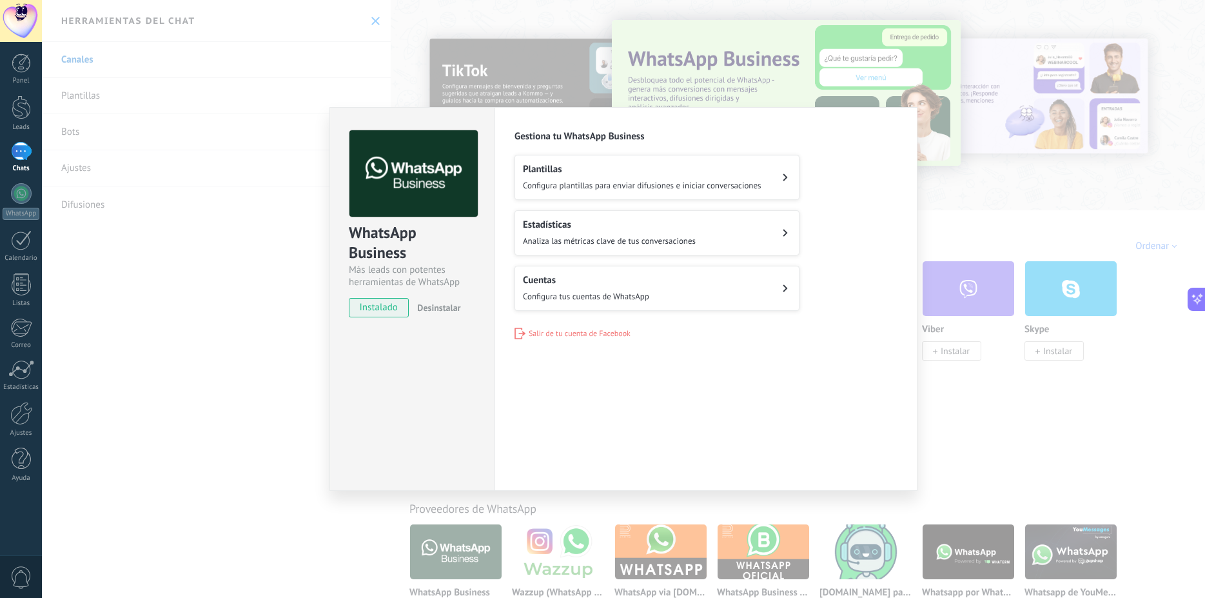
click at [379, 306] on span "instalado" at bounding box center [379, 307] width 59 height 19
click at [1058, 173] on div "WhatsApp Business Más leads con potentes herramientas de WhatsApp instalado Des…" at bounding box center [623, 299] width 1163 height 598
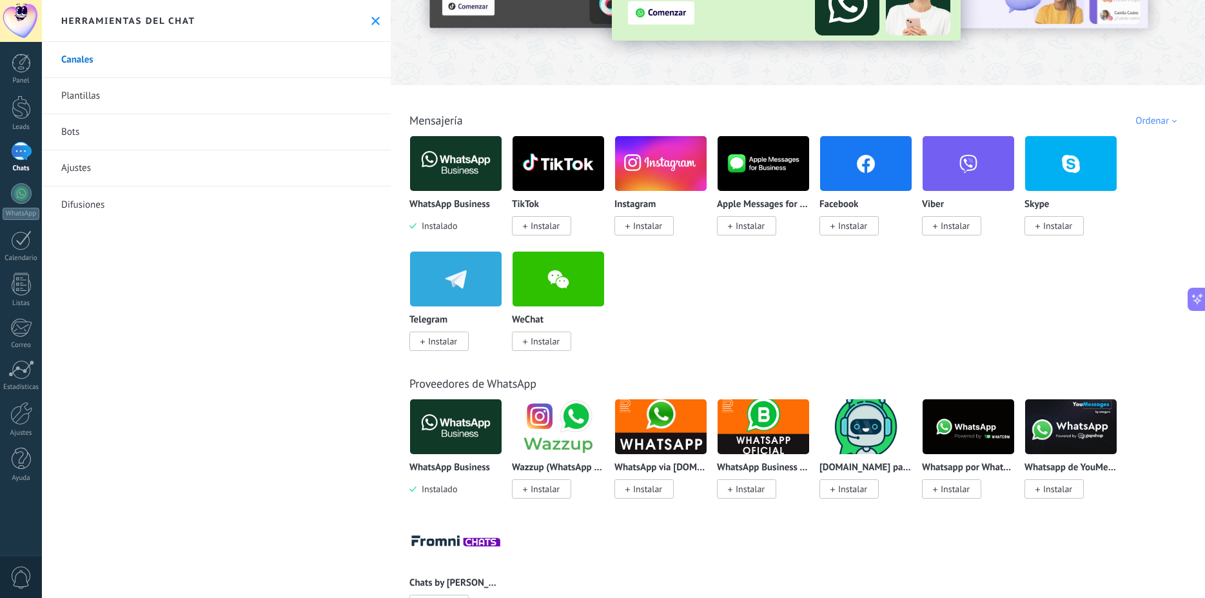
scroll to position [294, 0]
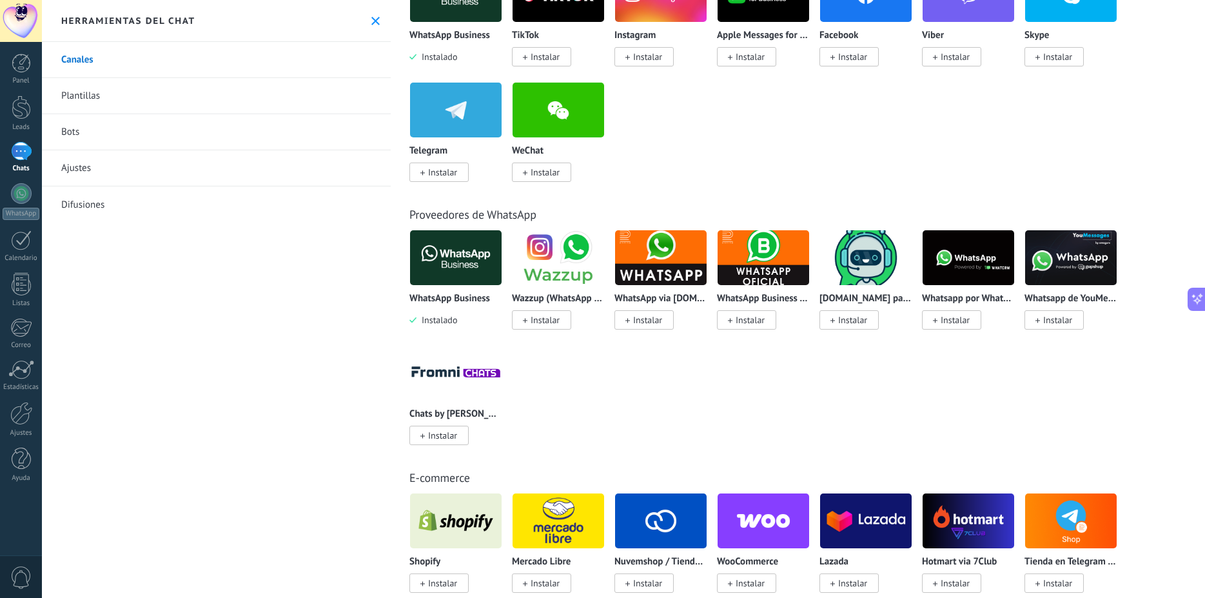
click at [19, 151] on div at bounding box center [21, 151] width 21 height 19
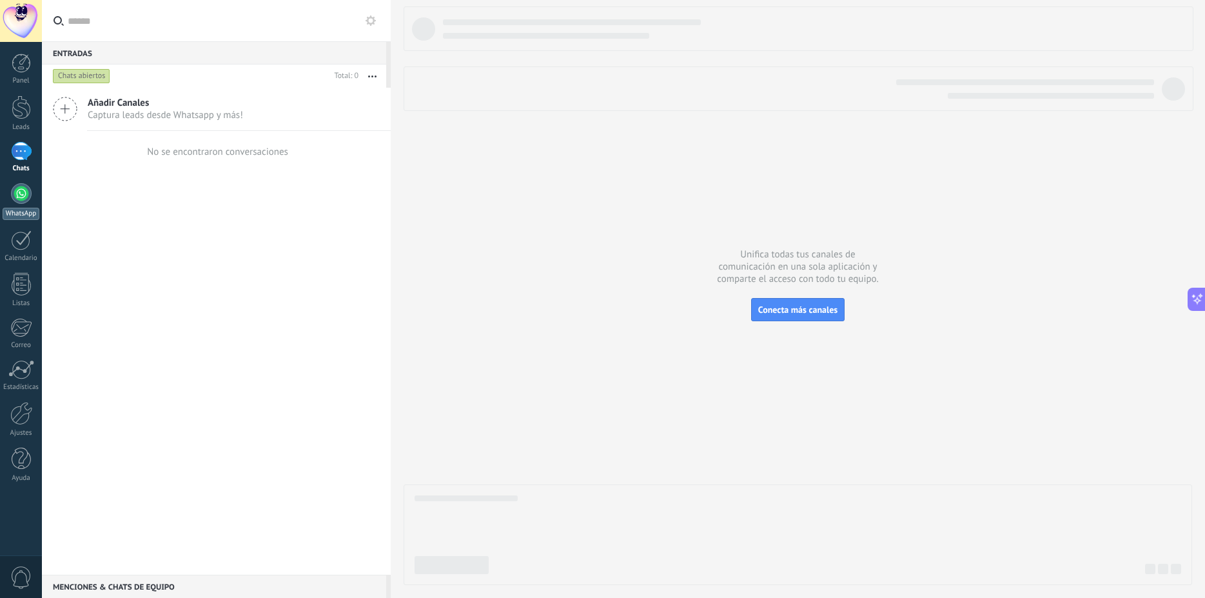
click at [32, 214] on div "WhatsApp" at bounding box center [21, 214] width 37 height 12
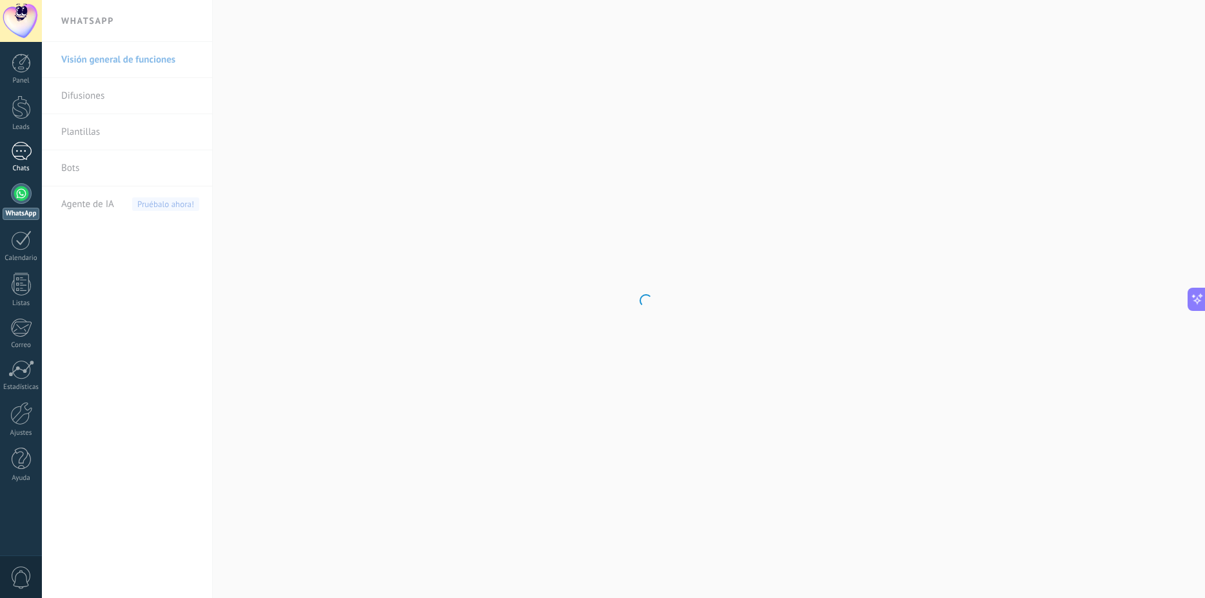
click at [21, 150] on div at bounding box center [21, 151] width 21 height 19
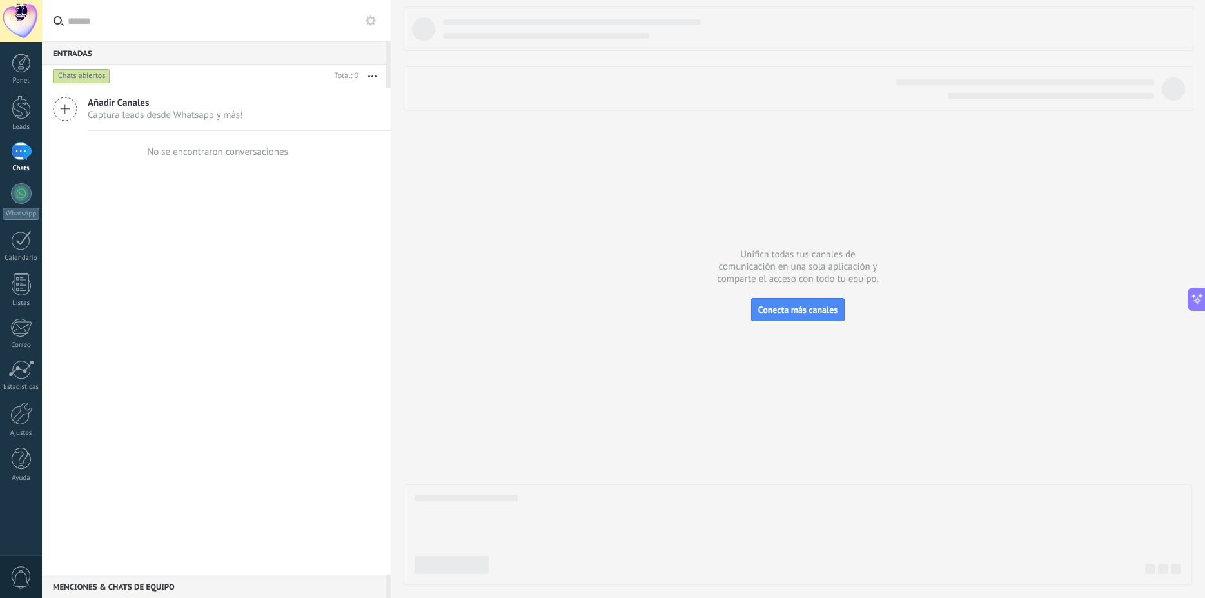
click at [372, 77] on use "button" at bounding box center [372, 76] width 8 height 2
click at [17, 193] on div at bounding box center [21, 193] width 21 height 21
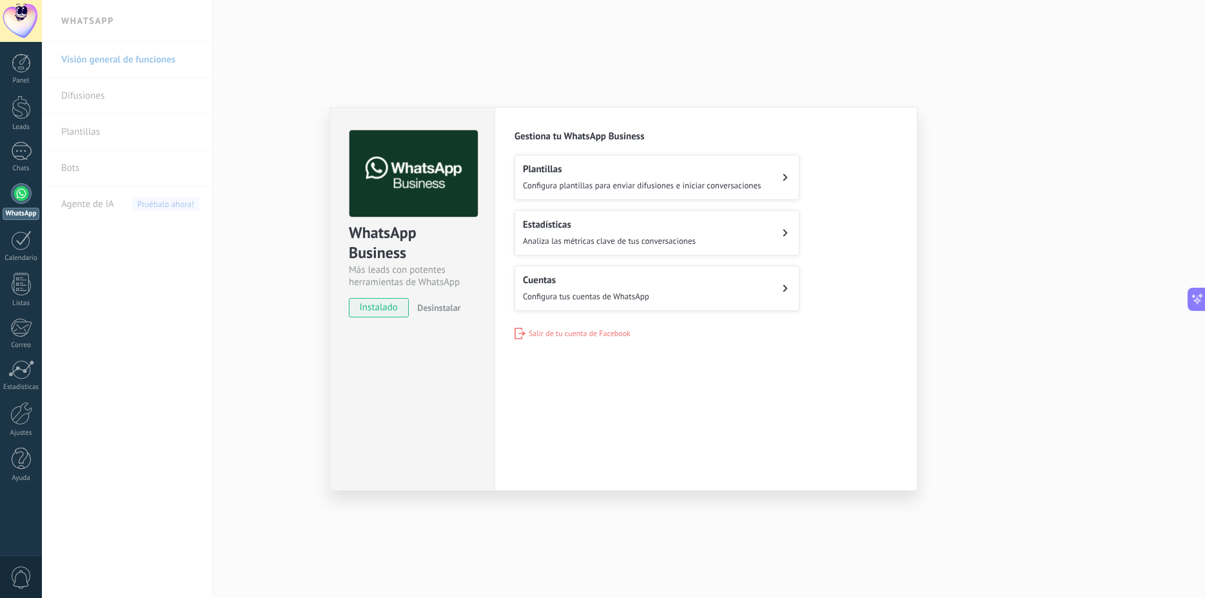
click at [589, 329] on span "Salir de tu cuenta de Facebook" at bounding box center [580, 334] width 102 height 10
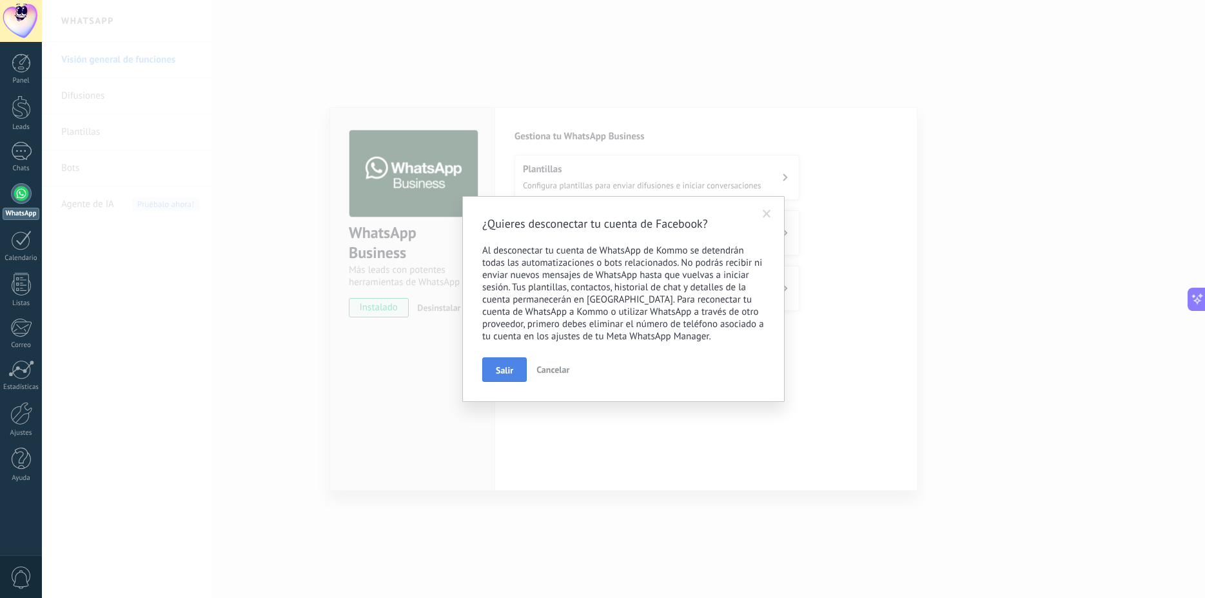
click at [504, 368] on span "Salir" at bounding box center [504, 370] width 17 height 9
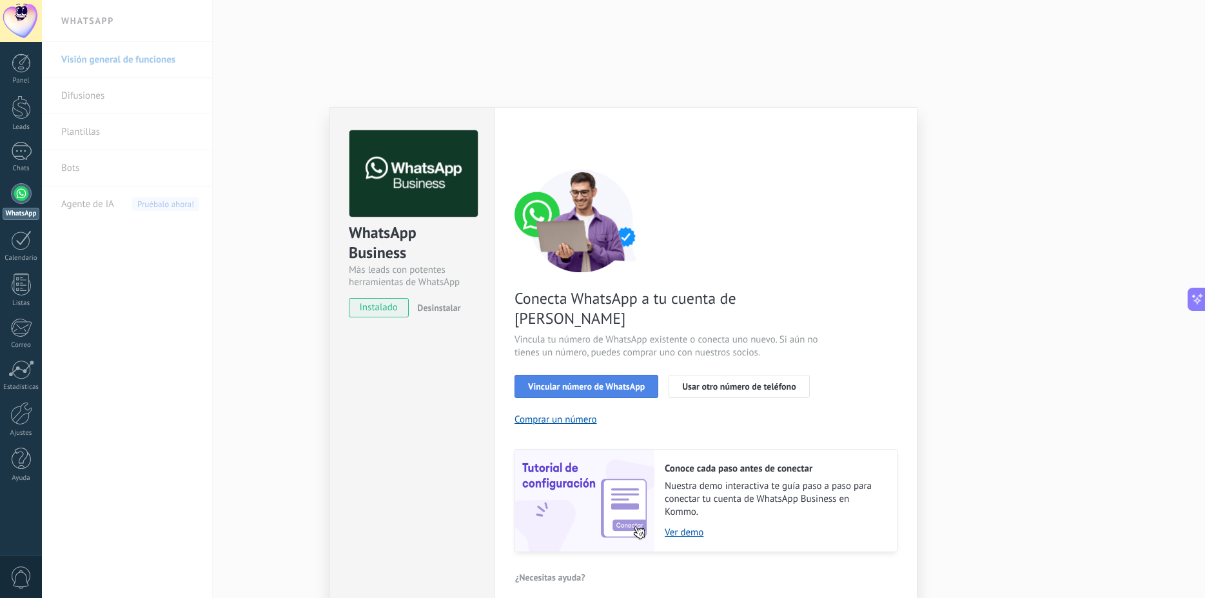
click at [626, 382] on span "Vincular número de WhatsApp" at bounding box center [586, 386] width 117 height 9
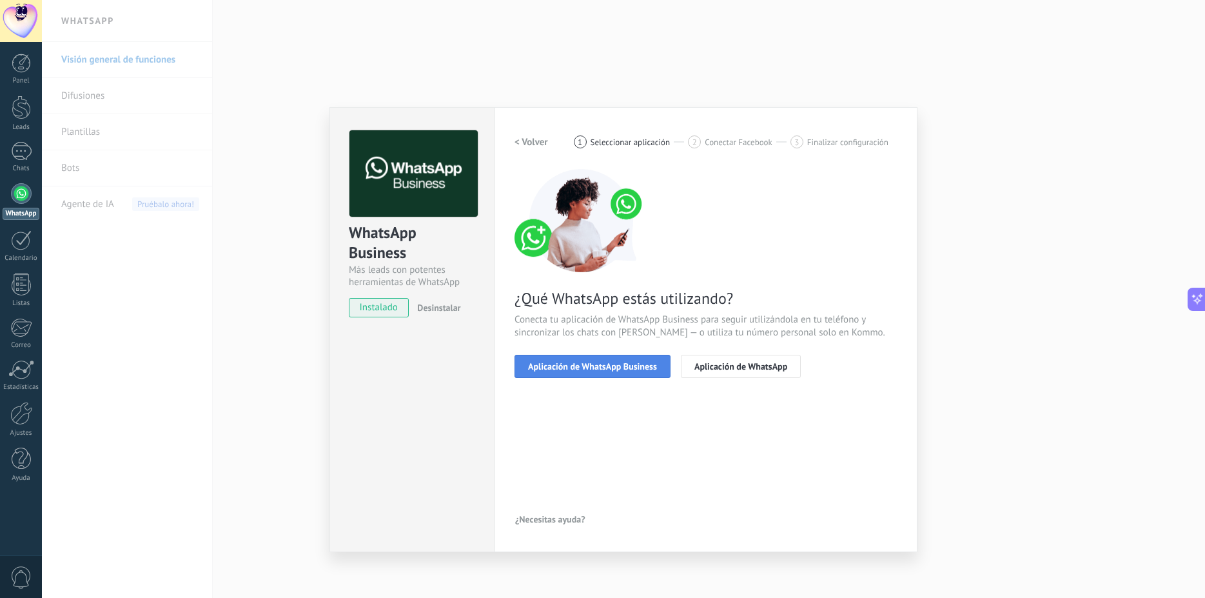
click at [631, 366] on span "Aplicación de WhatsApp Business" at bounding box center [592, 366] width 129 height 9
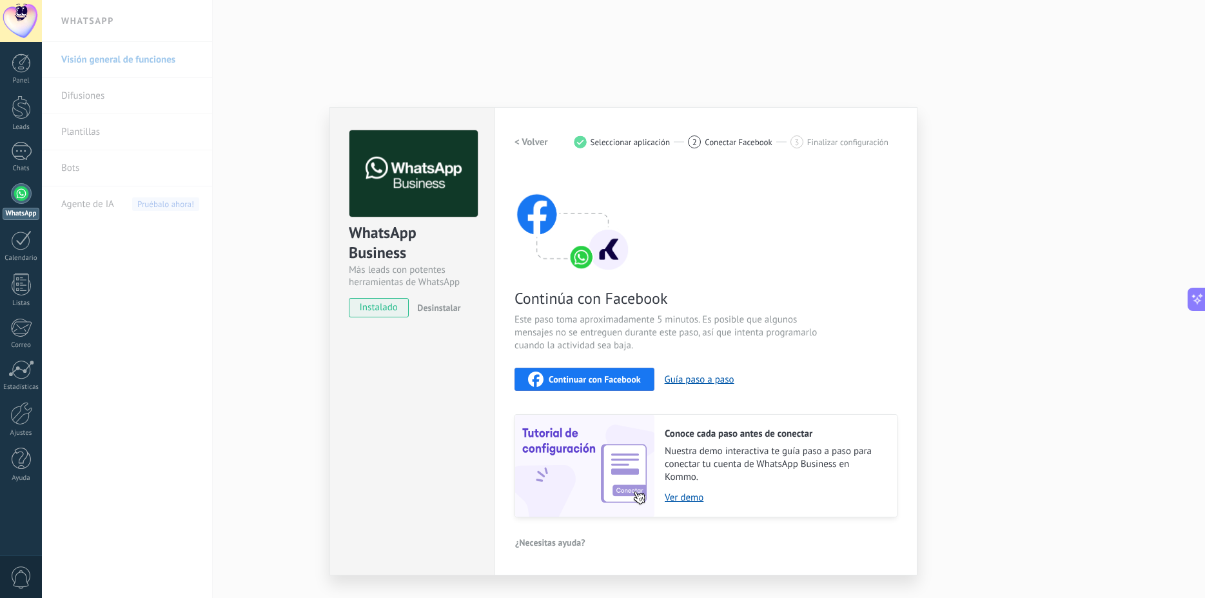
click at [620, 380] on span "Continuar con Facebook" at bounding box center [595, 379] width 92 height 9
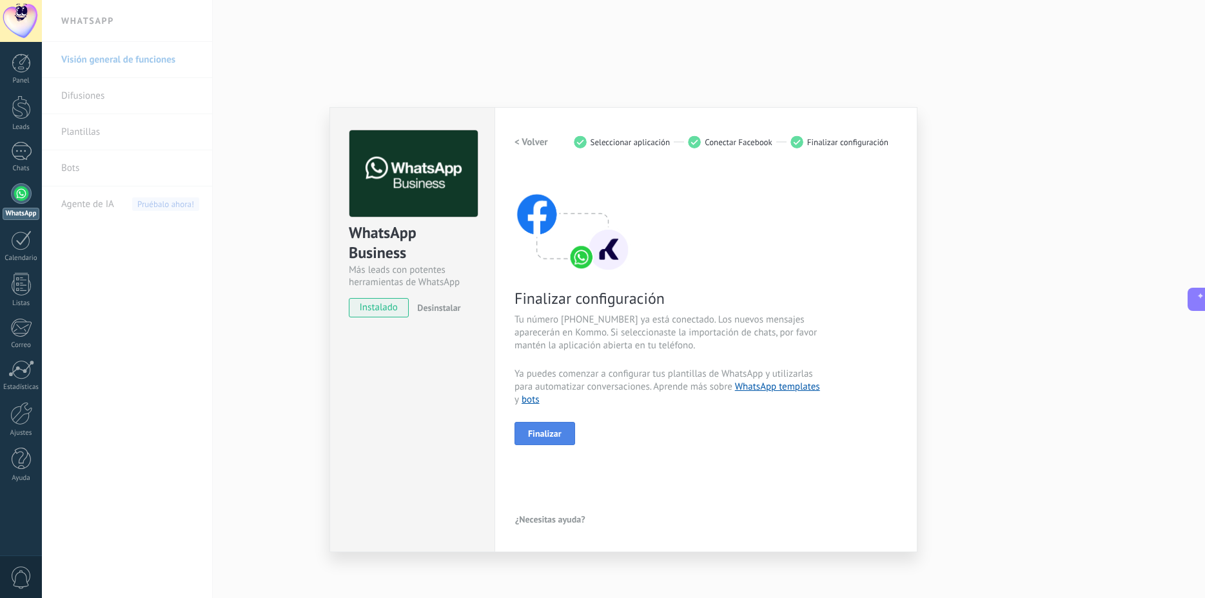
click at [561, 434] on span "Finalizar" at bounding box center [545, 433] width 34 height 9
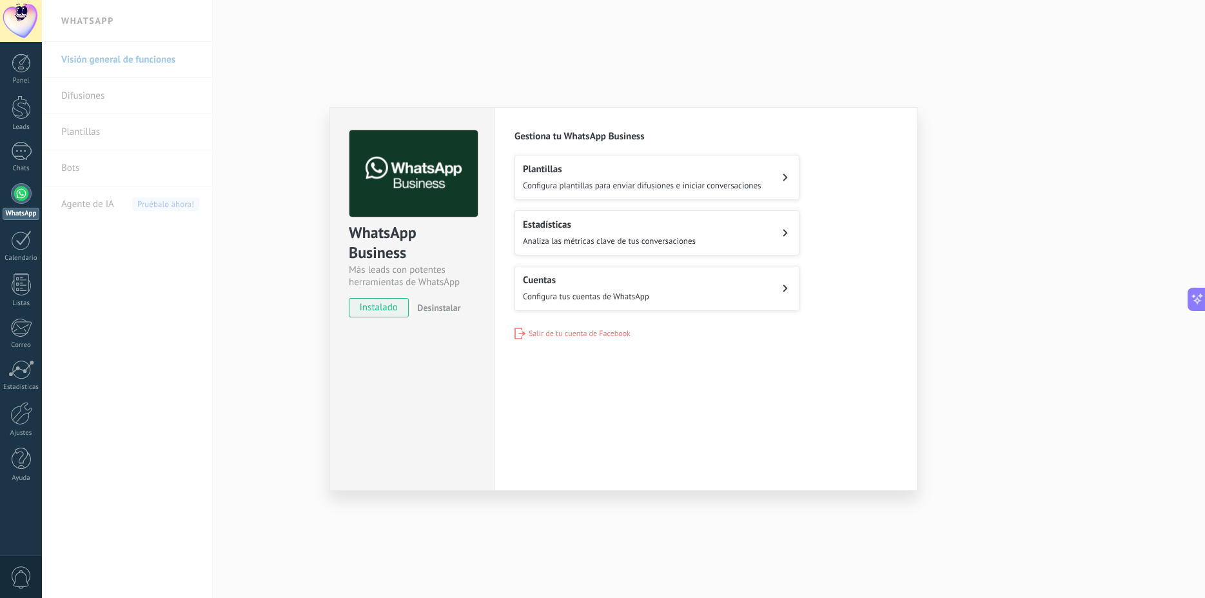
click at [658, 292] on button "Cuentas Configura tus cuentas de WhatsApp" at bounding box center [657, 288] width 285 height 45
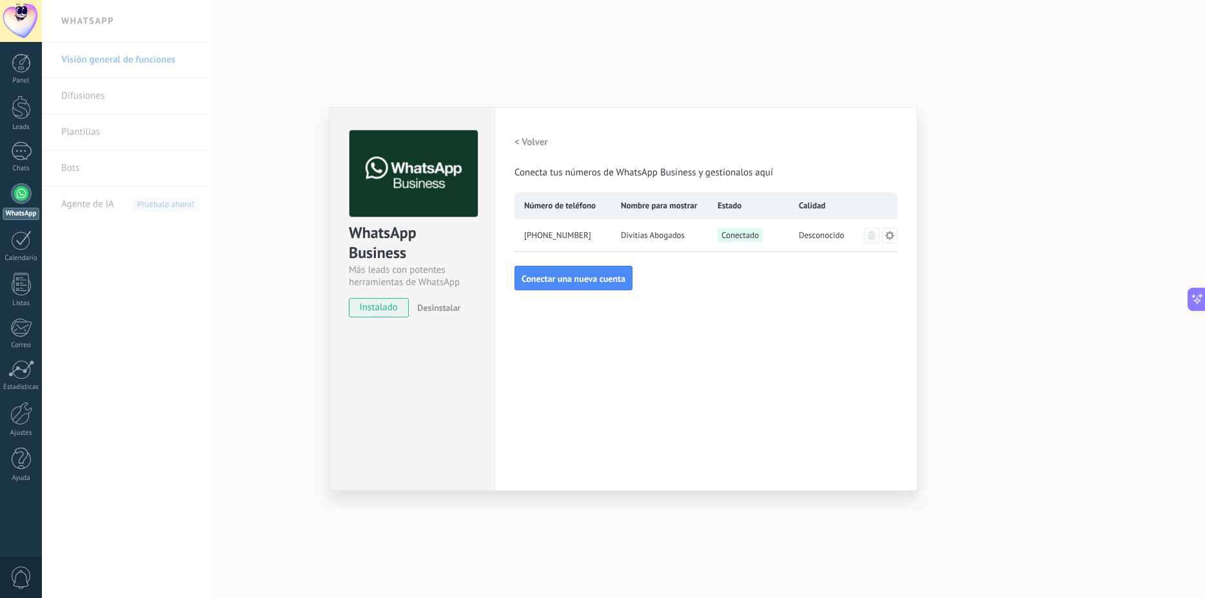
click at [889, 235] on icon at bounding box center [890, 235] width 10 height 10
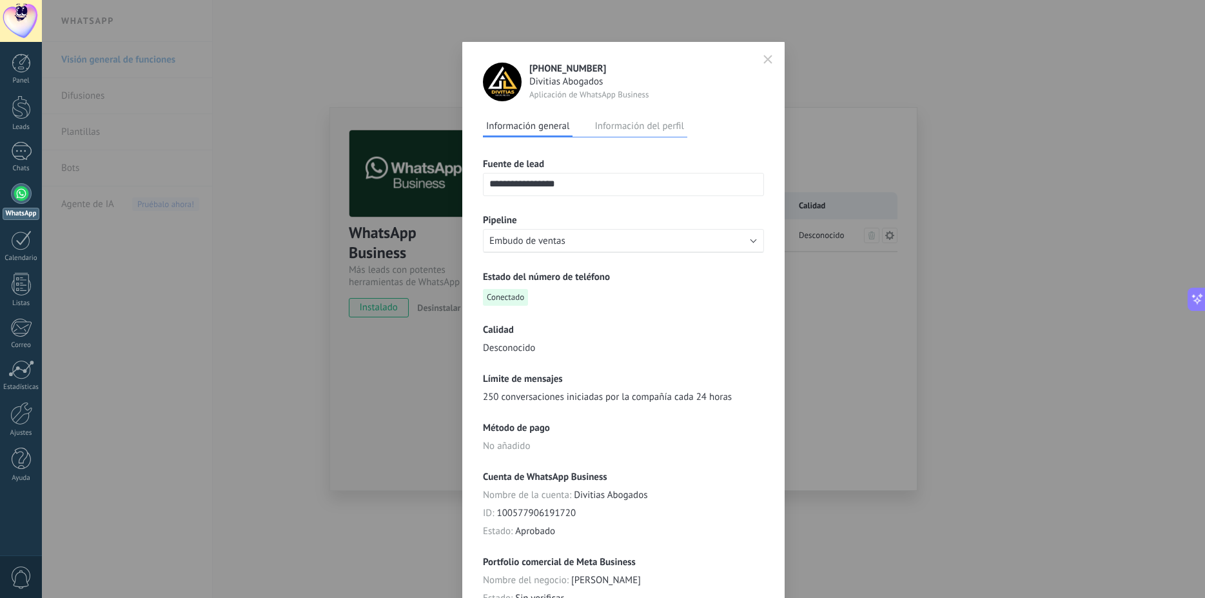
scroll to position [142, 0]
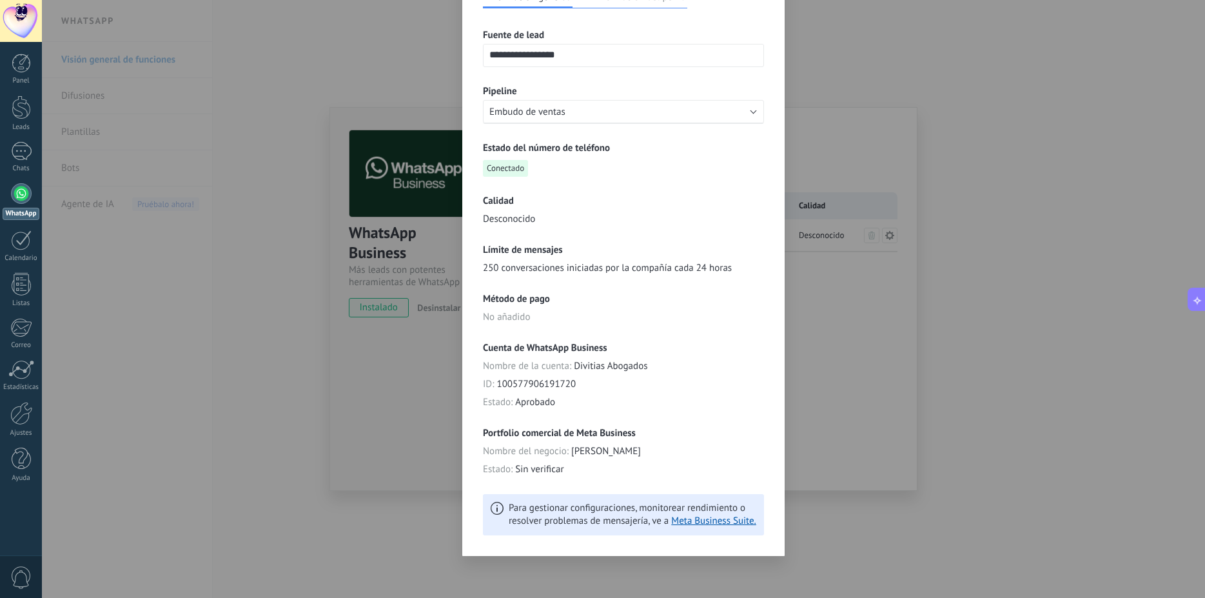
click at [811, 435] on div "**********" at bounding box center [623, 299] width 1163 height 598
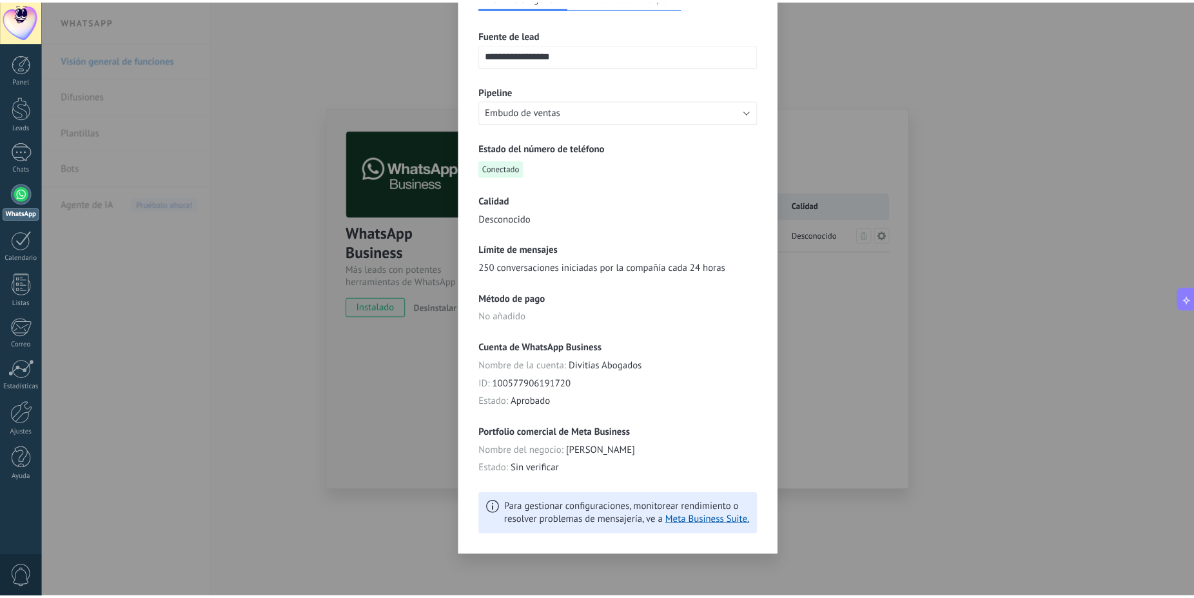
scroll to position [0, 0]
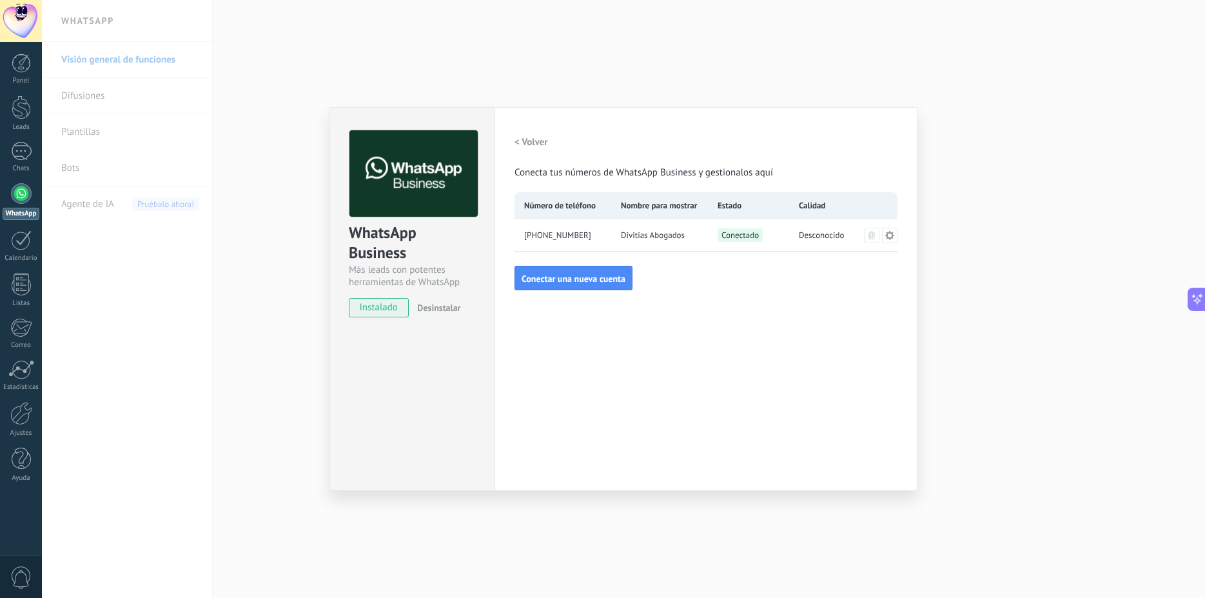
click at [519, 143] on h2 "< Volver" at bounding box center [532, 142] width 34 height 12
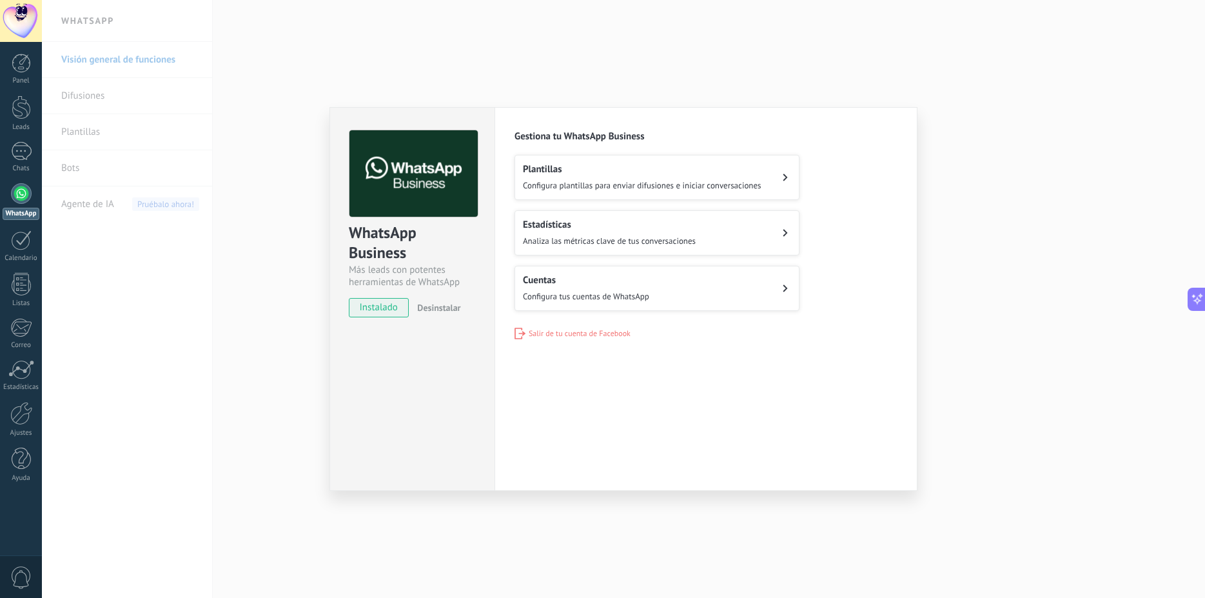
click at [606, 226] on h2 "Estadísticas" at bounding box center [609, 225] width 173 height 12
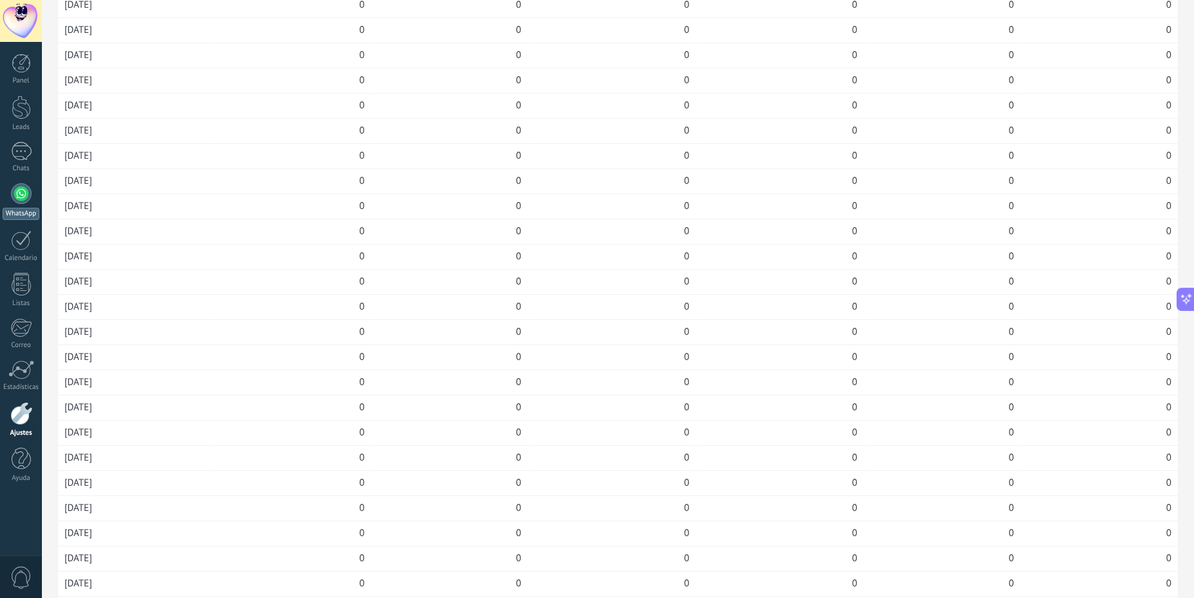
scroll to position [132, 0]
click at [20, 203] on div at bounding box center [21, 193] width 21 height 21
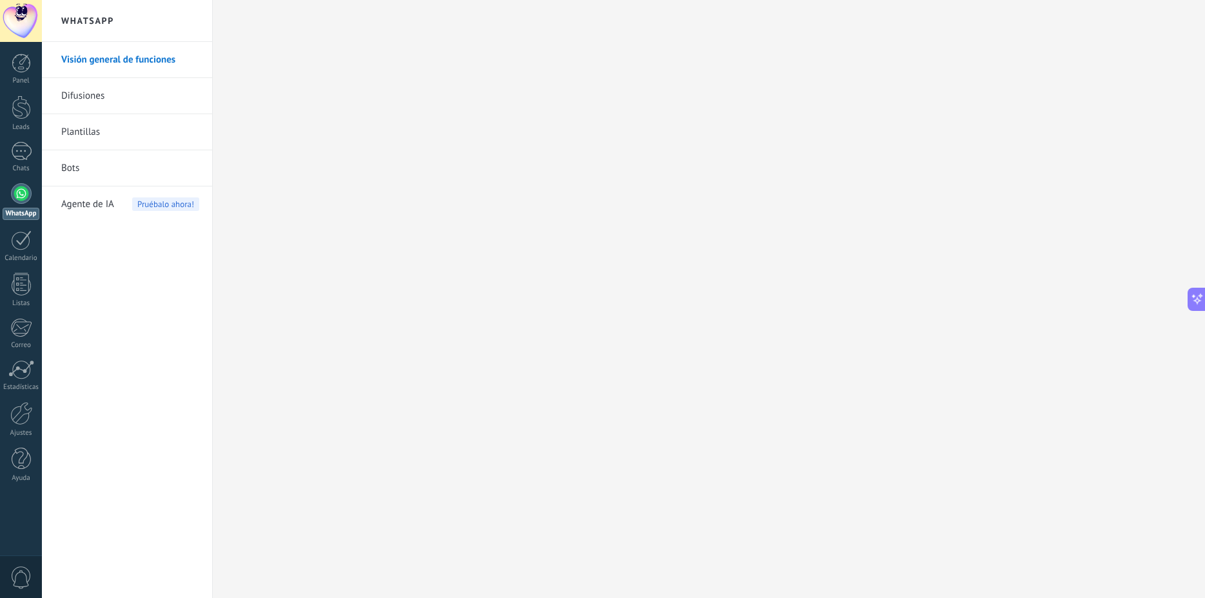
click at [81, 101] on link "Difusiones" at bounding box center [130, 96] width 138 height 36
click at [115, 59] on body ".abecls-1,.abecls-2{fill-rule:evenodd}.abecls-2{fill:#fff} .abhcls-1{fill:none}…" at bounding box center [602, 299] width 1205 height 598
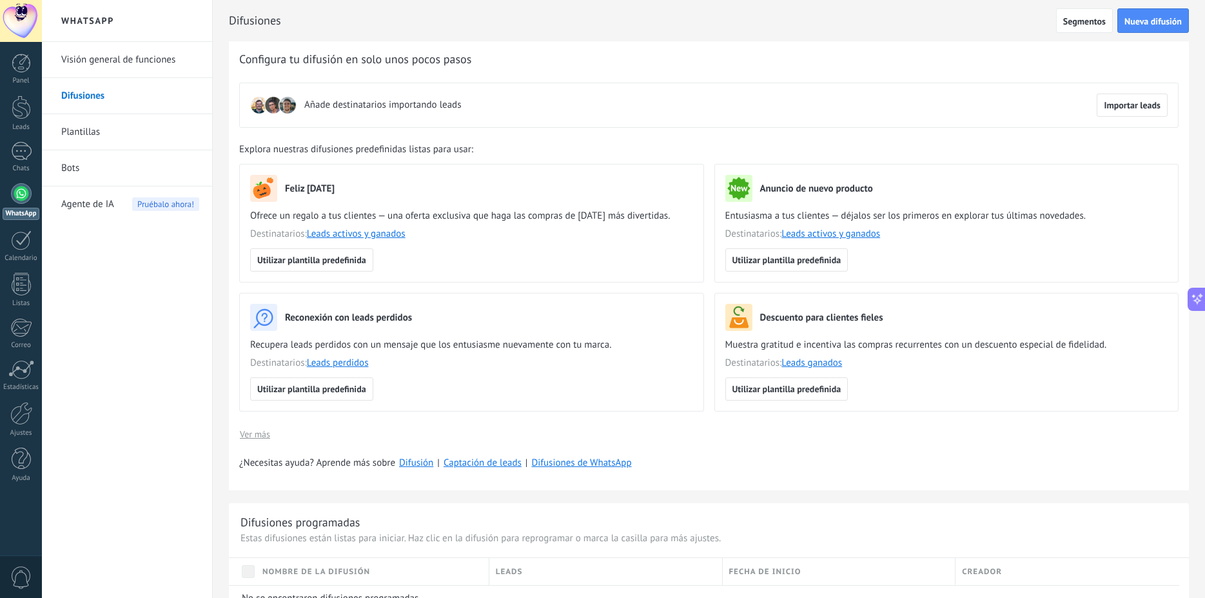
scroll to position [147, 0]
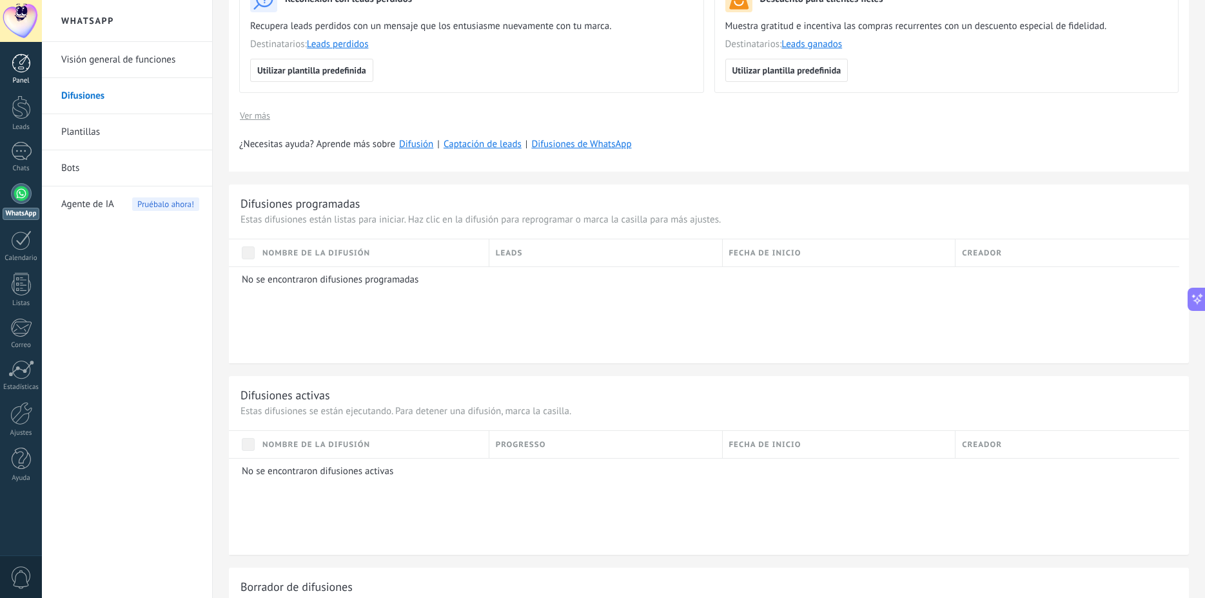
click at [19, 77] on div "Panel" at bounding box center [21, 81] width 37 height 8
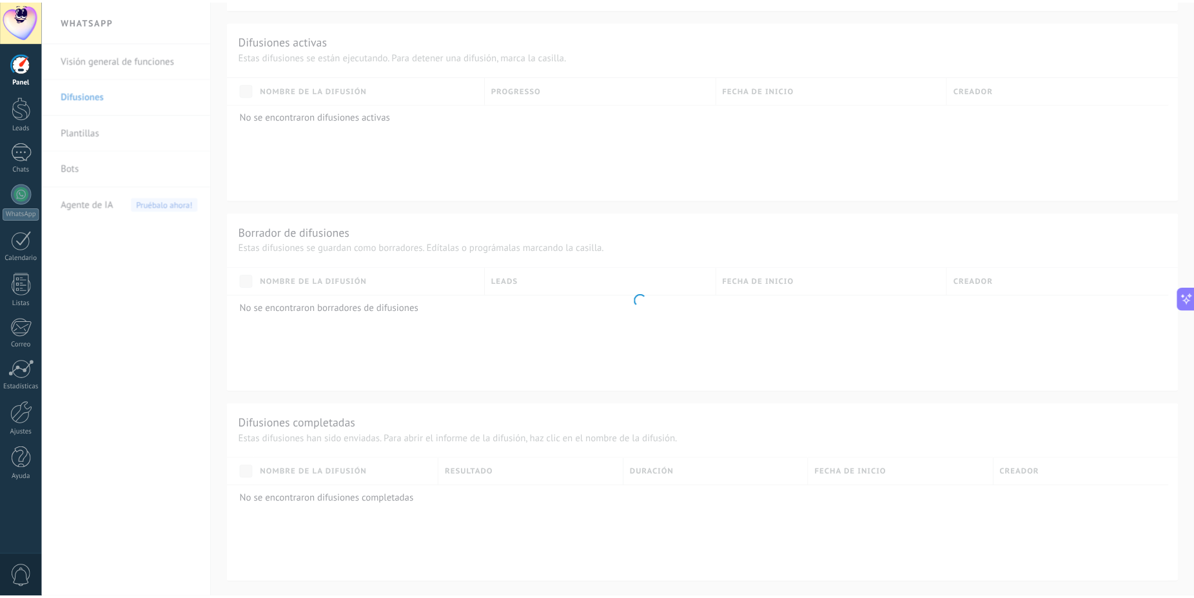
scroll to position [212, 0]
